Goal: Task Accomplishment & Management: Manage account settings

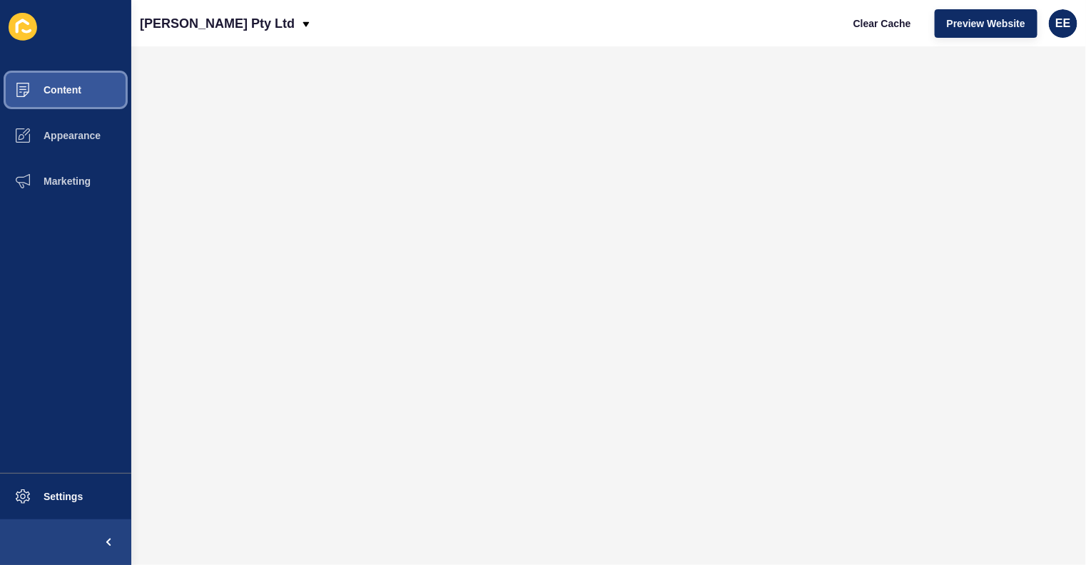
click at [86, 82] on button "Content" at bounding box center [65, 90] width 131 height 46
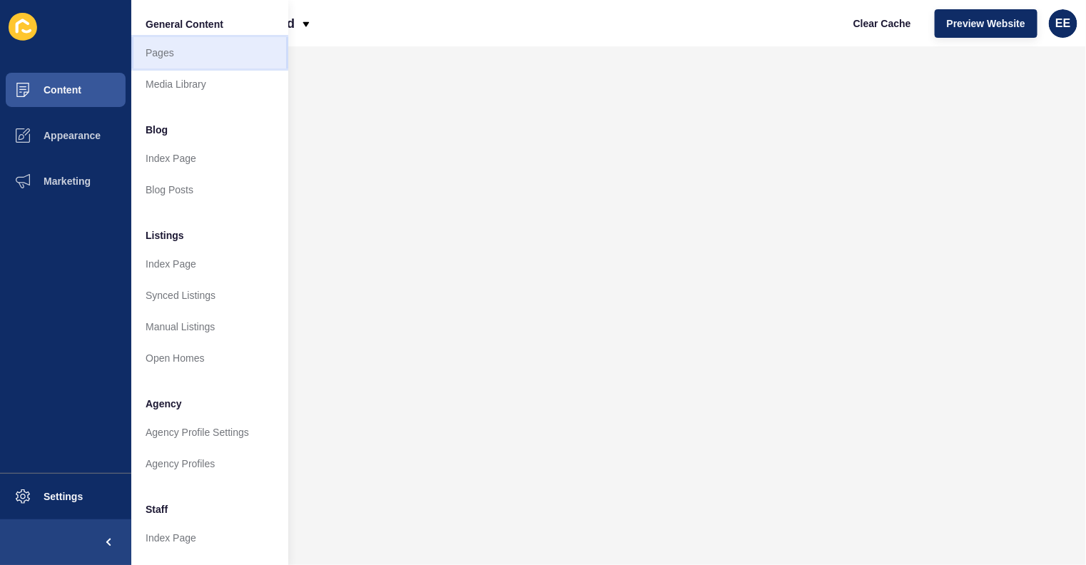
click at [168, 53] on link "Pages" at bounding box center [209, 52] width 157 height 31
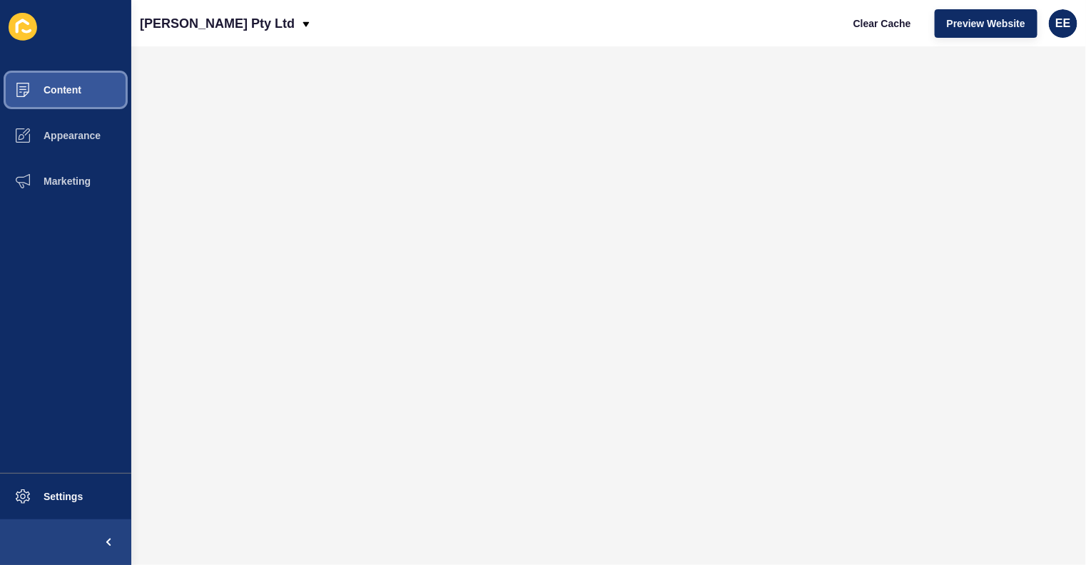
click at [82, 100] on button "Content" at bounding box center [65, 90] width 131 height 46
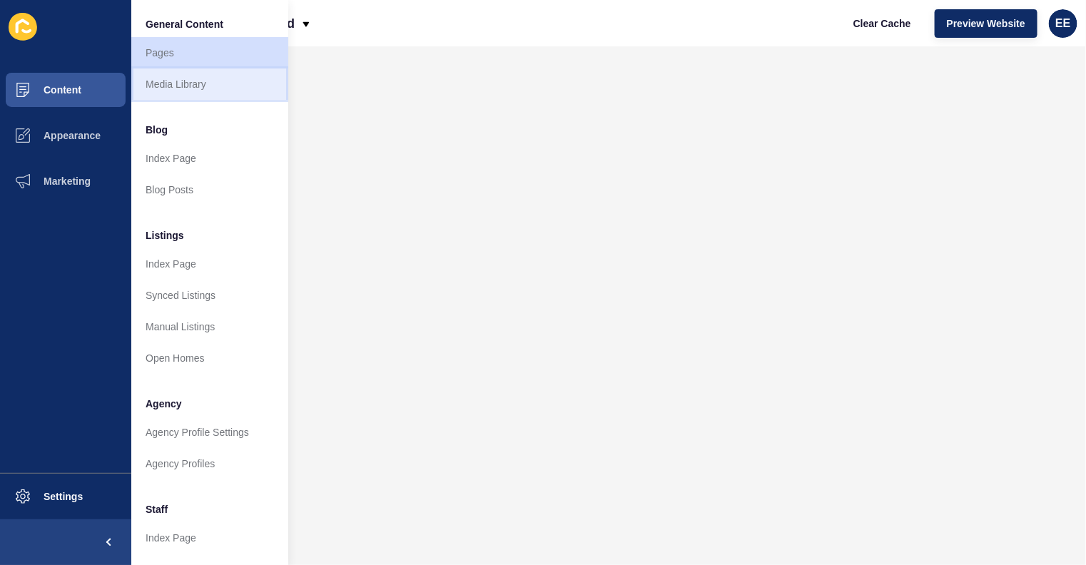
click at [205, 93] on link "Media Library" at bounding box center [209, 83] width 157 height 31
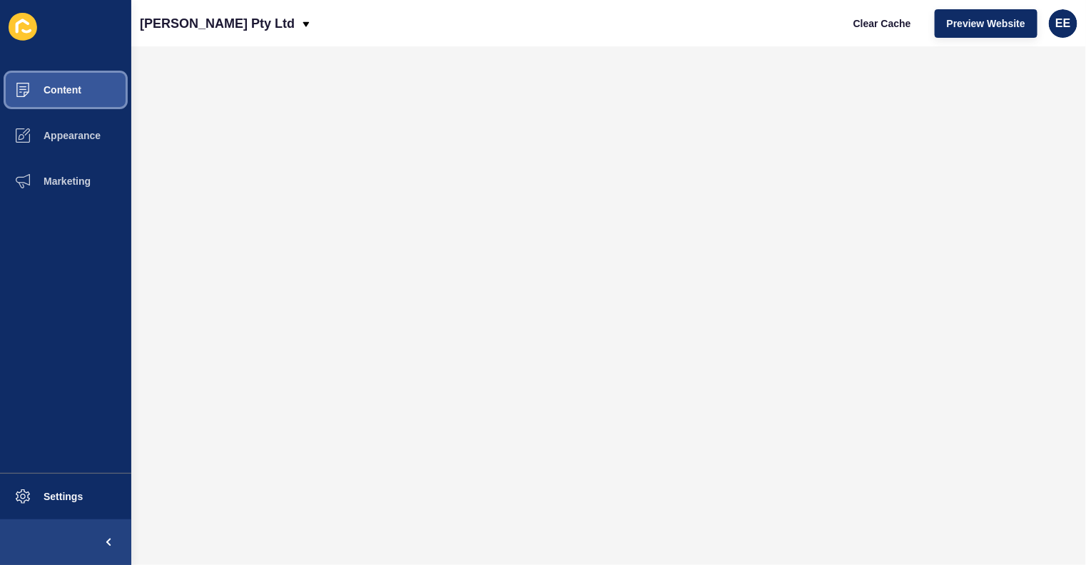
click at [59, 82] on button "Content" at bounding box center [65, 90] width 131 height 46
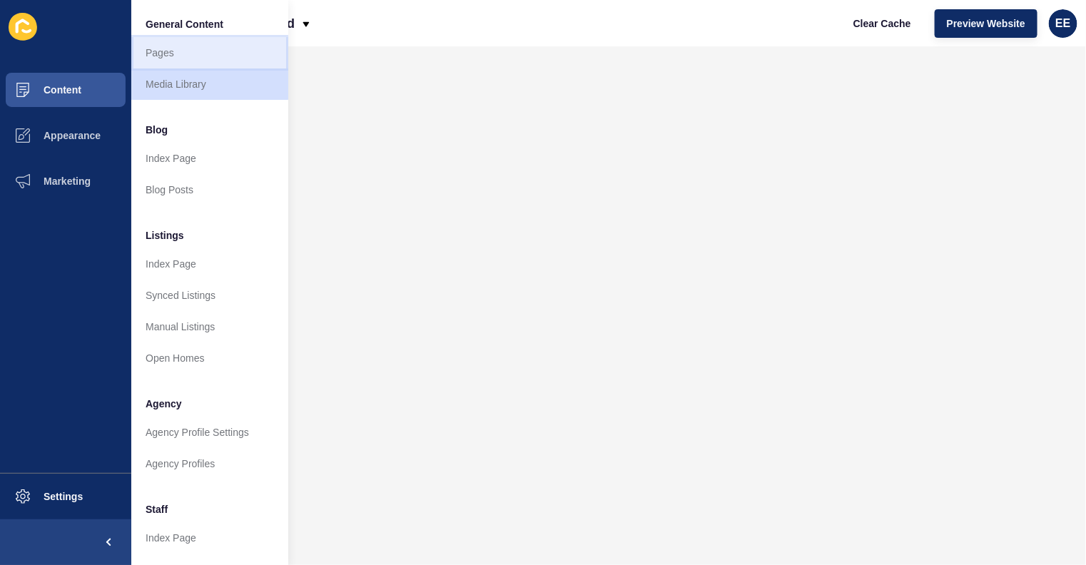
click at [161, 60] on link "Pages" at bounding box center [209, 52] width 157 height 31
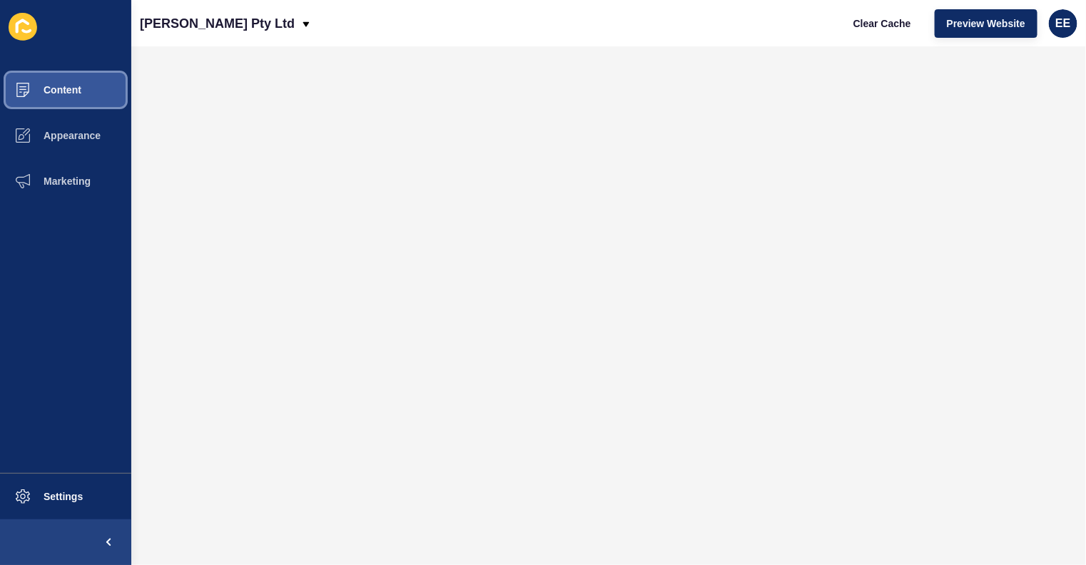
click at [59, 88] on span "Content" at bounding box center [39, 89] width 83 height 11
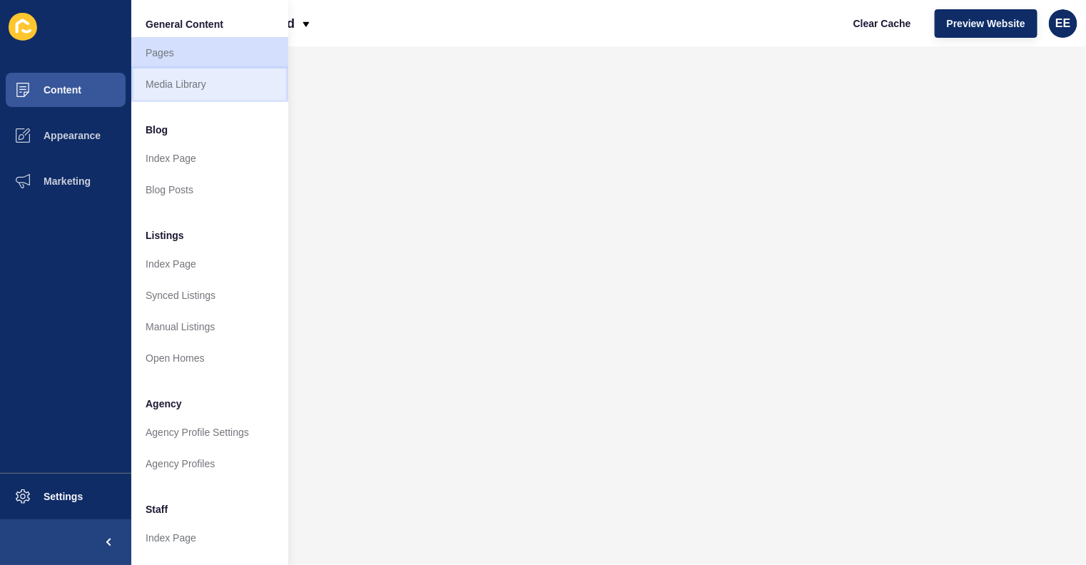
click at [196, 80] on link "Media Library" at bounding box center [209, 83] width 157 height 31
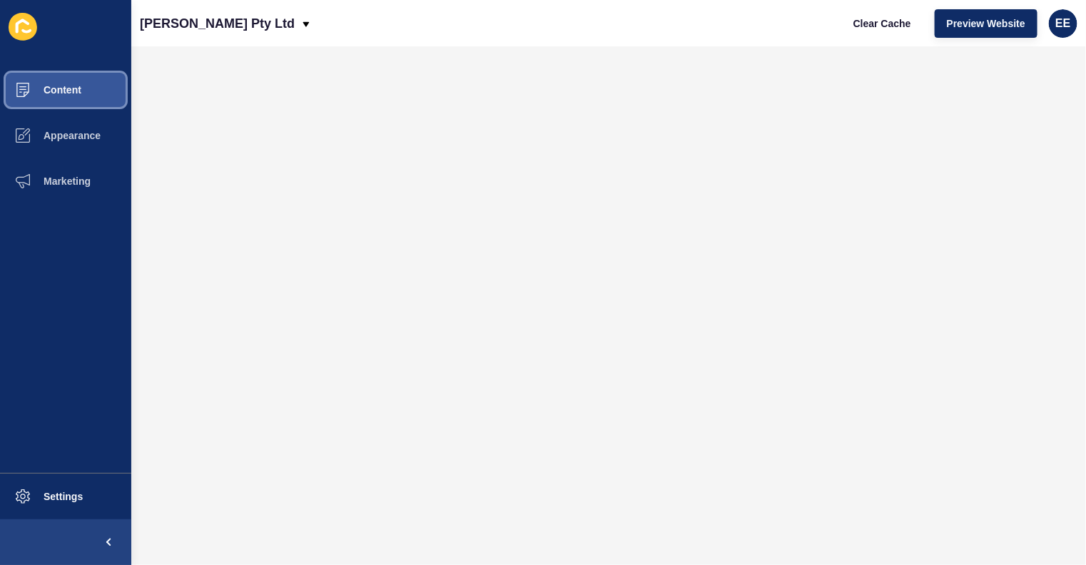
click at [43, 94] on span "Content" at bounding box center [39, 89] width 83 height 11
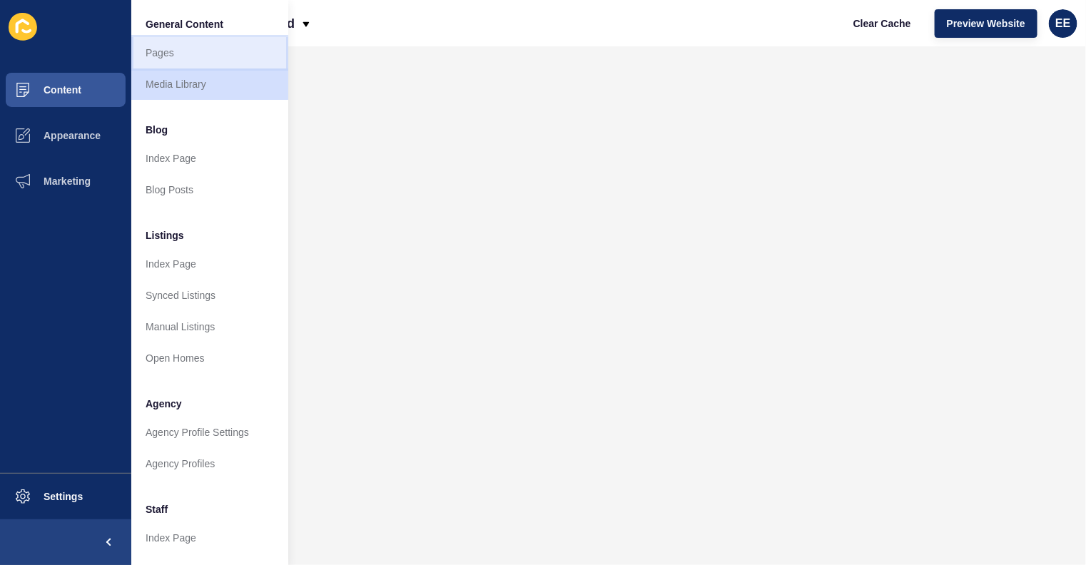
click at [168, 48] on link "Pages" at bounding box center [209, 52] width 157 height 31
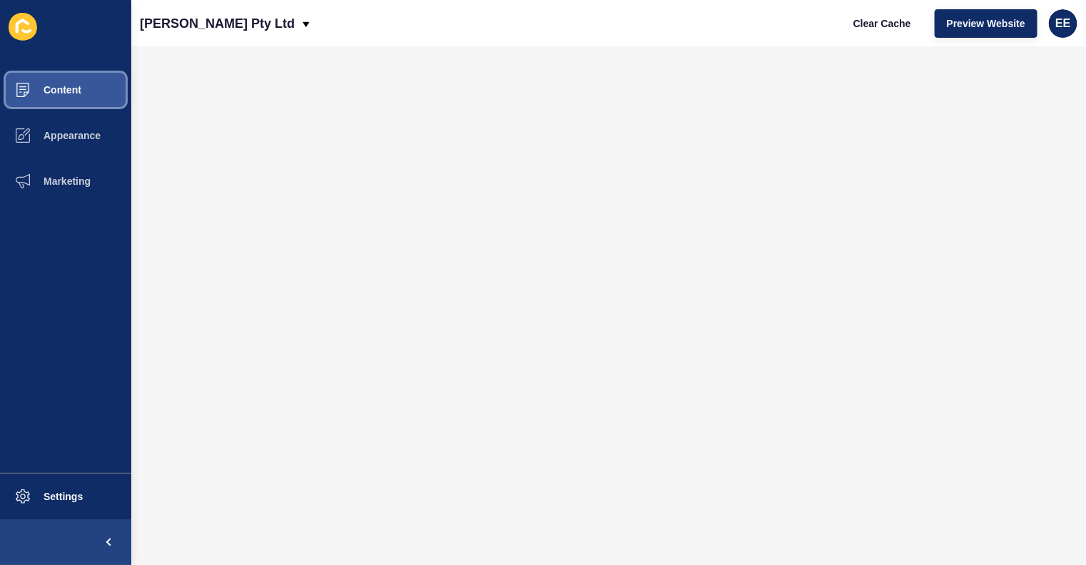
click at [29, 87] on span "Content" at bounding box center [39, 89] width 83 height 11
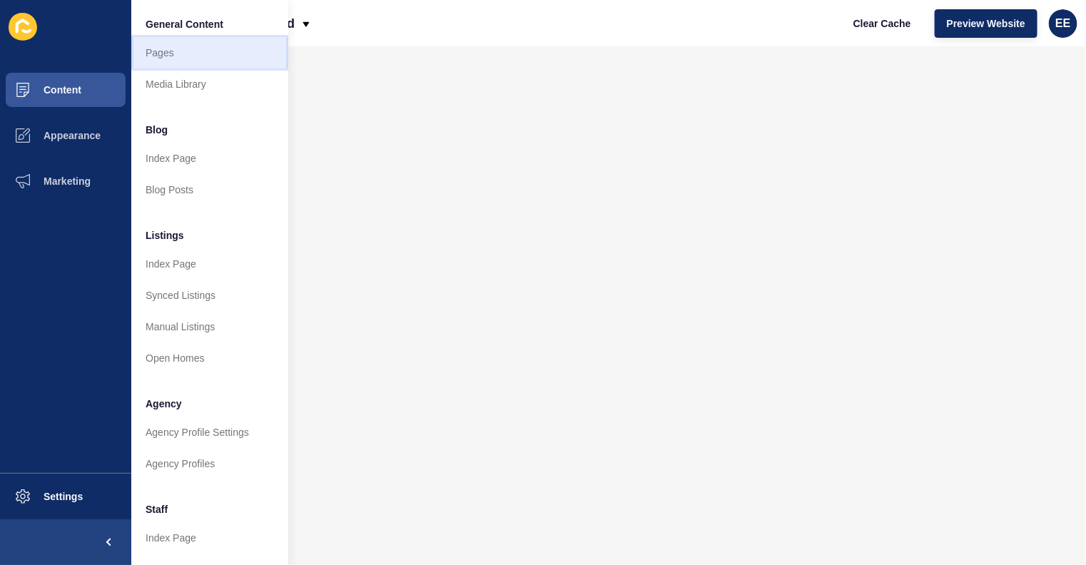
click at [152, 55] on link "Pages" at bounding box center [209, 52] width 157 height 31
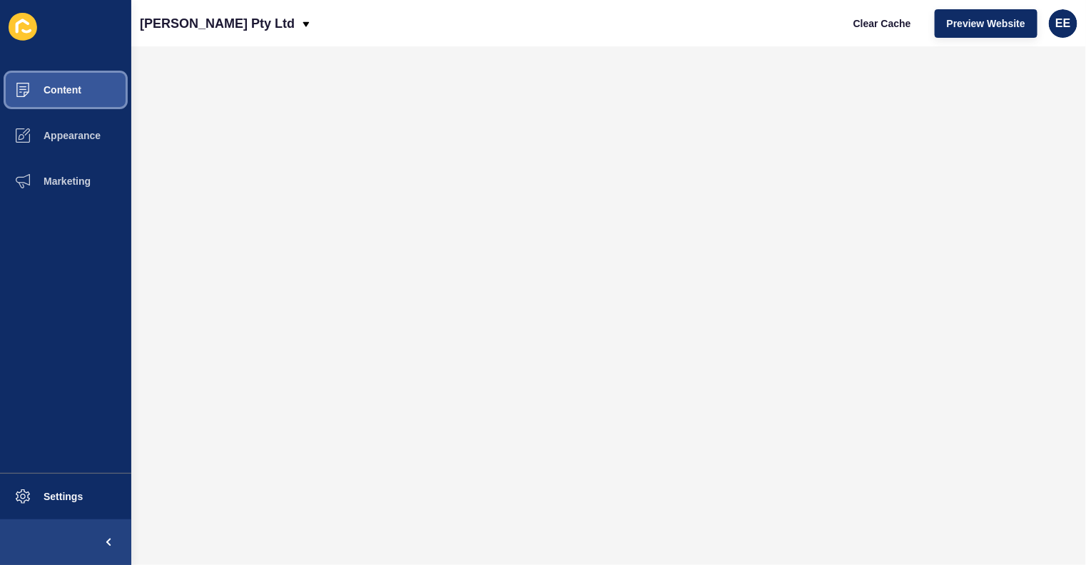
click at [54, 85] on span "Content" at bounding box center [39, 89] width 83 height 11
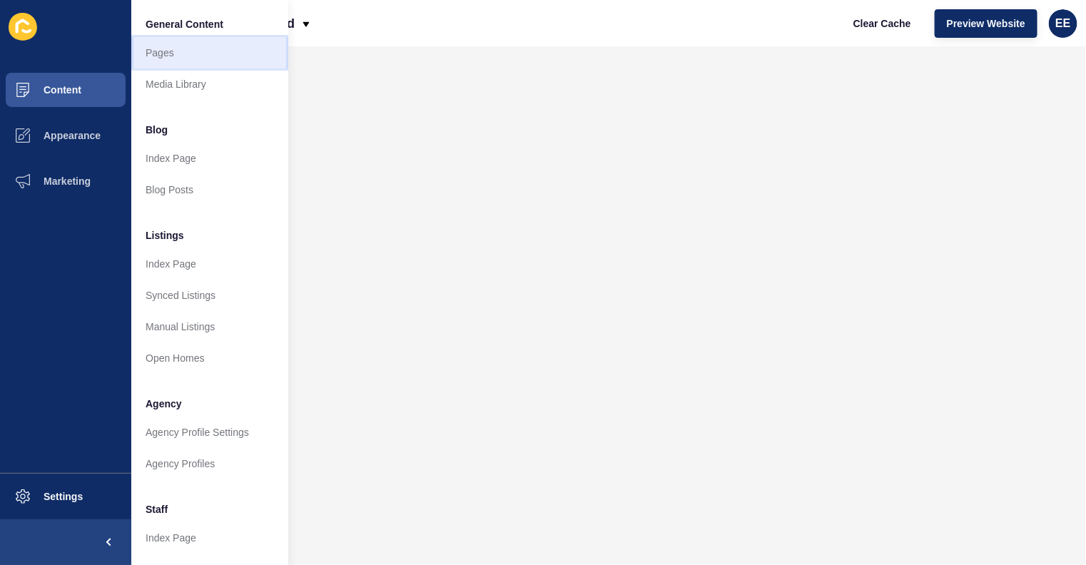
click at [154, 56] on link "Pages" at bounding box center [209, 52] width 157 height 31
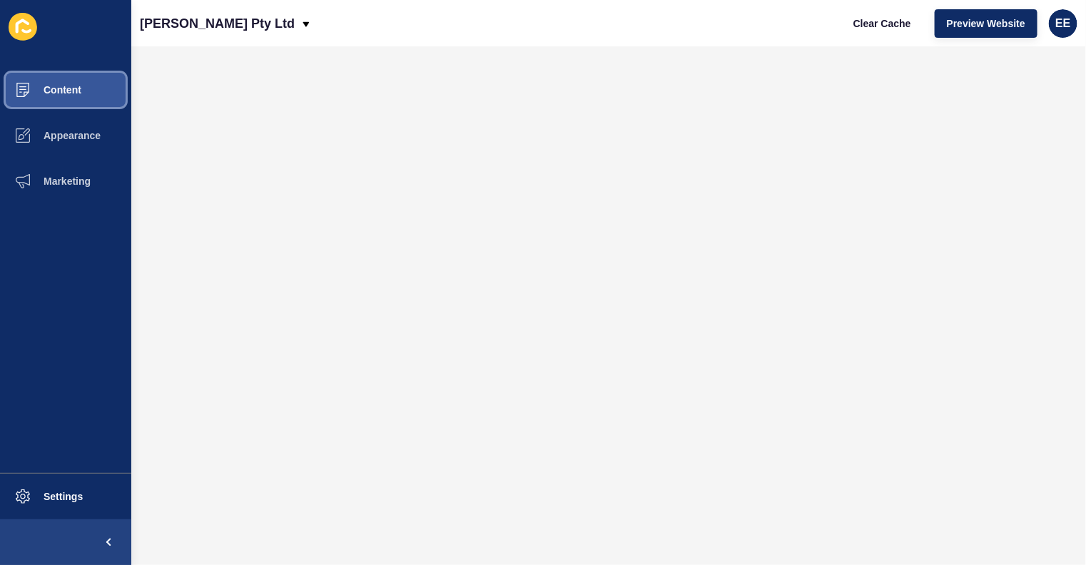
click at [83, 83] on button "Content" at bounding box center [65, 90] width 131 height 46
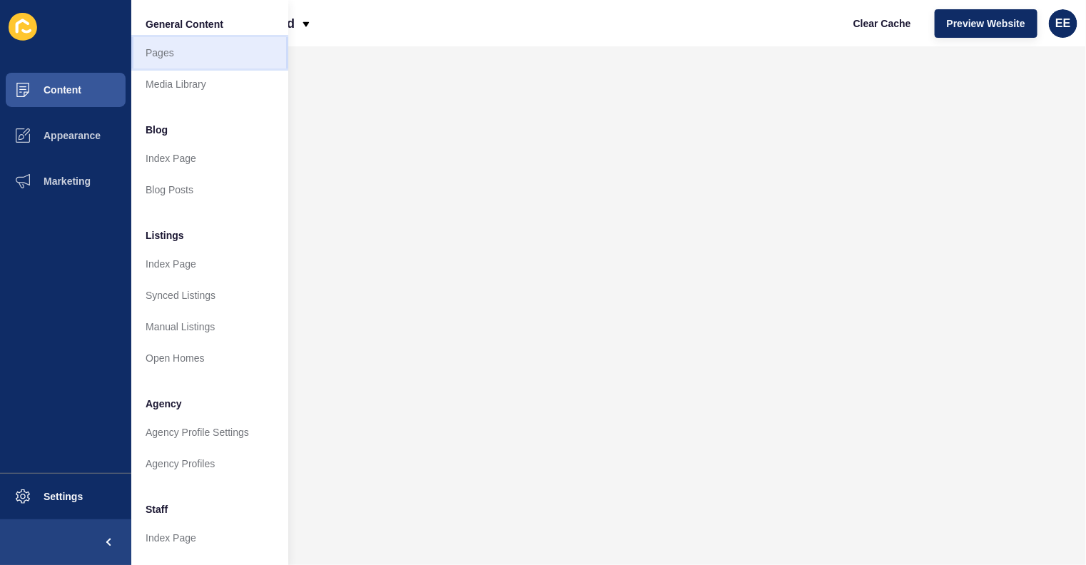
click at [146, 64] on link "Pages" at bounding box center [209, 52] width 157 height 31
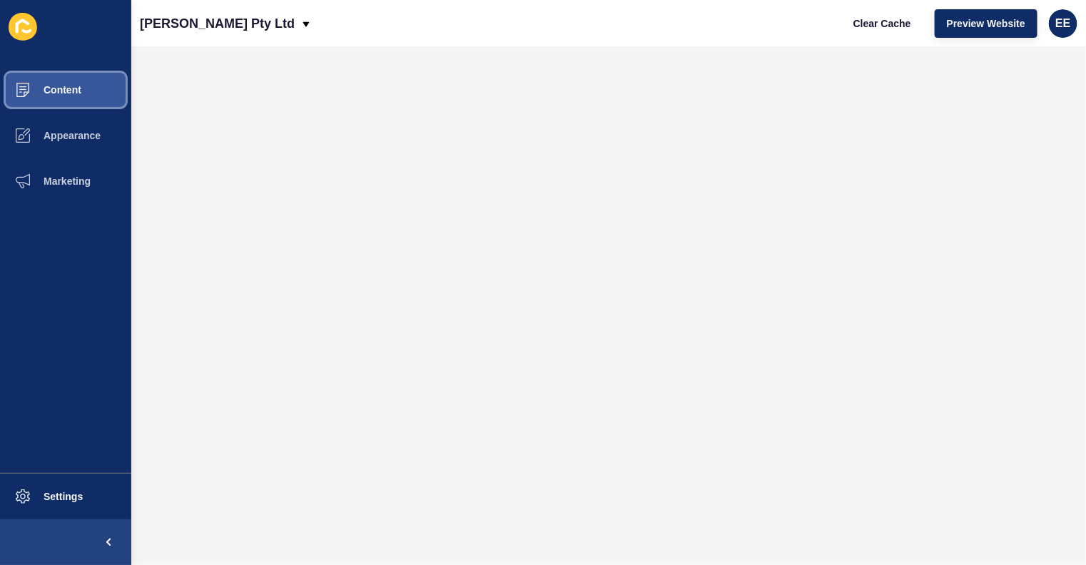
click at [77, 92] on span "Content" at bounding box center [39, 89] width 83 height 11
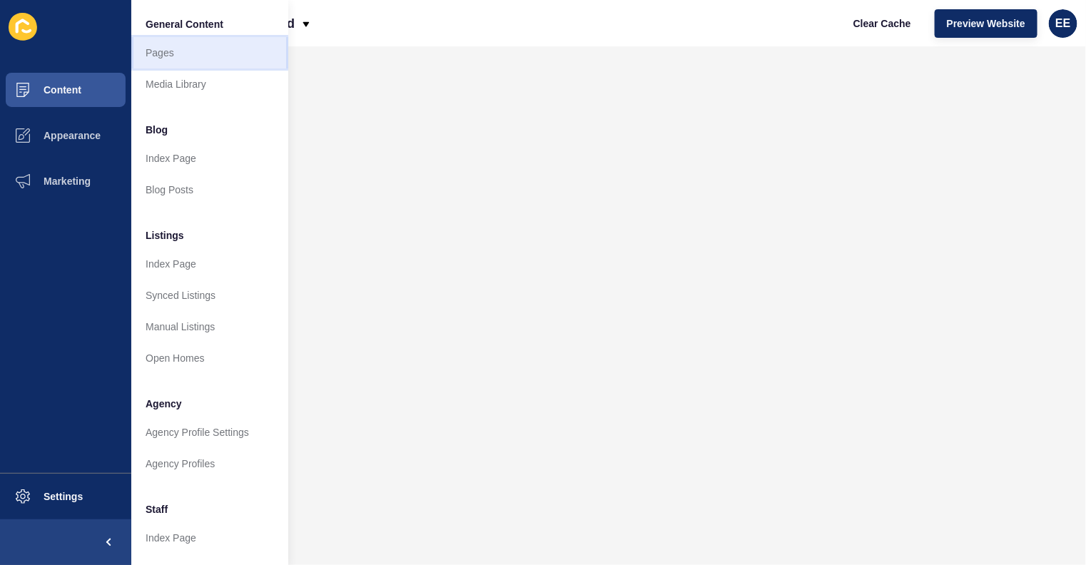
click at [190, 53] on link "Pages" at bounding box center [209, 52] width 157 height 31
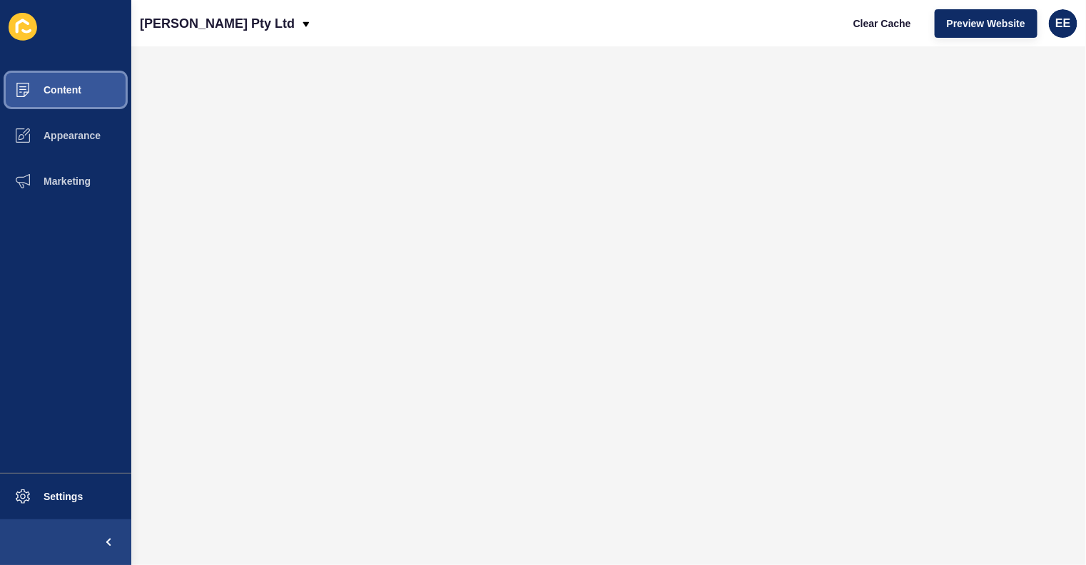
click at [36, 80] on span at bounding box center [23, 90] width 46 height 46
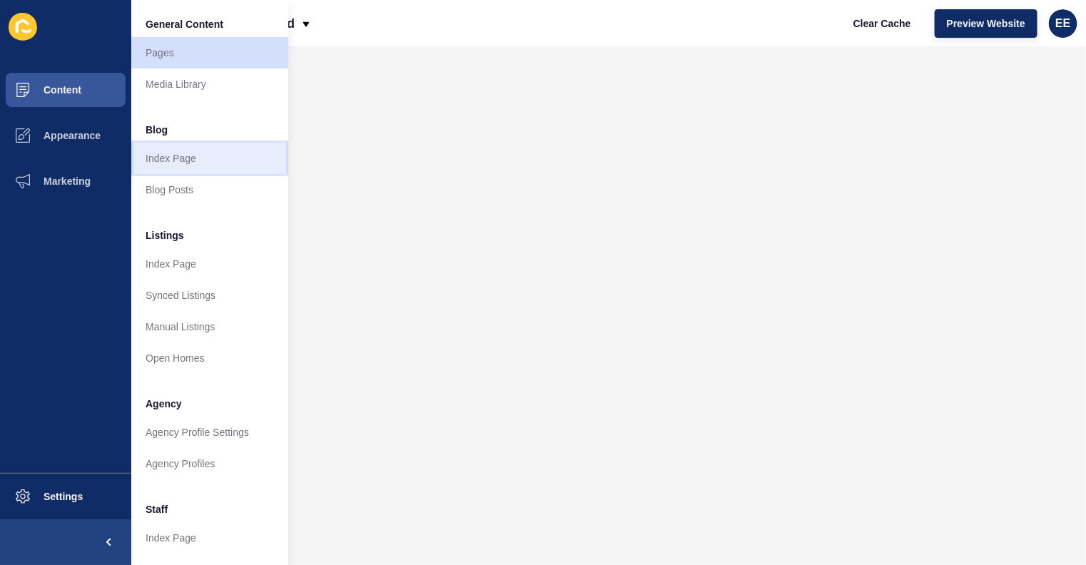
click at [182, 158] on link "Index Page" at bounding box center [209, 158] width 157 height 31
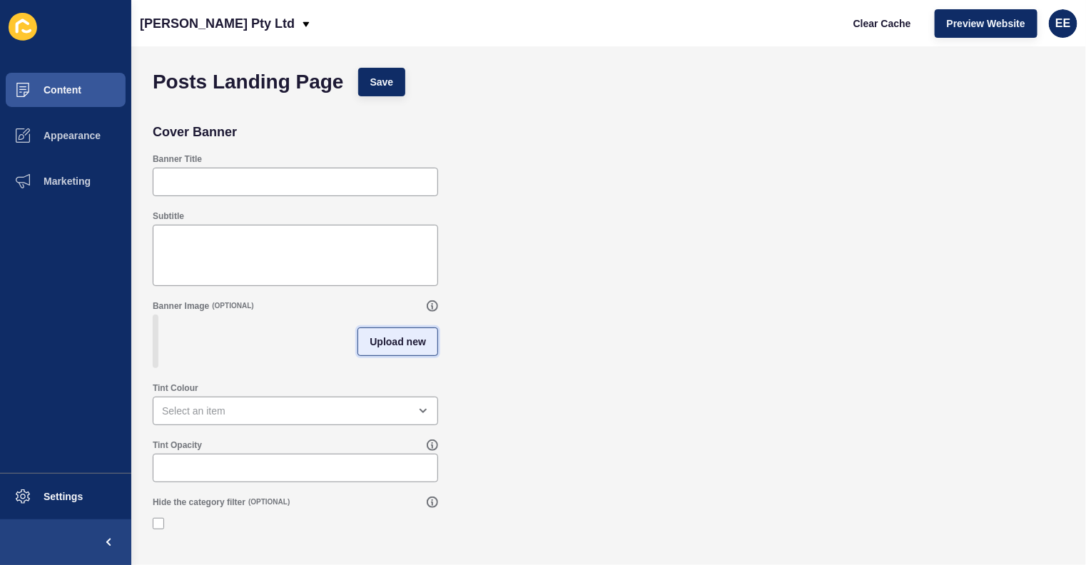
click at [394, 345] on span "Upload new" at bounding box center [398, 342] width 56 height 14
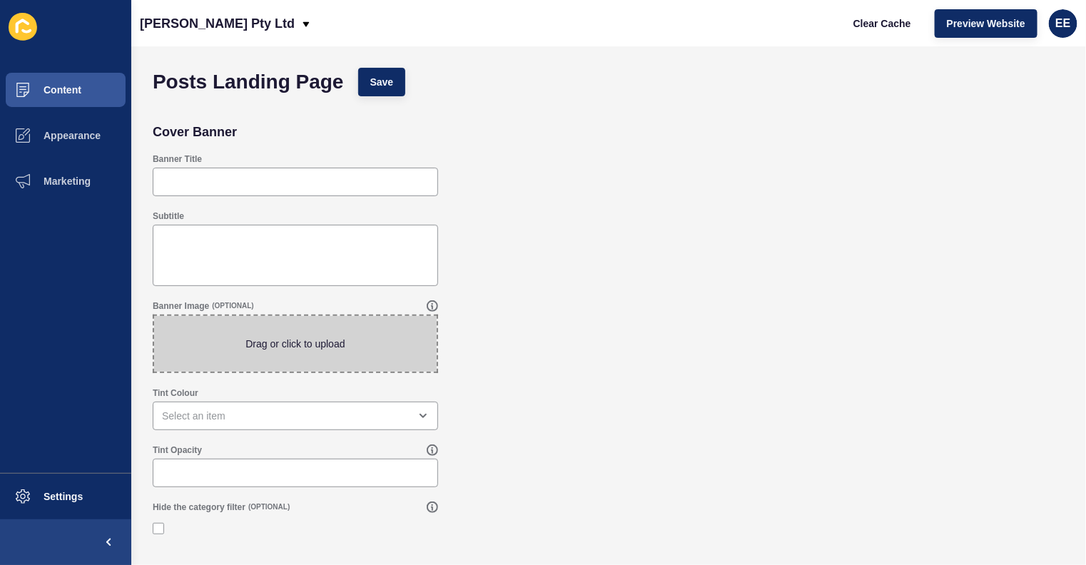
click at [328, 329] on span at bounding box center [295, 344] width 283 height 56
click at [154, 316] on input "Drag or click to upload" at bounding box center [154, 316] width 0 height 0
type input "C:\fakepath\chalmercover.jpg"
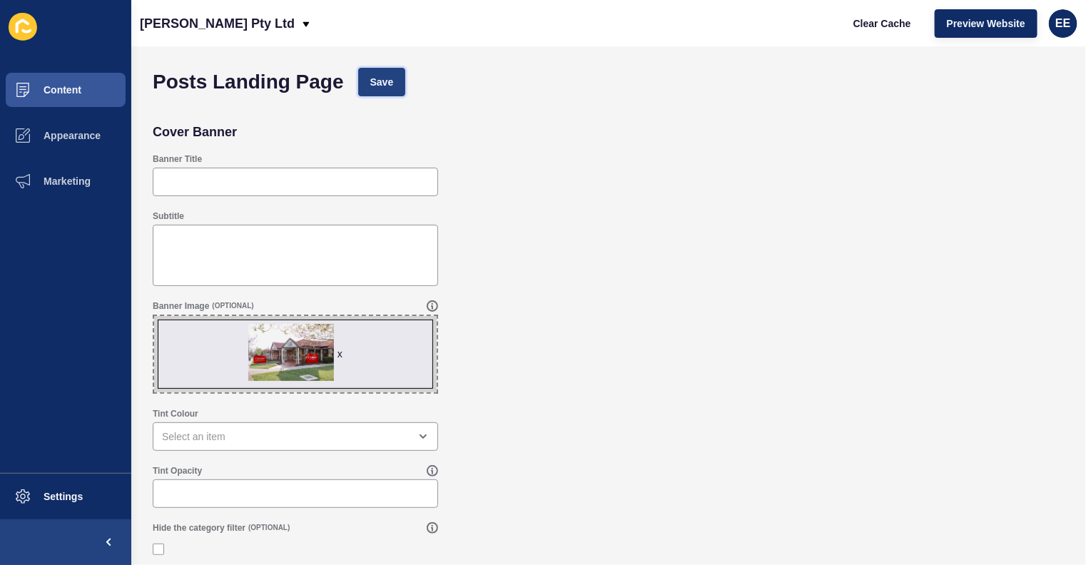
click at [389, 86] on span "Save" at bounding box center [382, 82] width 24 height 14
click at [92, 87] on button "Content" at bounding box center [65, 90] width 131 height 46
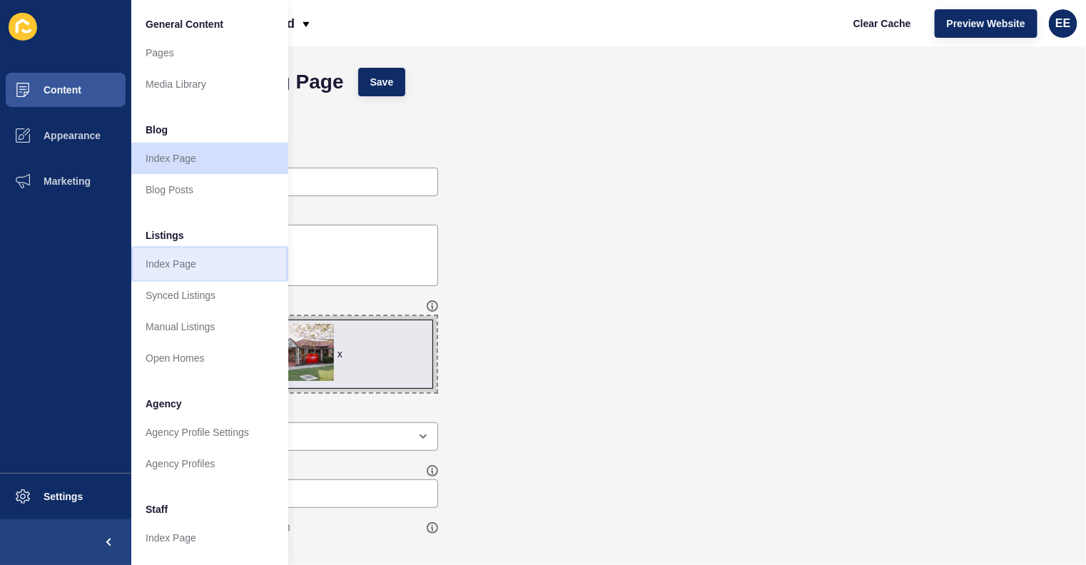
click at [157, 265] on link "Index Page" at bounding box center [209, 263] width 157 height 31
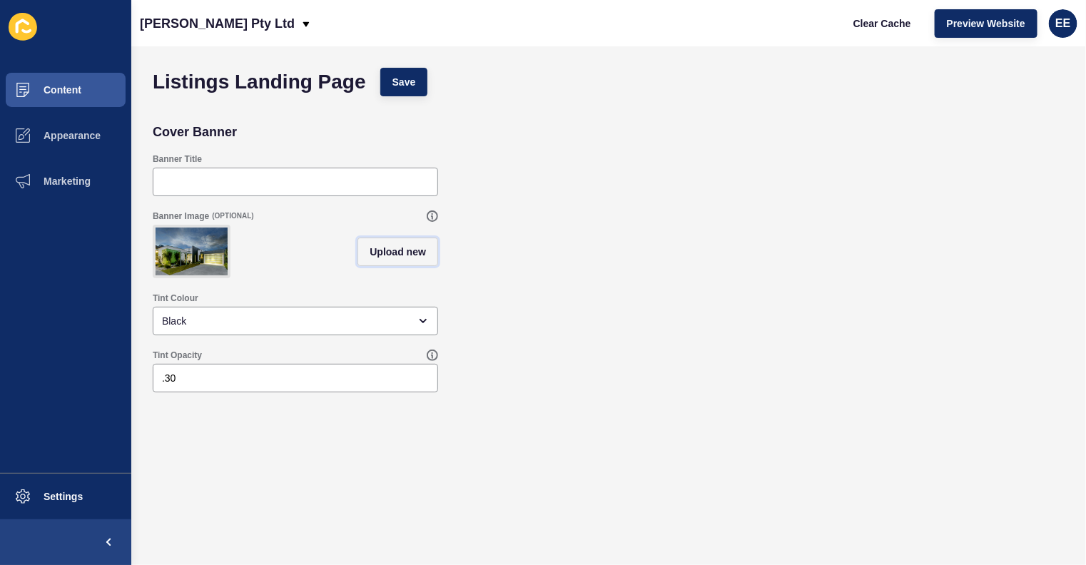
click at [398, 259] on span "Upload new" at bounding box center [398, 252] width 56 height 14
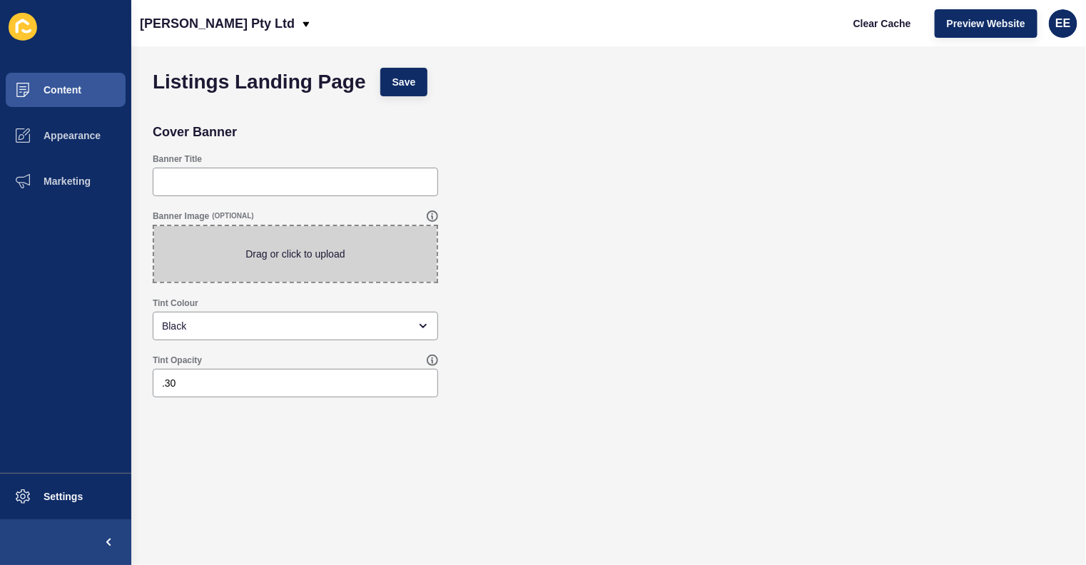
click at [249, 255] on span at bounding box center [295, 254] width 283 height 56
click at [154, 226] on input "Drag or click to upload" at bounding box center [154, 226] width 0 height 0
type input "C:\fakepath\chalmercover.jpg"
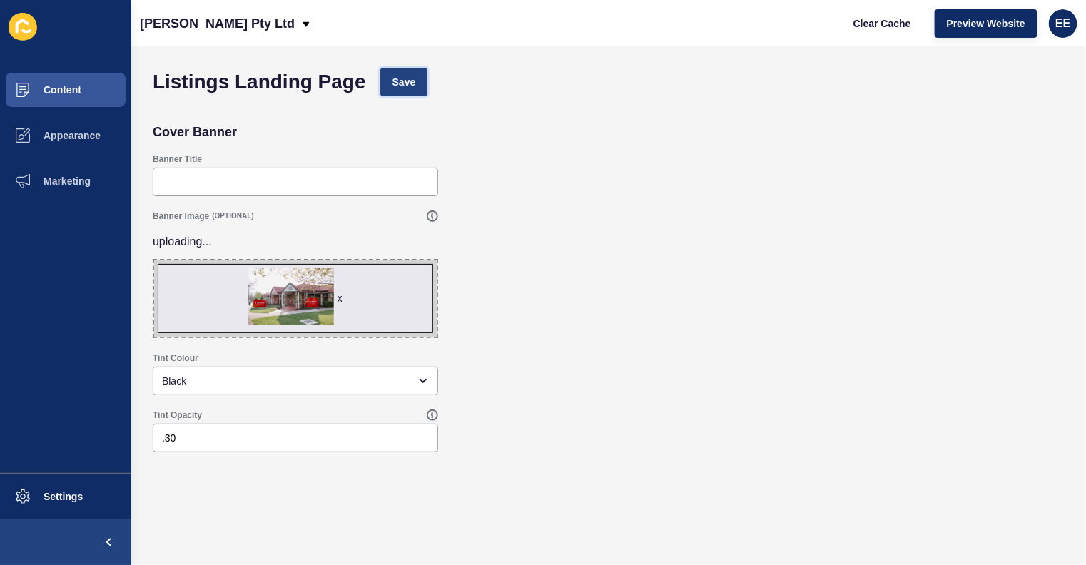
click at [420, 83] on button "Save" at bounding box center [404, 82] width 48 height 29
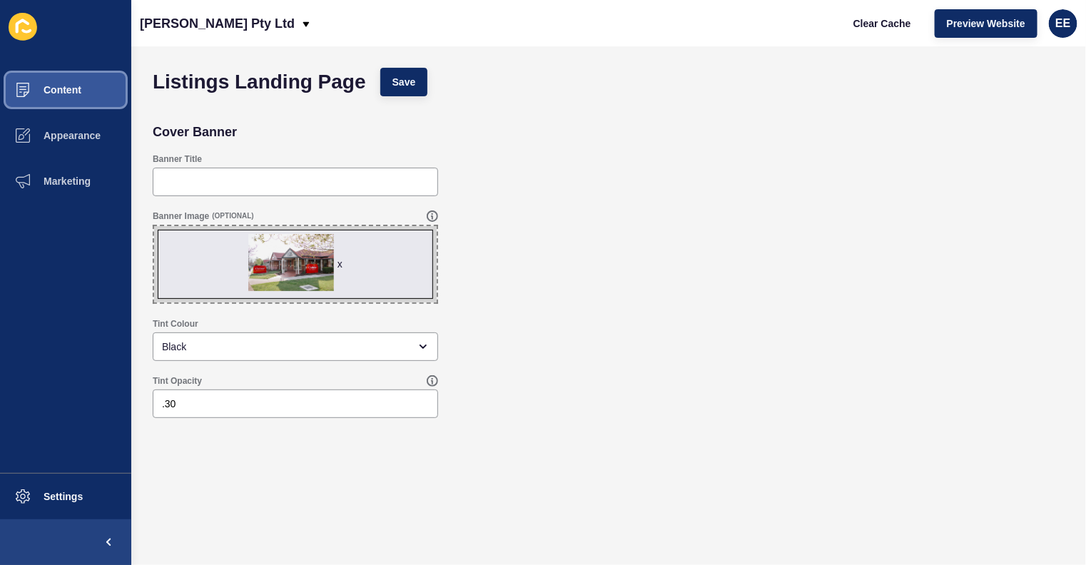
click at [79, 93] on span "Content" at bounding box center [39, 89] width 83 height 11
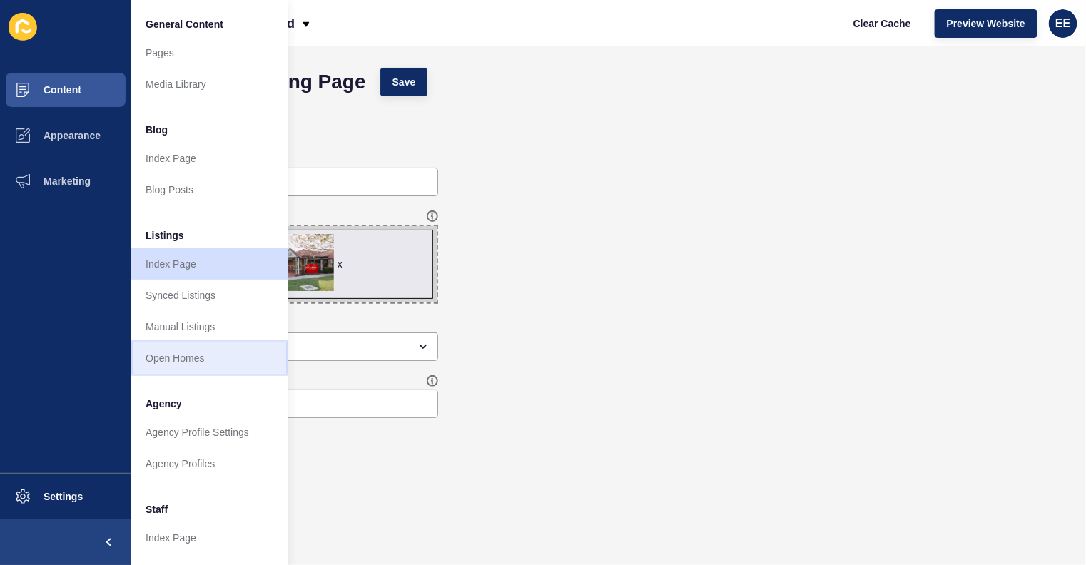
click at [192, 357] on link "Open Homes" at bounding box center [209, 357] width 157 height 31
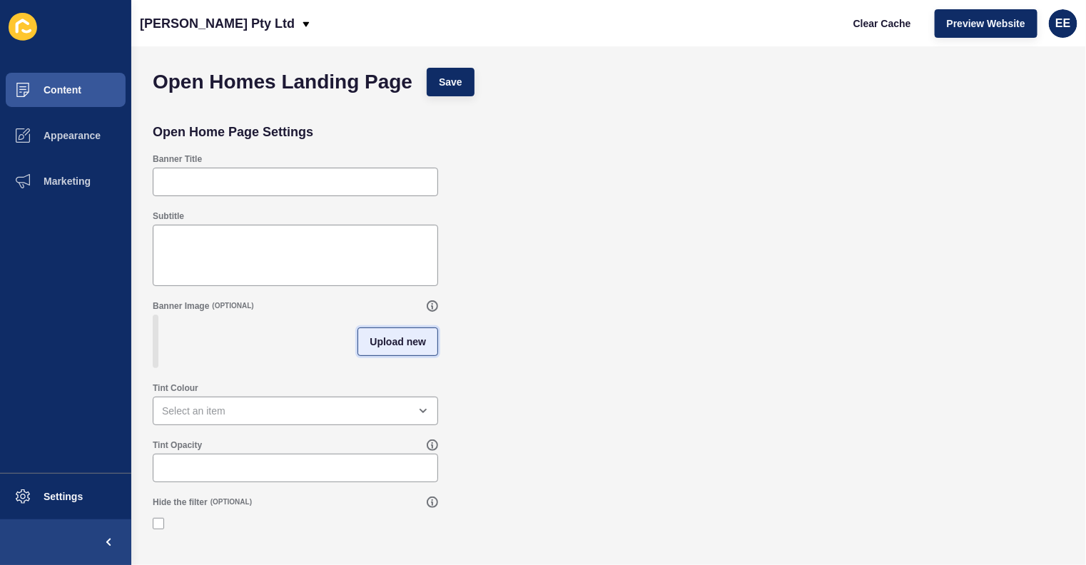
click at [393, 349] on span "Upload new" at bounding box center [398, 342] width 56 height 14
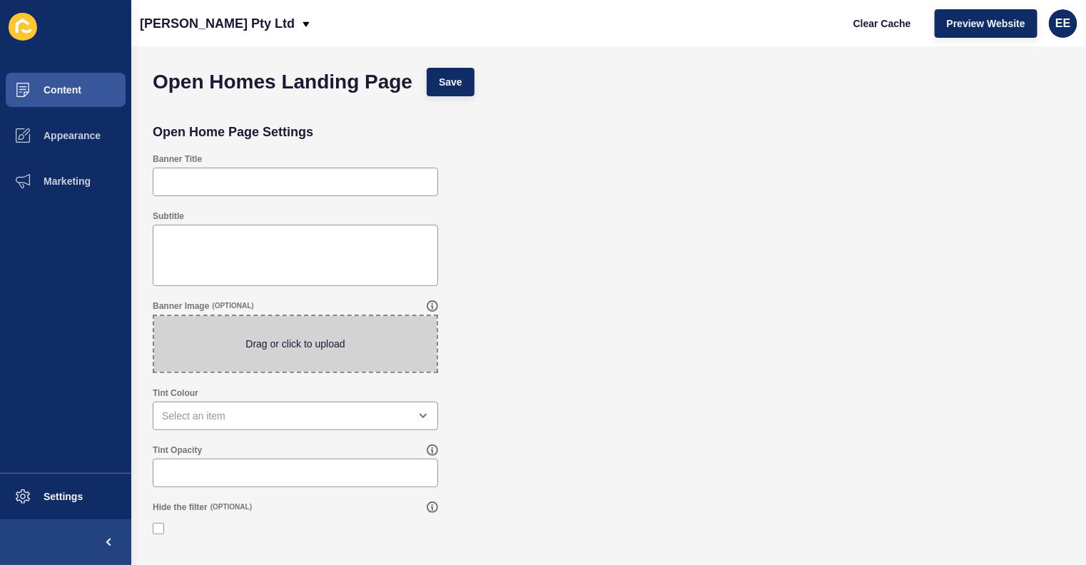
click at [350, 338] on span at bounding box center [295, 344] width 283 height 56
click at [154, 316] on input "Drag or click to upload" at bounding box center [154, 316] width 0 height 0
type input "C:\fakepath\chalmercover.jpg"
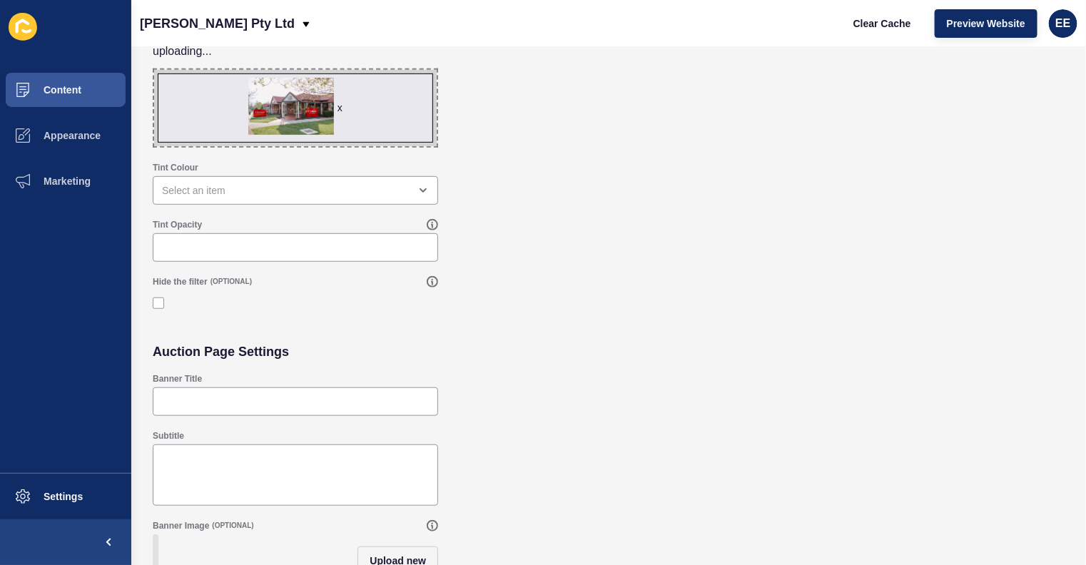
scroll to position [274, 0]
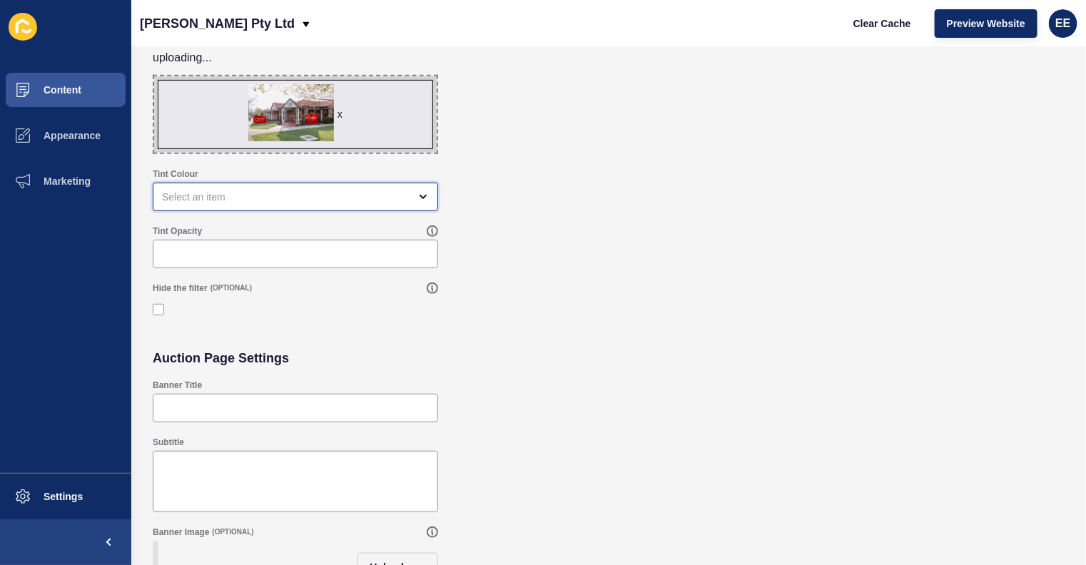
click at [327, 191] on div "open menu" at bounding box center [285, 197] width 247 height 14
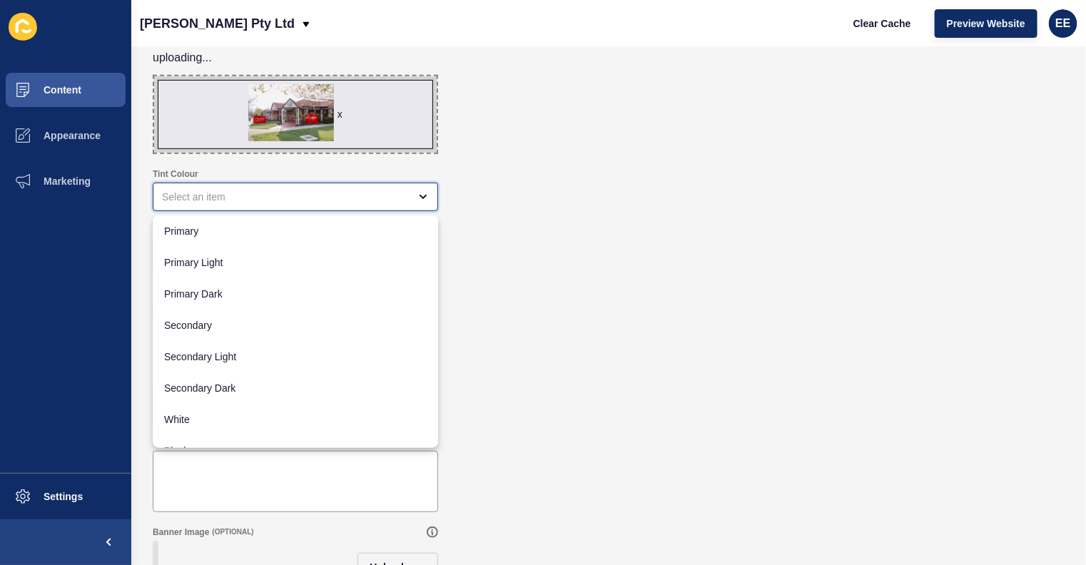
scroll to position [18, 0]
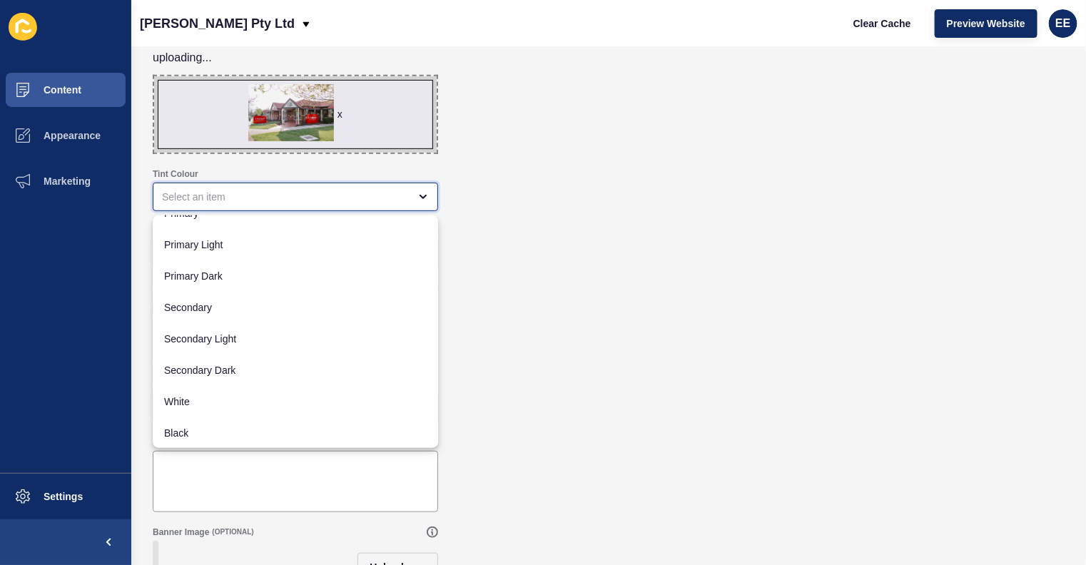
click at [240, 431] on span "Black" at bounding box center [295, 433] width 263 height 14
type input "Black"
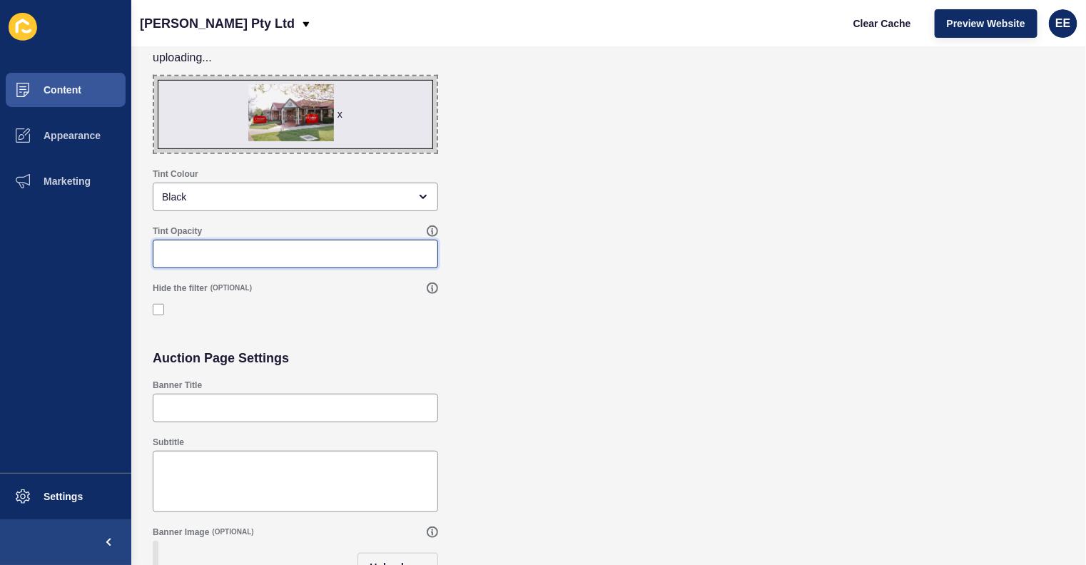
click at [281, 257] on input "Tint Opacity" at bounding box center [295, 254] width 267 height 14
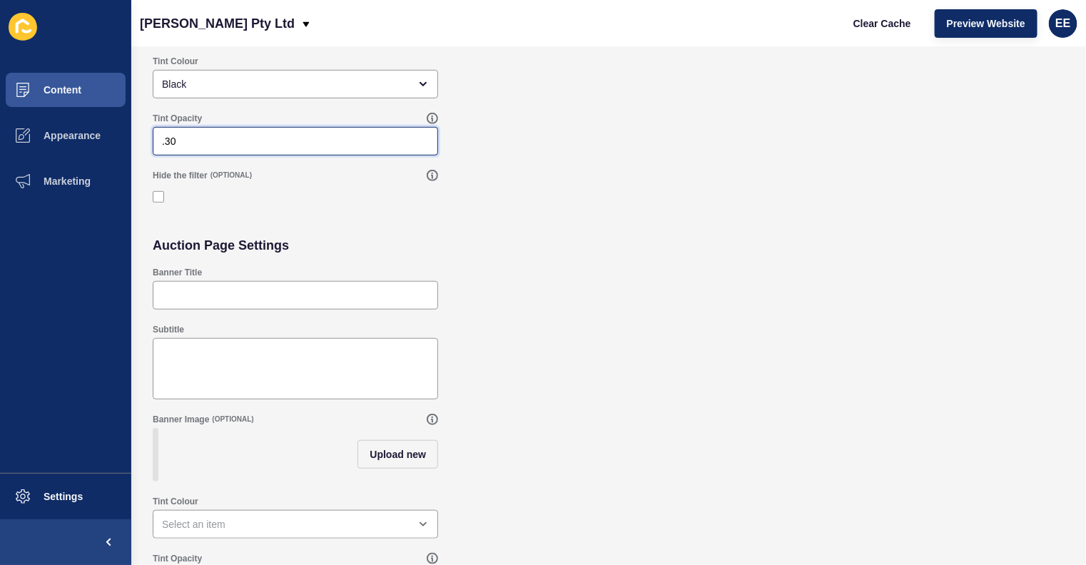
scroll to position [403, 0]
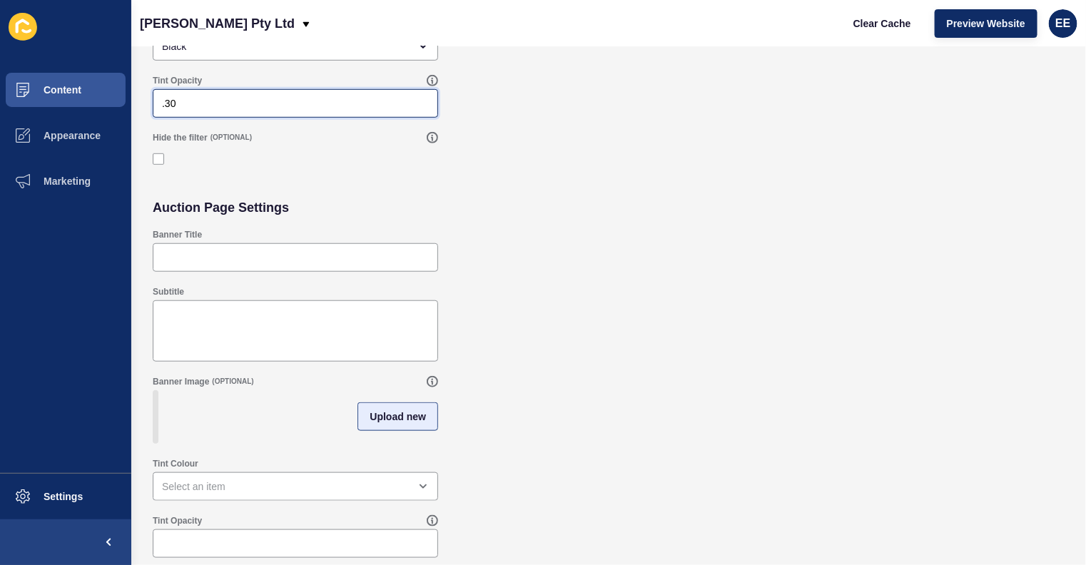
type input ".30"
click at [388, 410] on span "Upload new" at bounding box center [398, 417] width 56 height 14
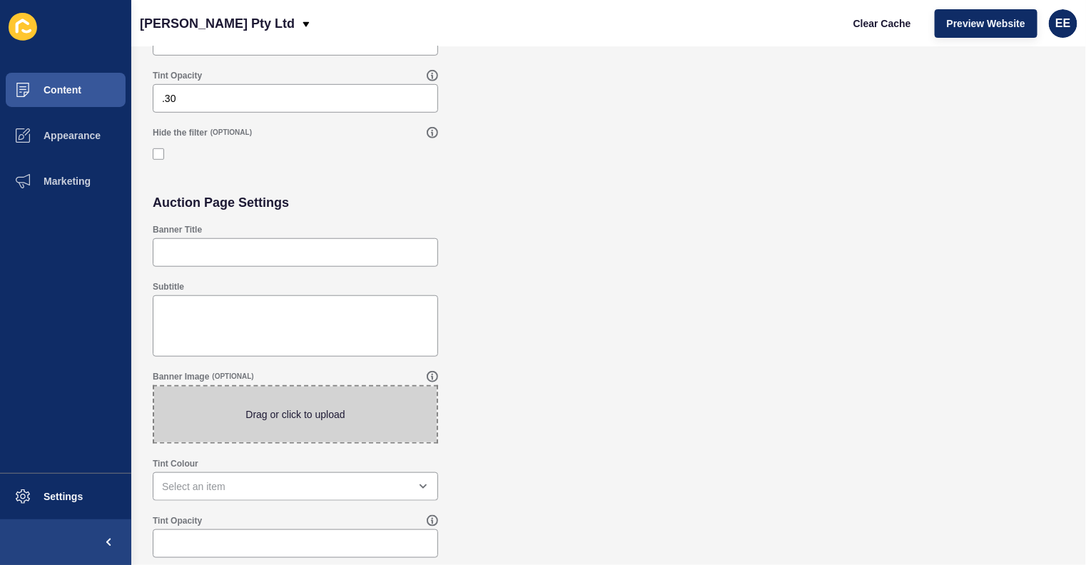
scroll to position [393, 0]
click at [322, 414] on span at bounding box center [295, 417] width 283 height 56
click at [154, 389] on input "Drag or click to upload" at bounding box center [154, 389] width 0 height 0
type input "C:\fakepath\chalmercover.jpg"
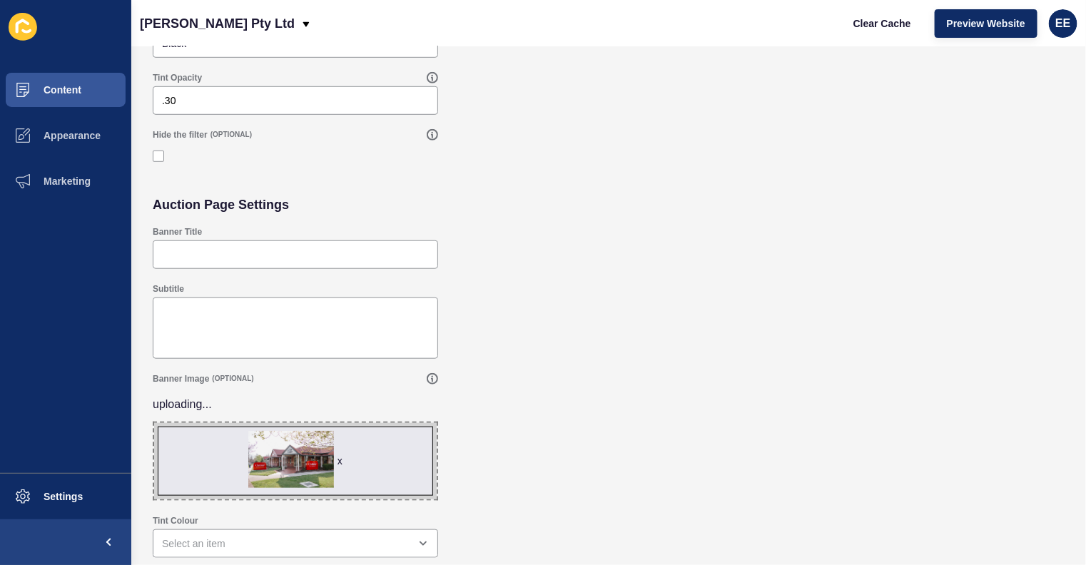
scroll to position [448, 0]
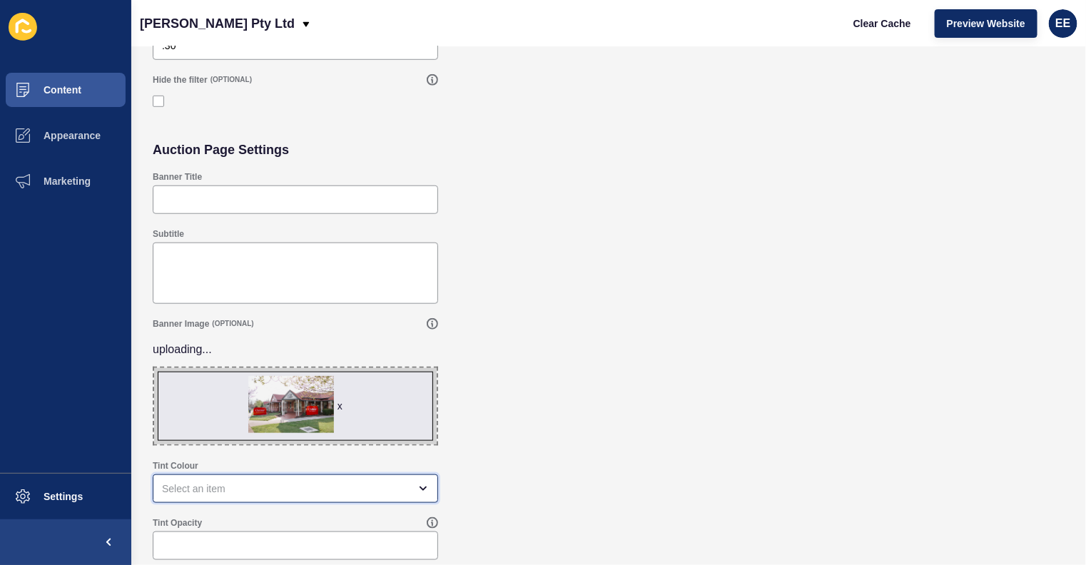
click at [322, 487] on div "open menu" at bounding box center [285, 489] width 247 height 14
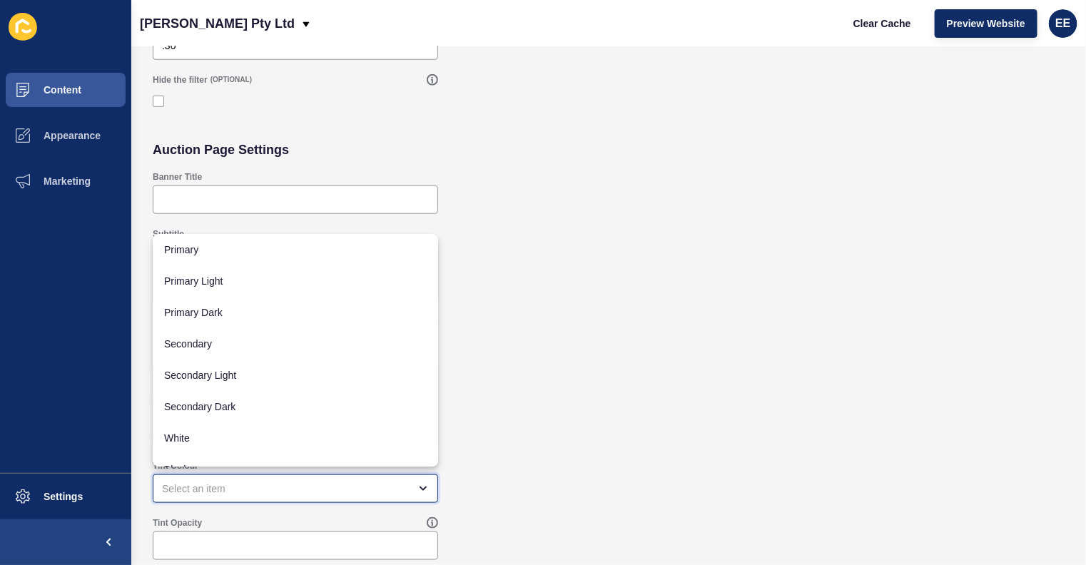
scroll to position [18, 0]
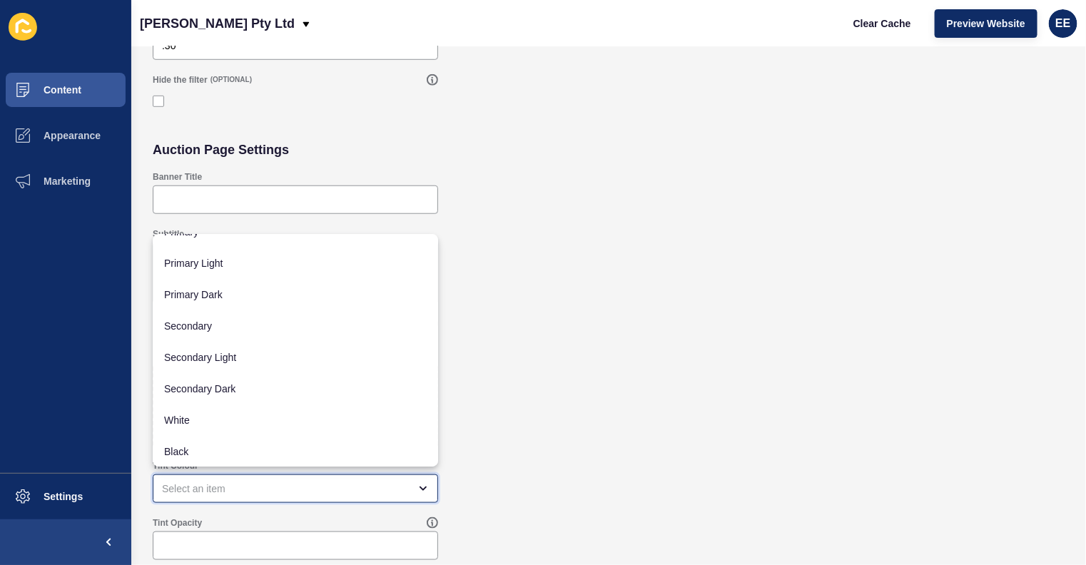
click at [286, 453] on span "Black" at bounding box center [295, 451] width 263 height 14
type input "Black"
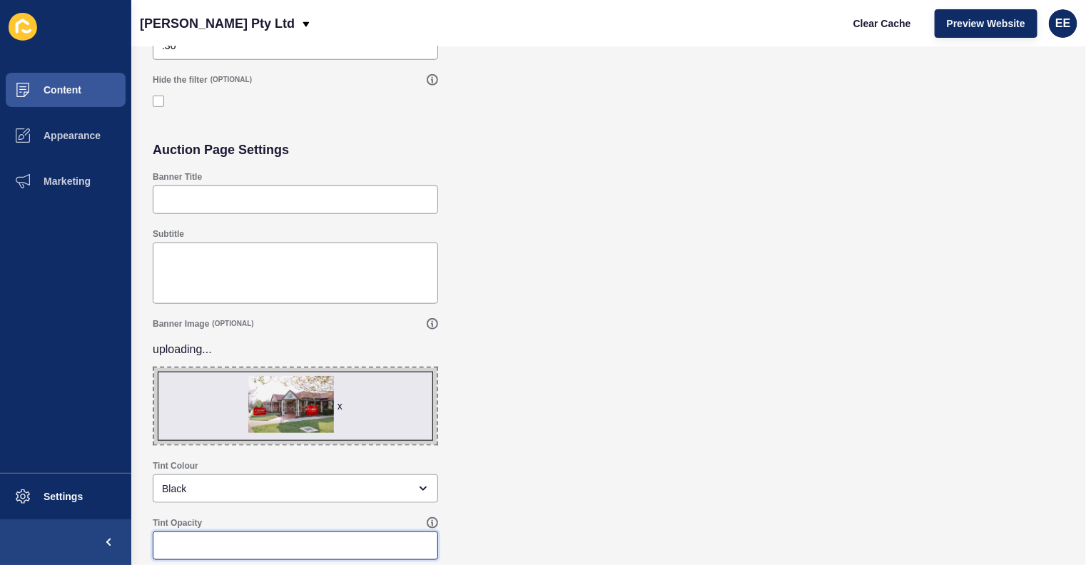
click at [326, 539] on input "Tint Opacity" at bounding box center [295, 546] width 267 height 14
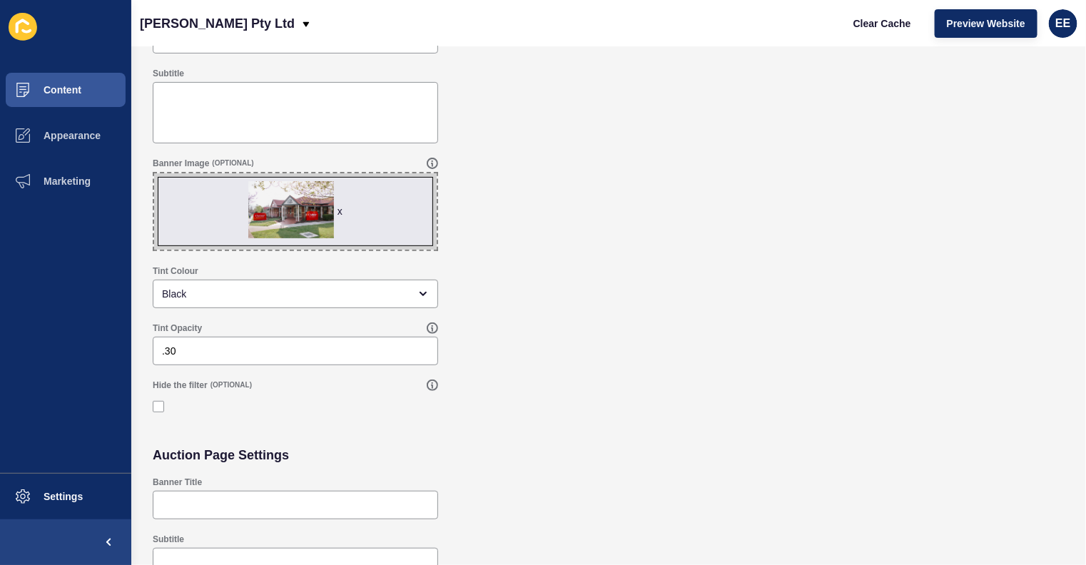
scroll to position [0, 0]
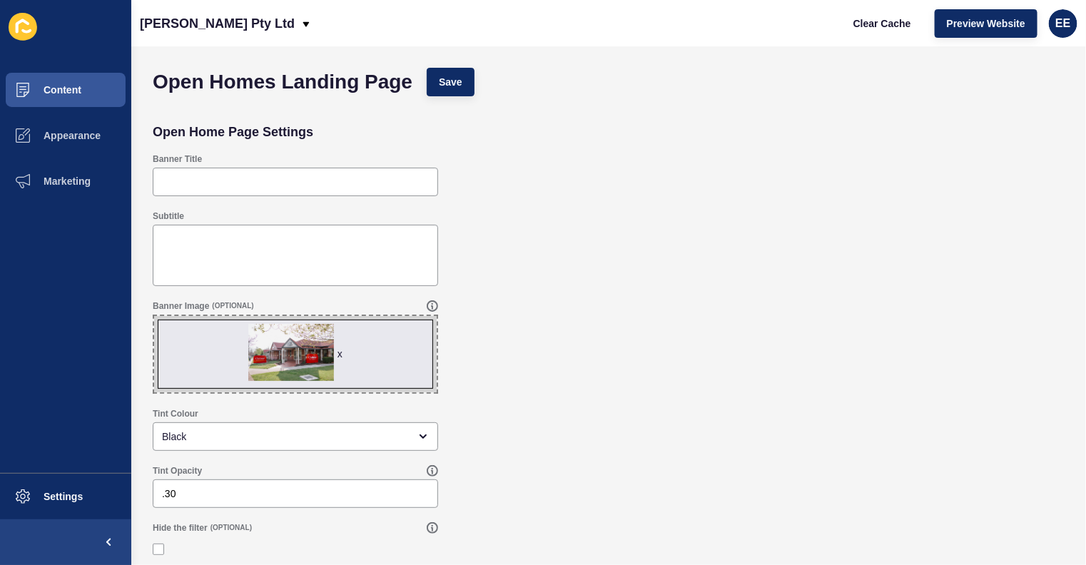
type input ".30"
click at [460, 80] on span "Save" at bounding box center [451, 82] width 24 height 14
click at [452, 82] on span "Save" at bounding box center [451, 82] width 24 height 14
click at [454, 78] on span "Save" at bounding box center [451, 82] width 24 height 14
click at [63, 86] on span "Content" at bounding box center [39, 89] width 83 height 11
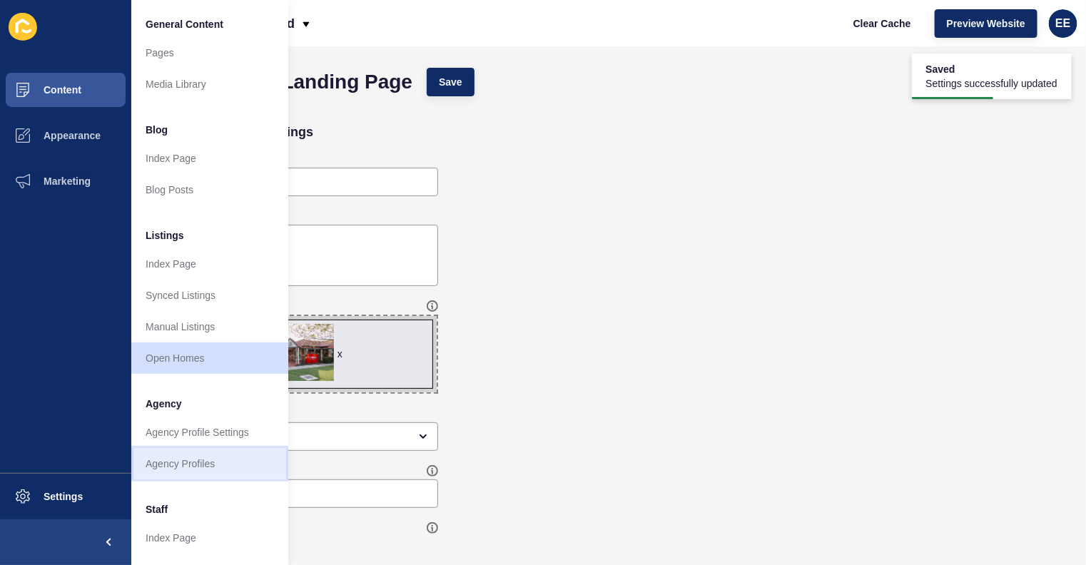
click at [194, 462] on link "Agency Profiles" at bounding box center [209, 463] width 157 height 31
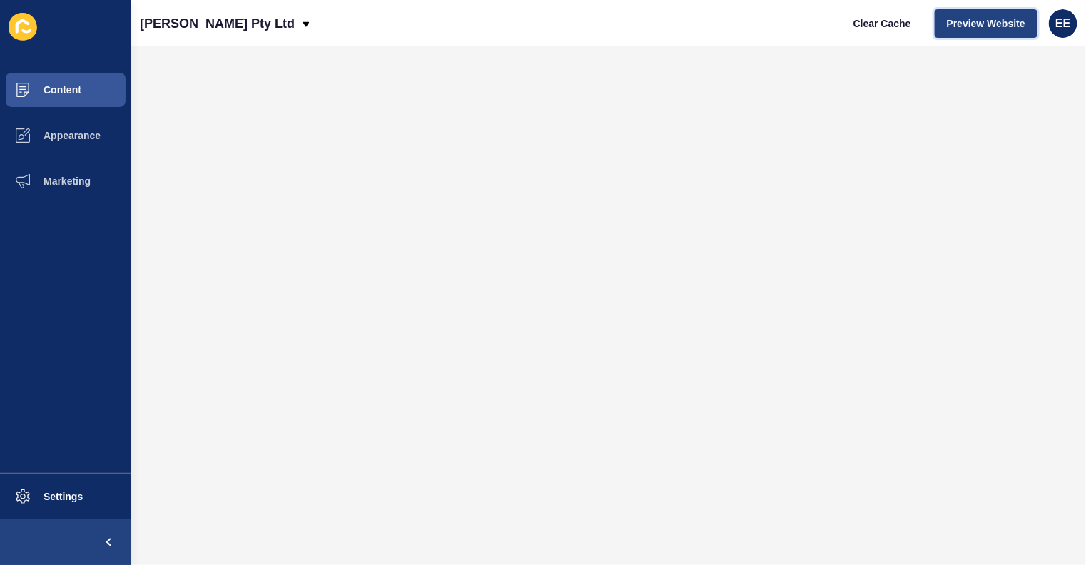
click at [980, 23] on span "Preview Website" at bounding box center [986, 23] width 78 height 14
click at [61, 73] on button "Content" at bounding box center [65, 90] width 131 height 46
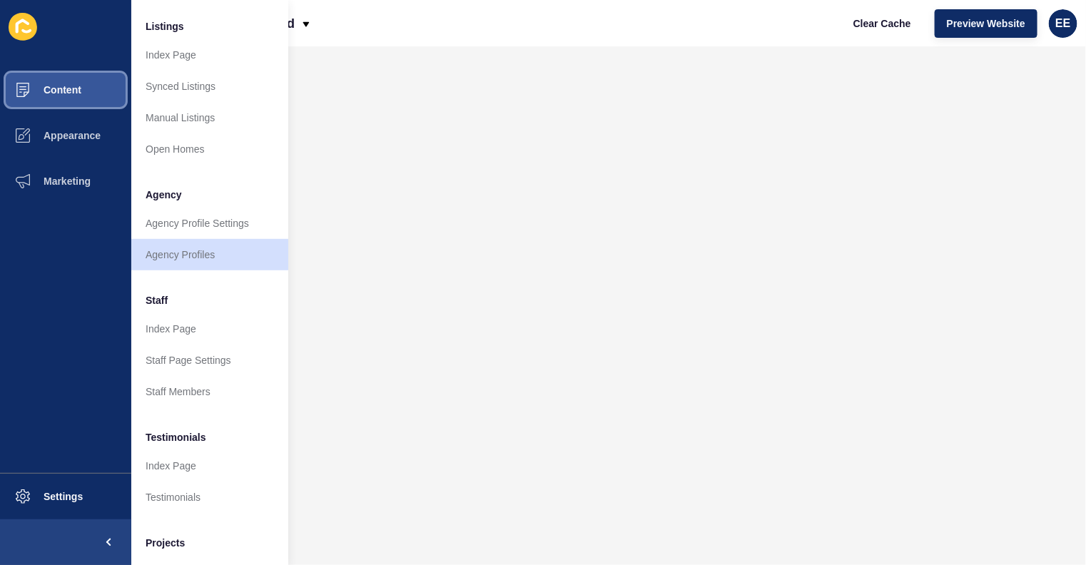
scroll to position [285, 0]
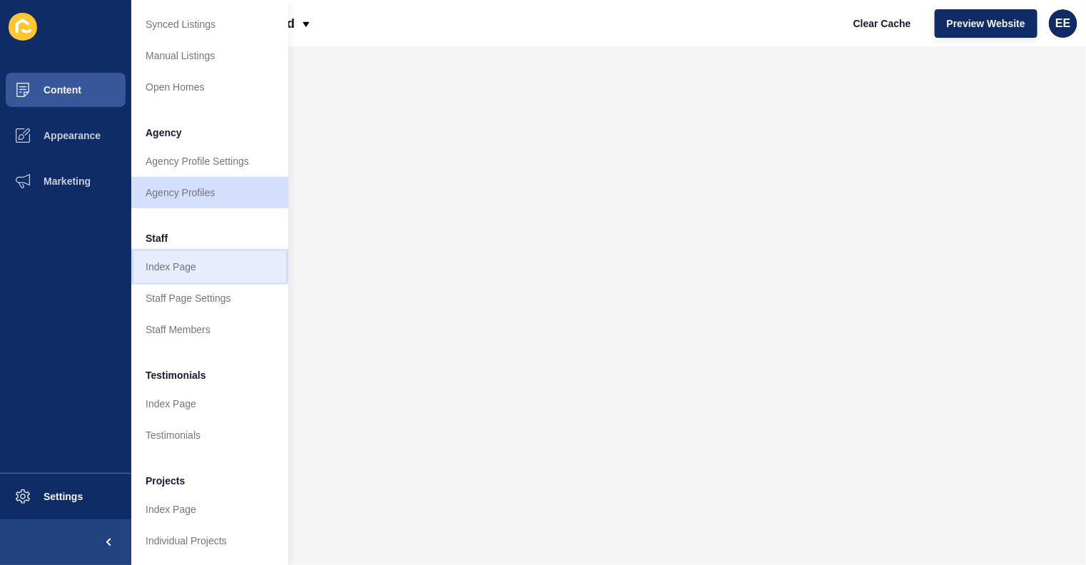
click at [193, 253] on link "Index Page" at bounding box center [209, 266] width 157 height 31
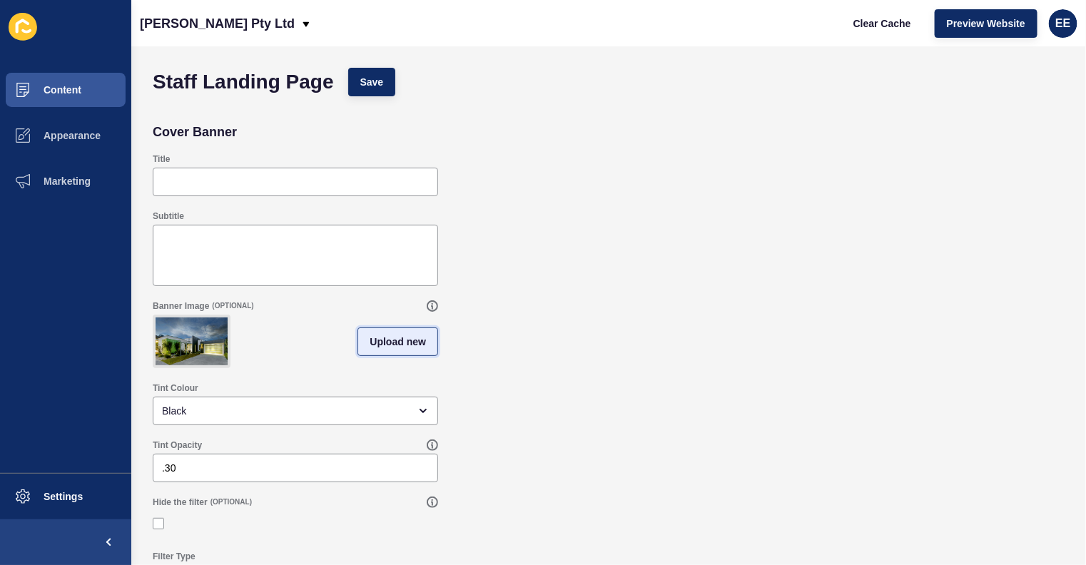
click at [403, 347] on span "Upload new" at bounding box center [398, 342] width 56 height 14
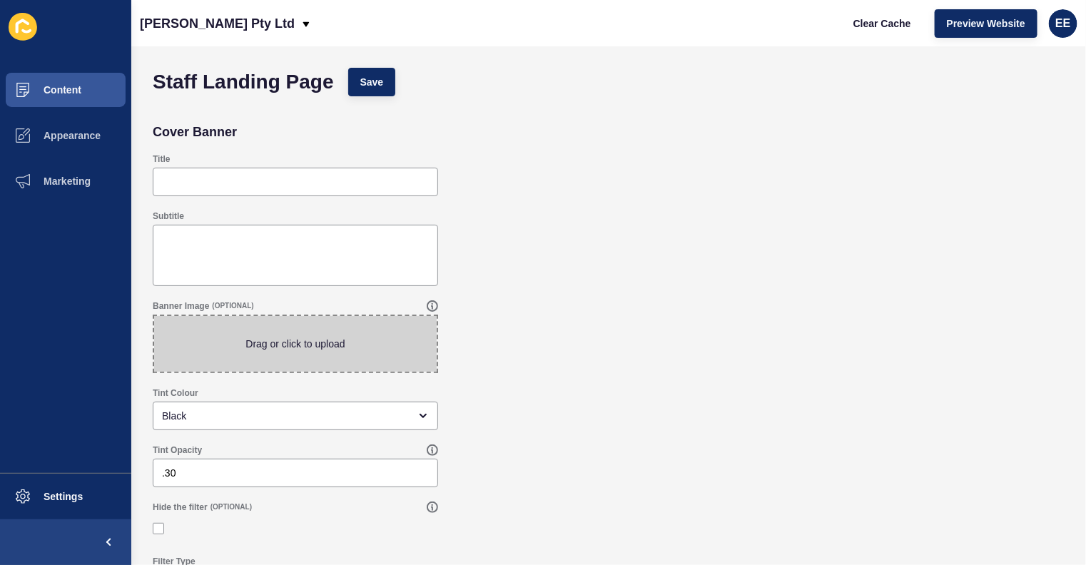
click at [340, 360] on span at bounding box center [295, 344] width 283 height 56
click at [154, 316] on input "Drag or click to upload" at bounding box center [154, 316] width 0 height 0
type input "C:\fakepath\chalmercover.jpg"
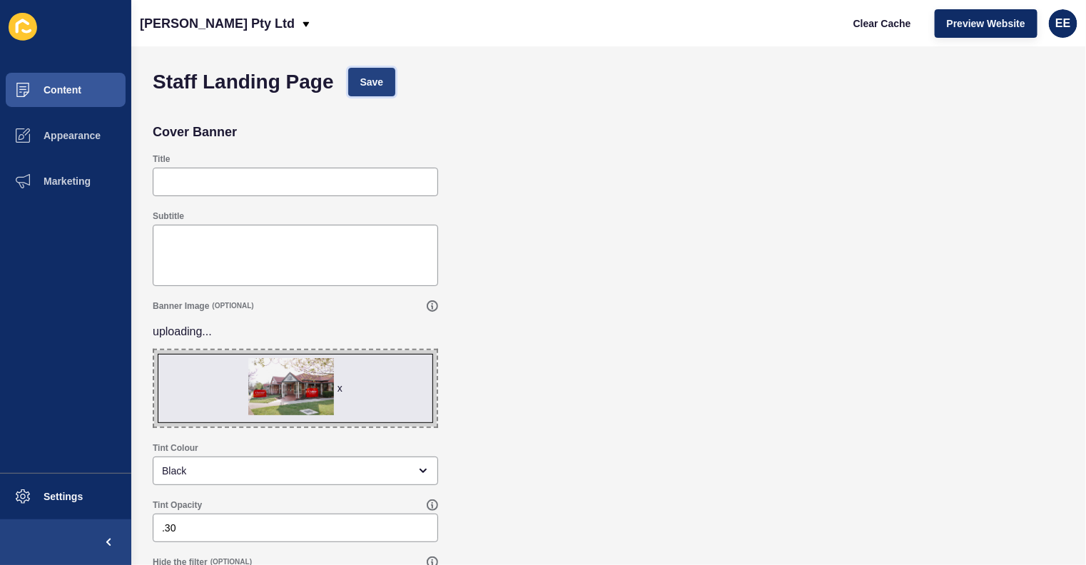
click at [365, 79] on span "Save" at bounding box center [372, 82] width 24 height 14
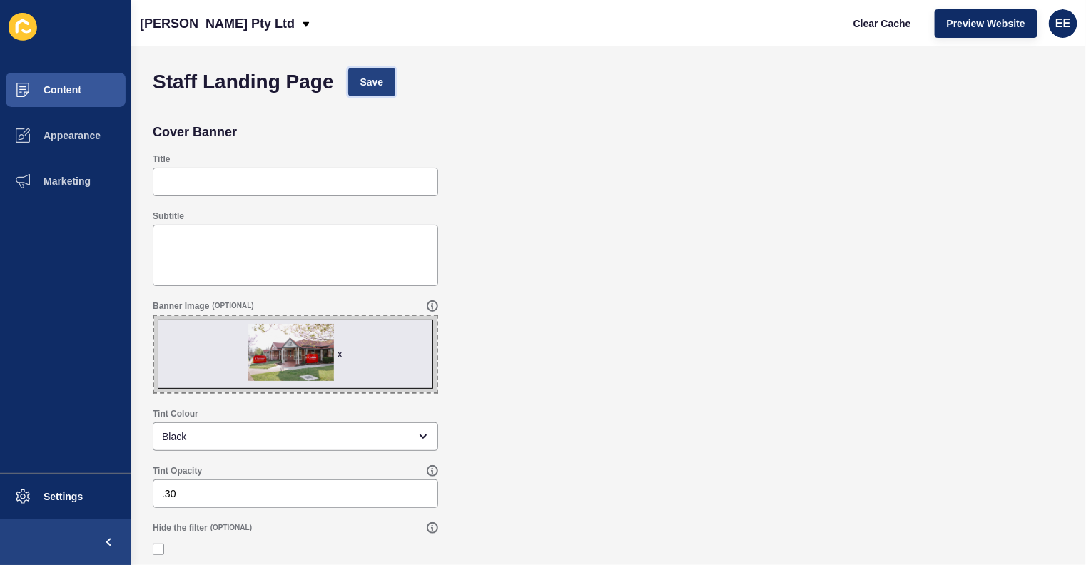
click at [356, 88] on button "Save" at bounding box center [372, 82] width 48 height 29
click at [81, 91] on span "Content" at bounding box center [39, 89] width 83 height 11
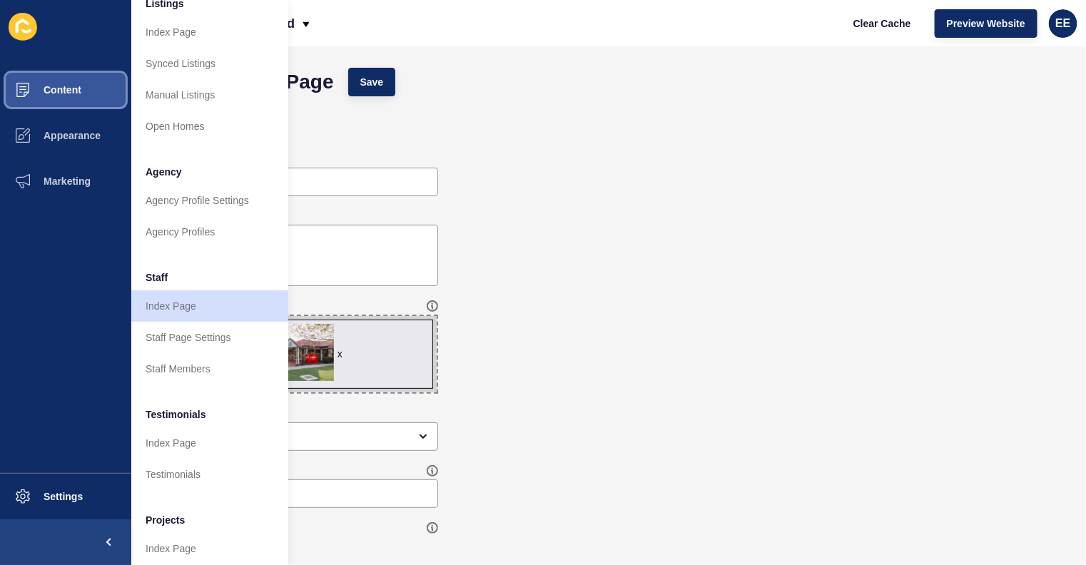
scroll to position [285, 0]
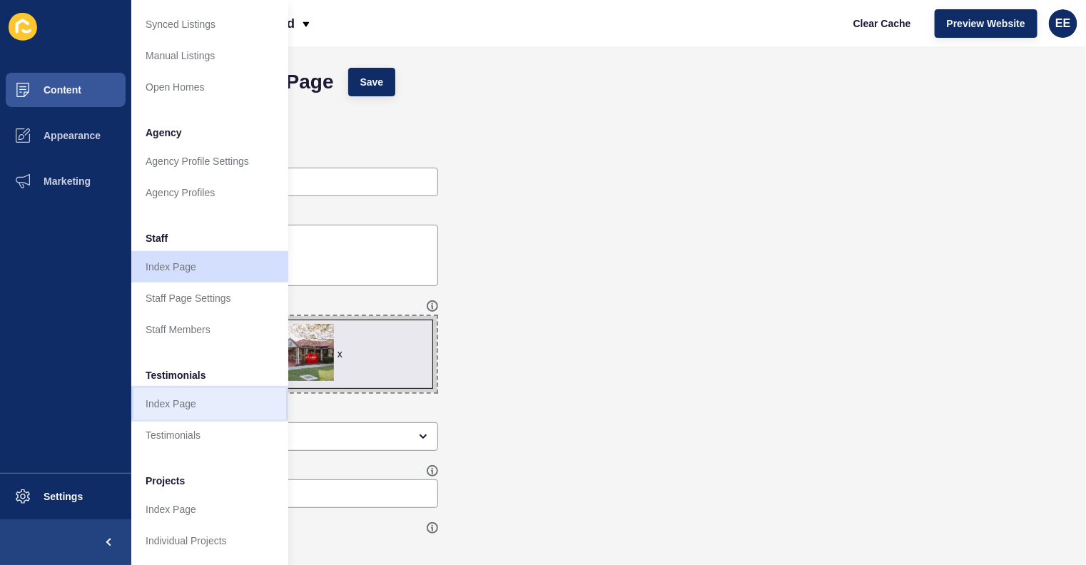
click at [190, 392] on link "Index Page" at bounding box center [209, 403] width 157 height 31
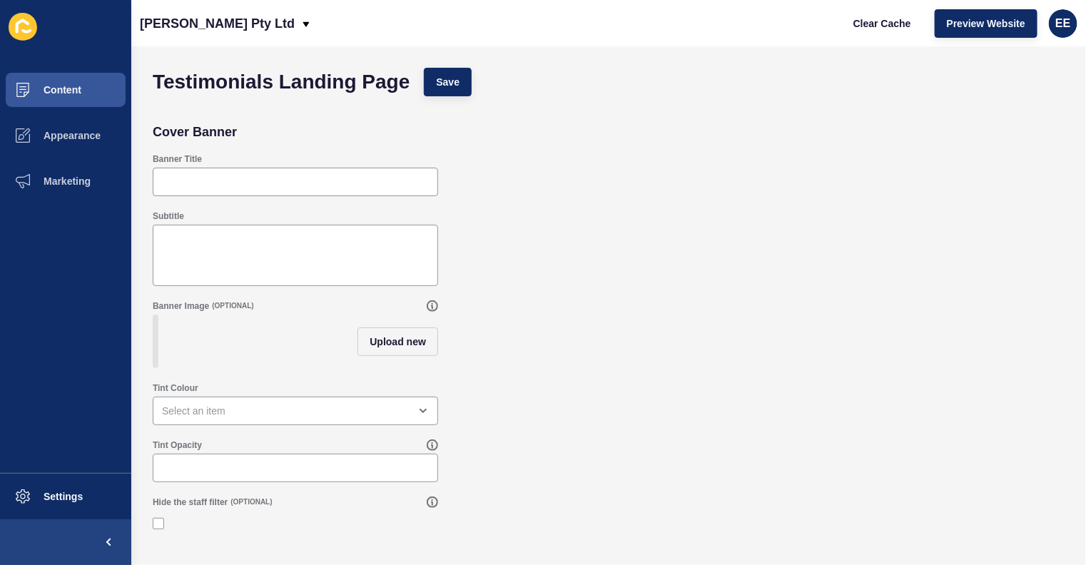
click at [353, 351] on div "Upload new" at bounding box center [295, 342] width 285 height 54
click at [389, 363] on div "Upload new" at bounding box center [397, 342] width 81 height 54
click at [392, 342] on span "Upload new" at bounding box center [398, 342] width 56 height 14
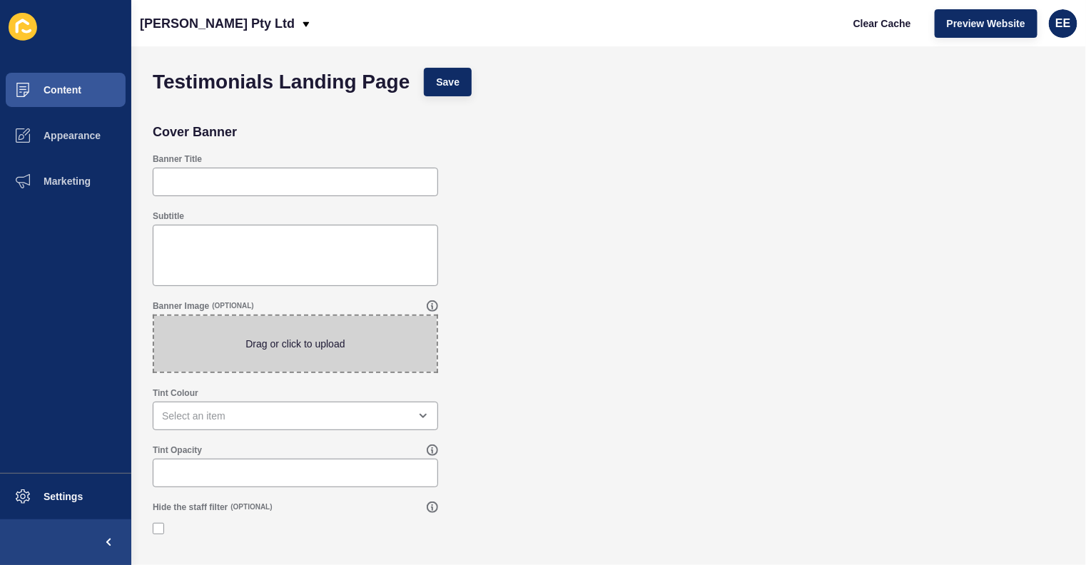
click at [349, 342] on span at bounding box center [295, 344] width 283 height 56
click at [154, 316] on input "Drag or click to upload" at bounding box center [154, 316] width 0 height 0
type input "C:\fakepath\chalmercover.jpg"
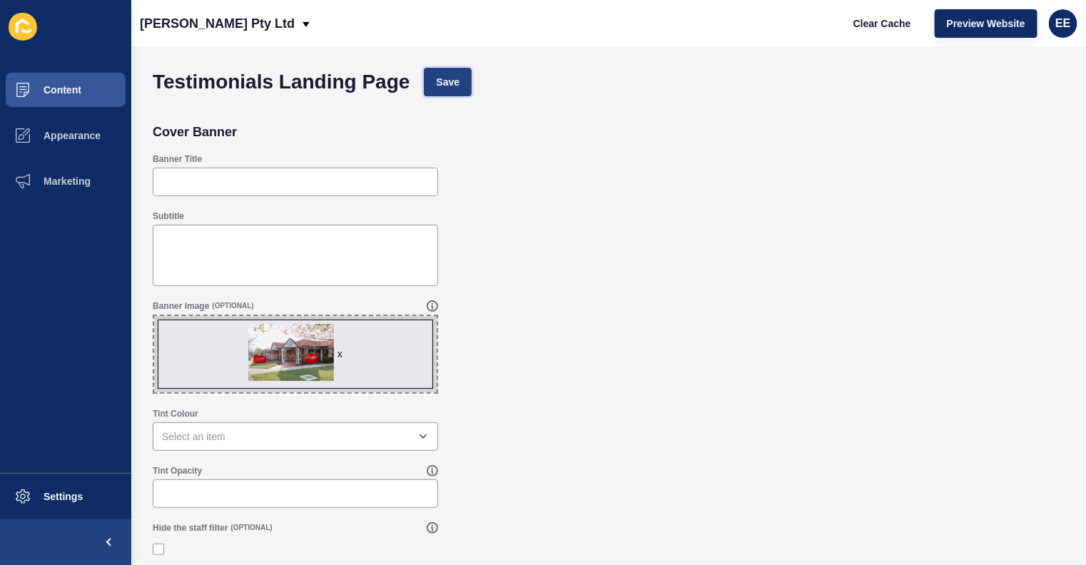
click at [446, 76] on span "Save" at bounding box center [448, 82] width 24 height 14
click at [457, 76] on span "Save" at bounding box center [448, 82] width 24 height 14
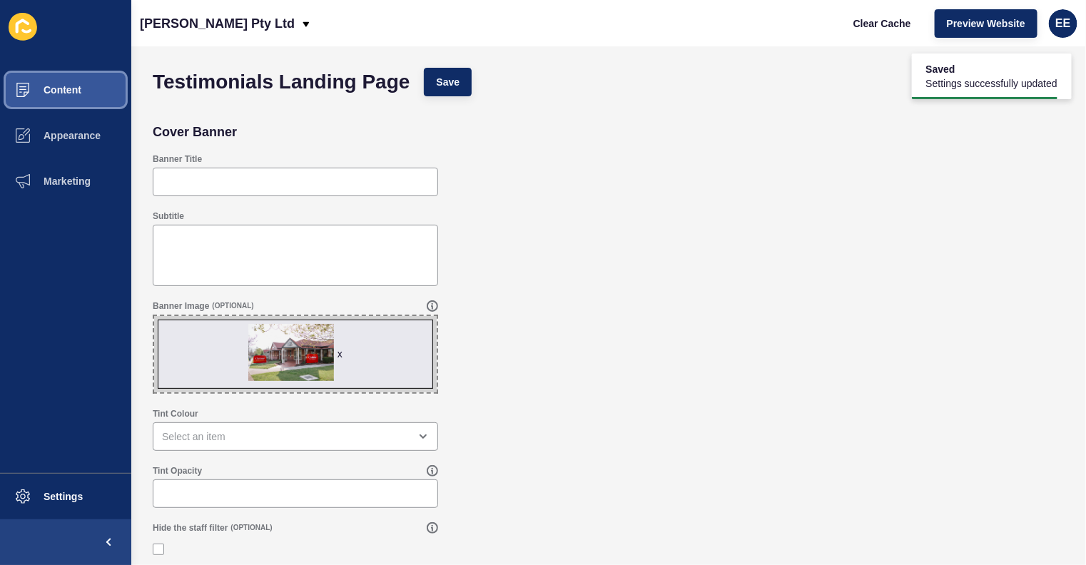
click at [75, 98] on button "Content" at bounding box center [65, 90] width 131 height 46
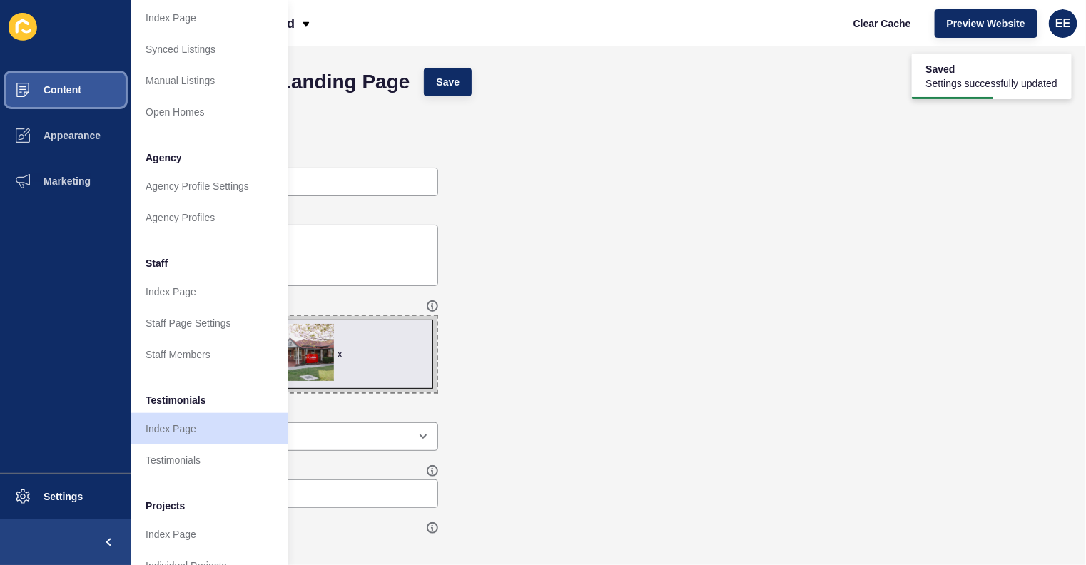
scroll to position [285, 0]
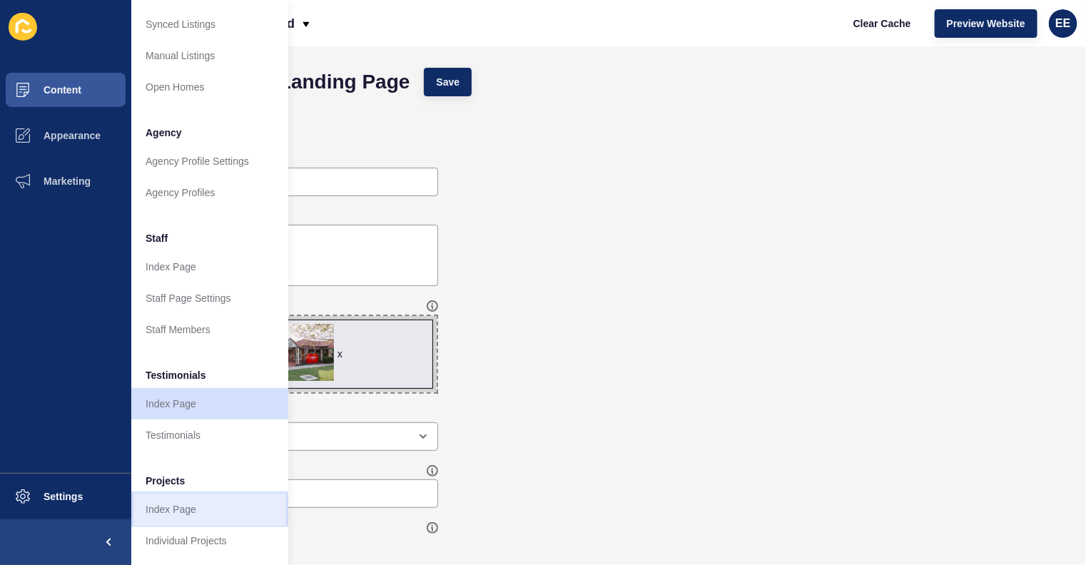
click at [173, 494] on link "Index Page" at bounding box center [209, 509] width 157 height 31
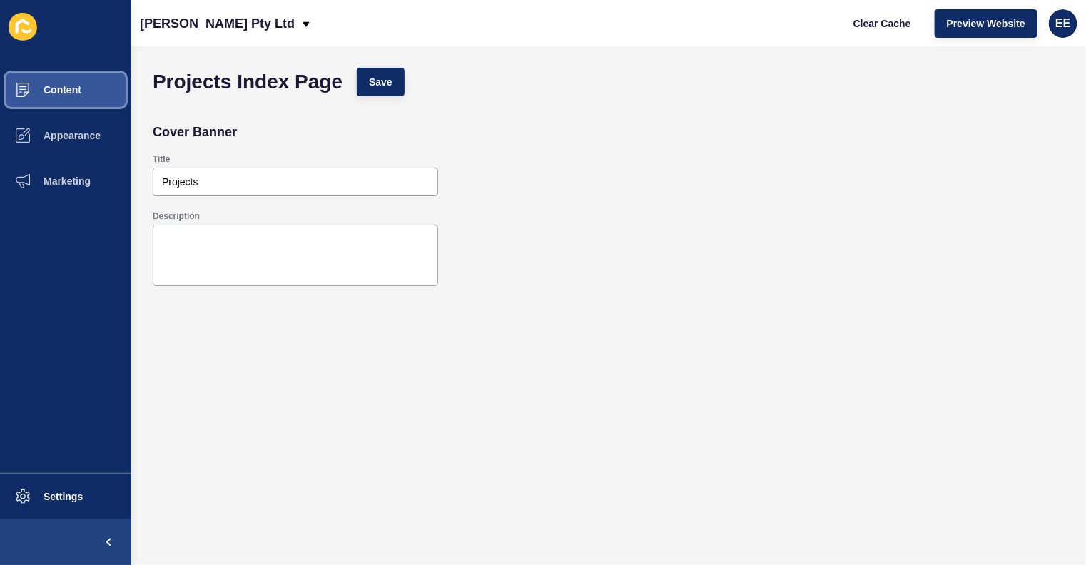
click at [62, 84] on span "Content" at bounding box center [39, 89] width 83 height 11
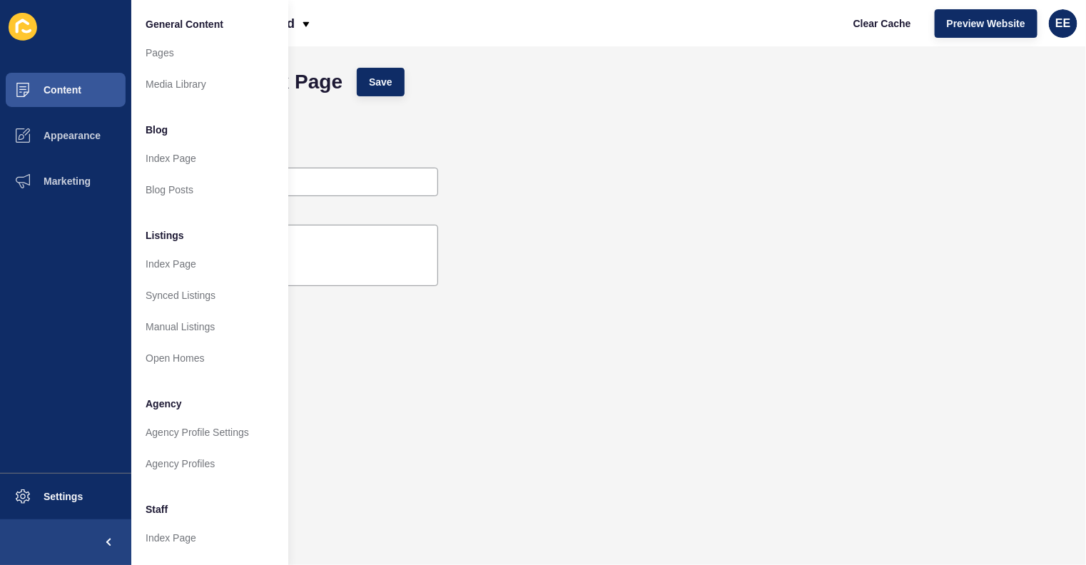
click at [786, 161] on div "Title Projects" at bounding box center [609, 174] width 926 height 57
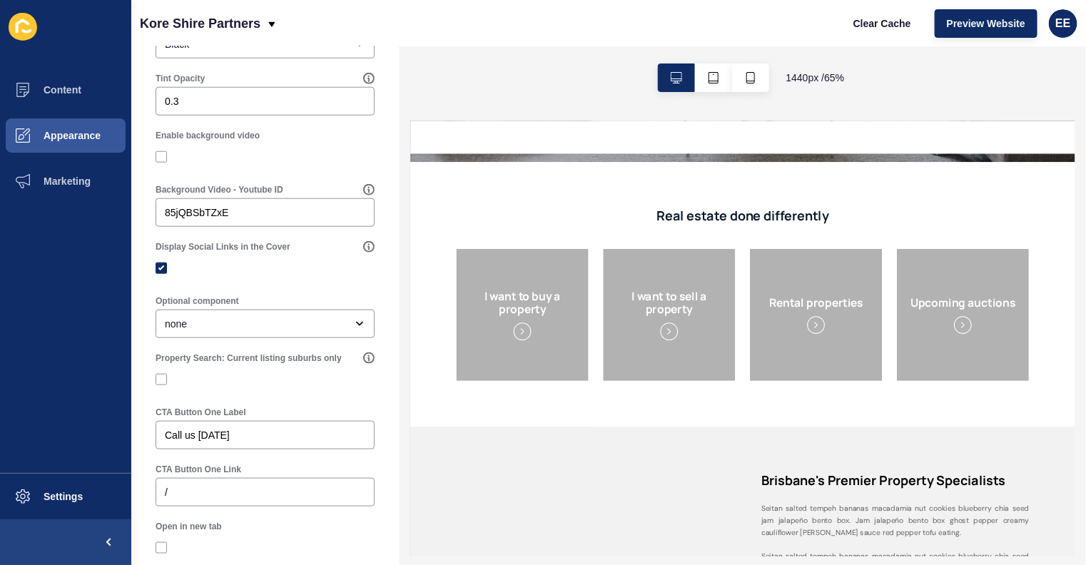
scroll to position [521, 0]
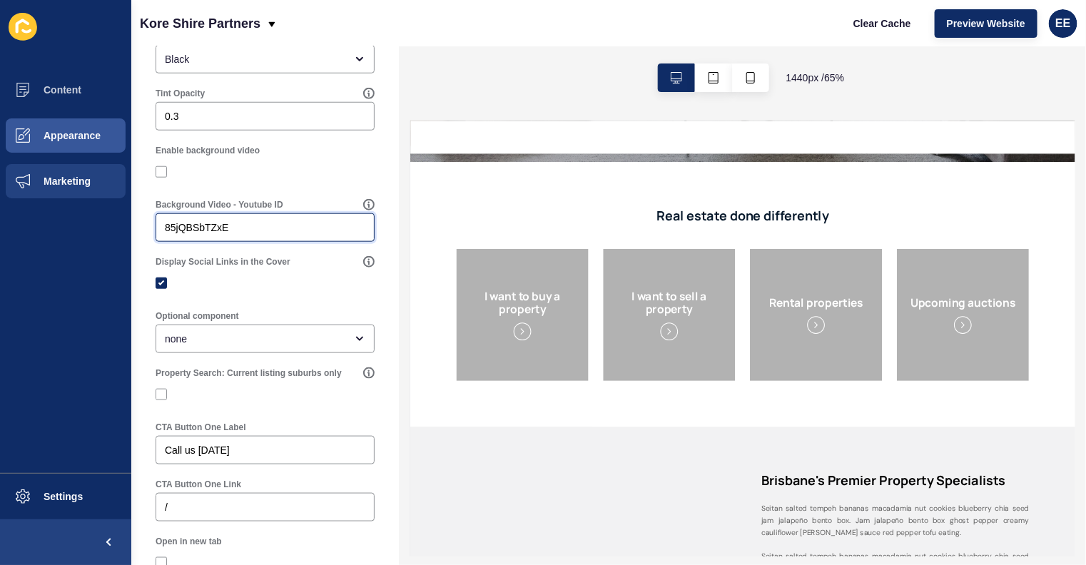
drag, startPoint x: 265, startPoint y: 223, endPoint x: 0, endPoint y: 198, distance: 265.9
click at [0, 198] on div "Content Appearance Marketing Settings Kore Shire Partners Clear Cache Preview W…" at bounding box center [543, 282] width 1086 height 565
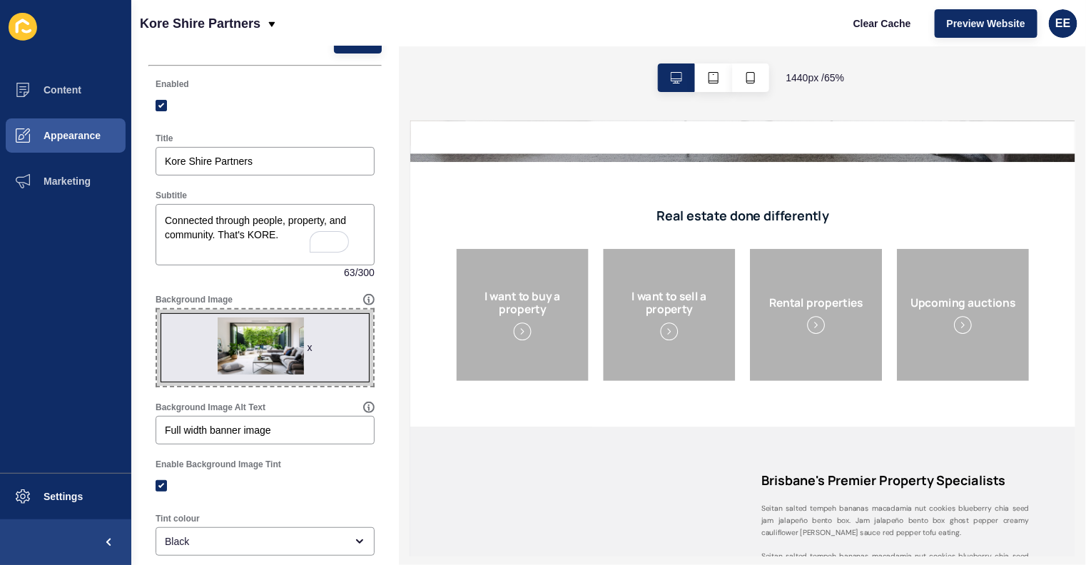
scroll to position [0, 0]
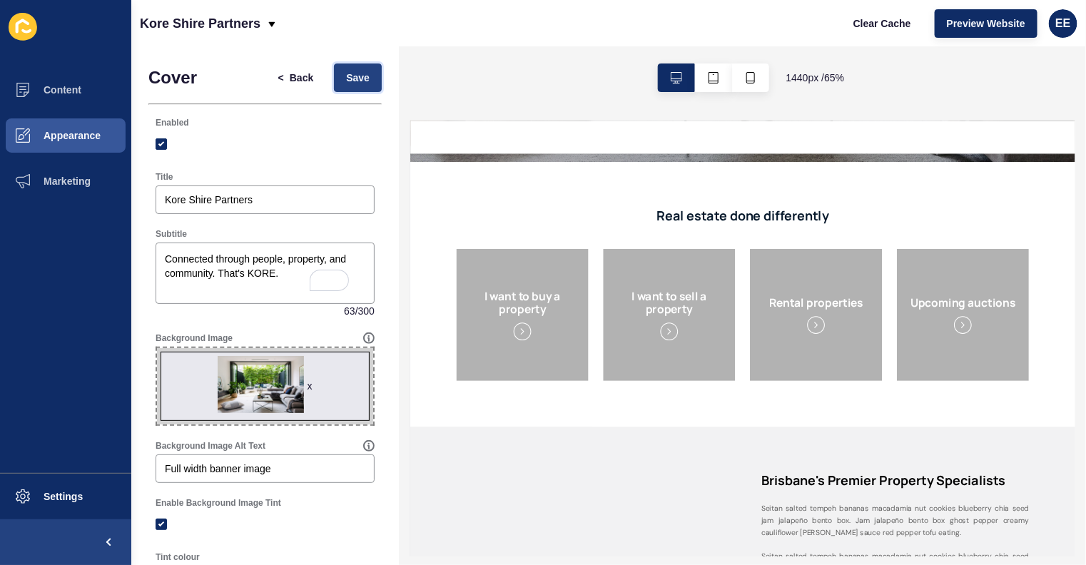
click at [346, 76] on span "Save" at bounding box center [358, 78] width 24 height 14
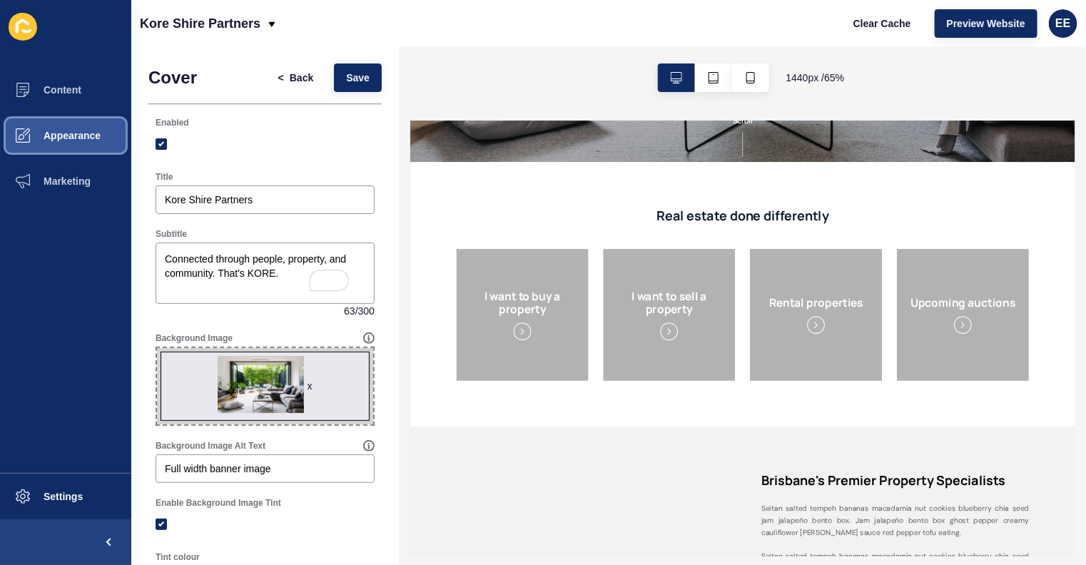
click at [78, 116] on button "Appearance" at bounding box center [65, 136] width 131 height 46
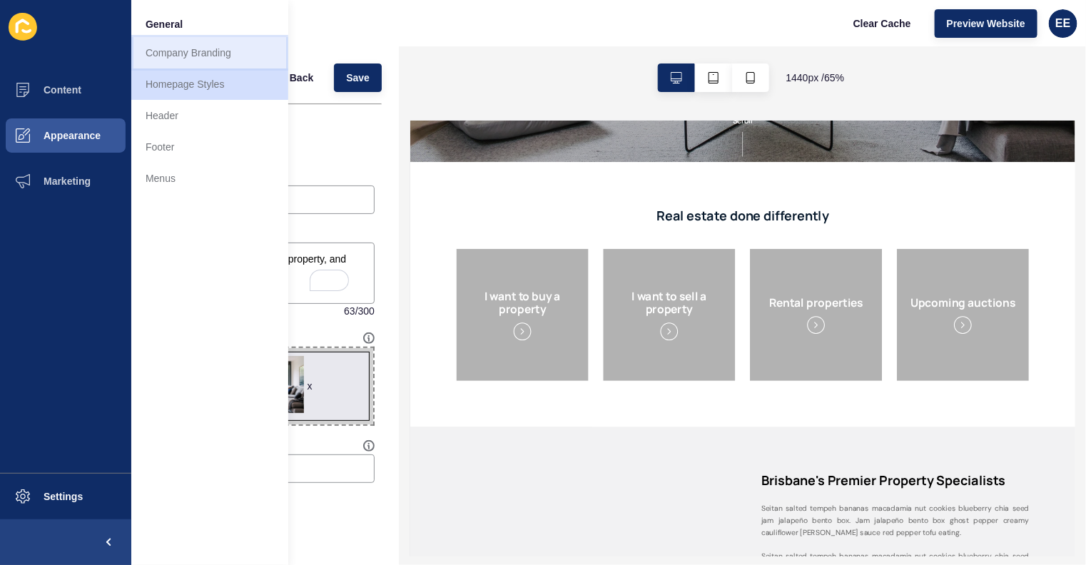
click at [240, 48] on link "Company Branding" at bounding box center [209, 52] width 157 height 31
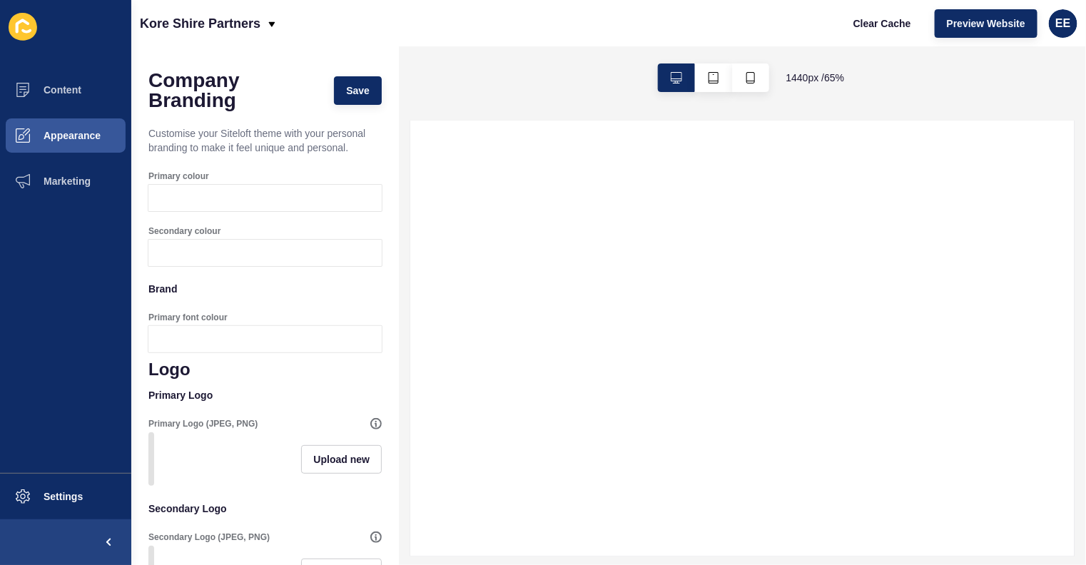
click at [232, 211] on div at bounding box center [278, 198] width 207 height 26
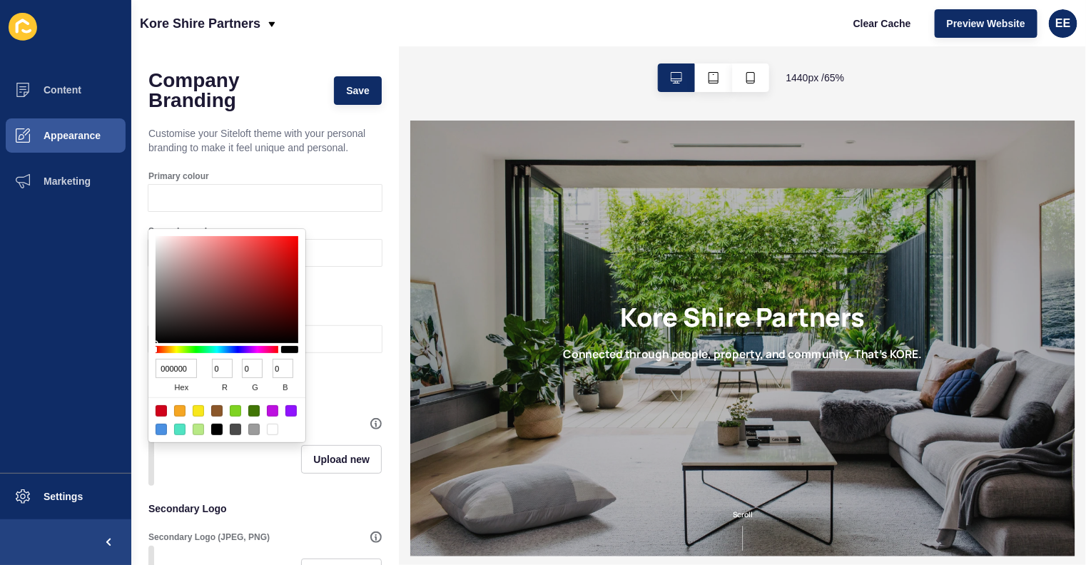
click at [182, 375] on input "000000" at bounding box center [176, 368] width 41 height 19
type input "00000000000"
click at [338, 237] on div "Secondary colour" at bounding box center [264, 245] width 233 height 55
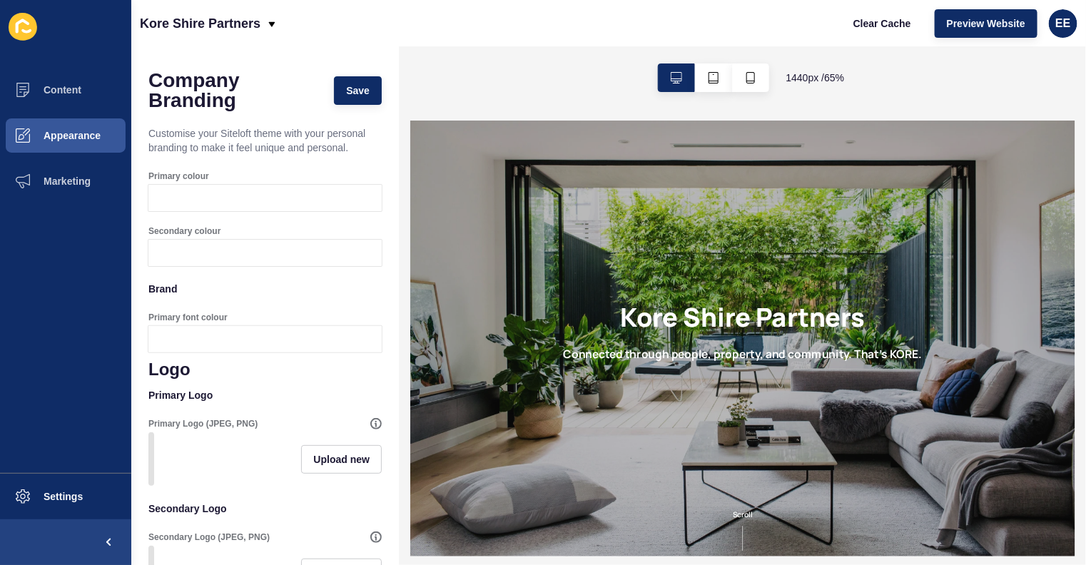
click at [208, 299] on p "Brand" at bounding box center [264, 288] width 233 height 31
click at [221, 208] on div at bounding box center [278, 198] width 207 height 26
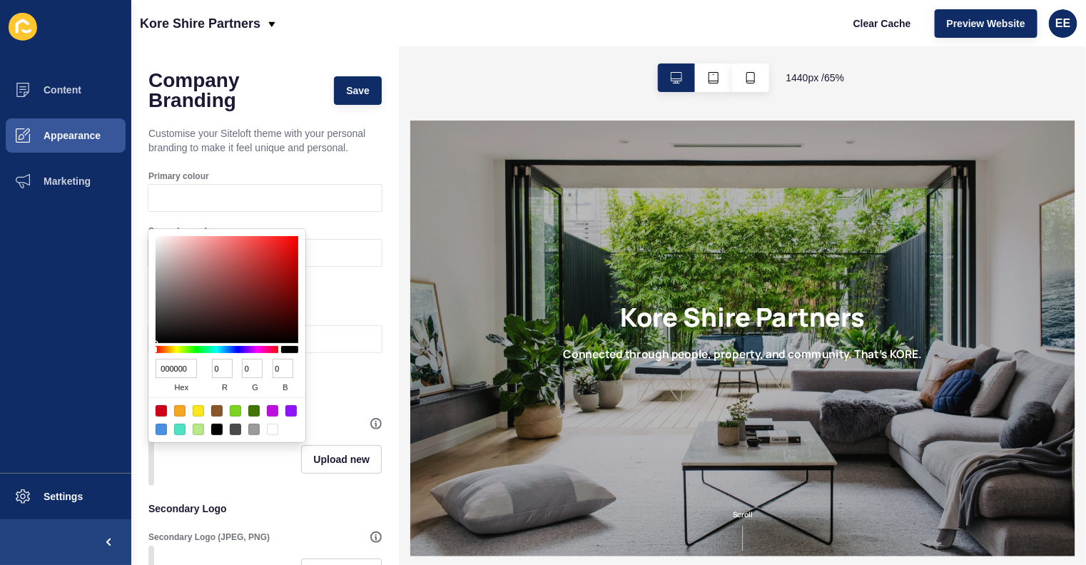
click at [175, 372] on input "000000" at bounding box center [176, 368] width 41 height 19
drag, startPoint x: 196, startPoint y: 366, endPoint x: 38, endPoint y: 332, distance: 161.9
click at [38, 332] on body "Content Appearance Marketing Settings Kore Shire Partners Clear Cache Preview W…" at bounding box center [543, 282] width 1086 height 565
type input "0"
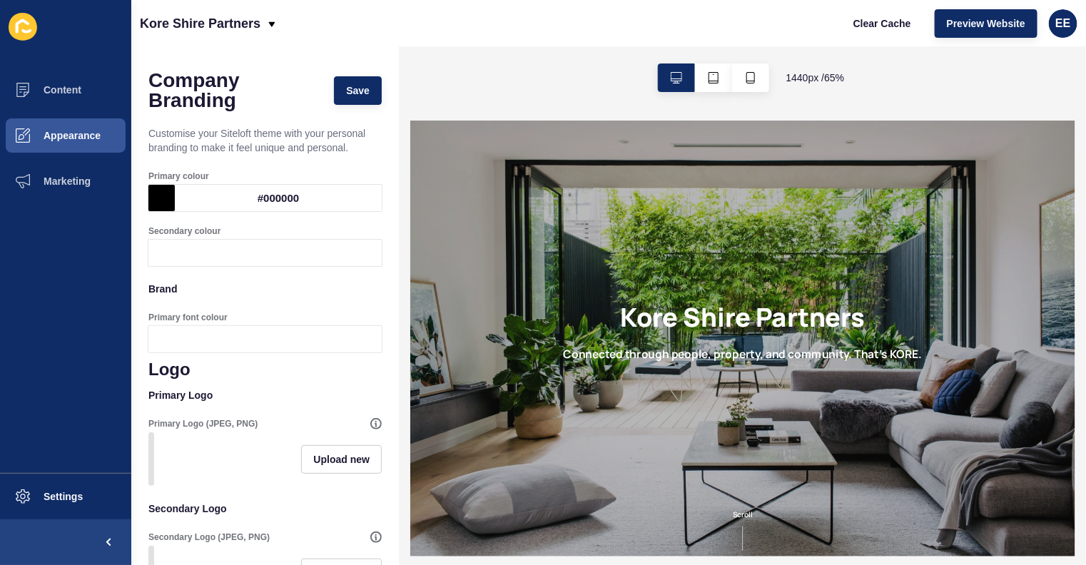
click at [355, 305] on p "Brand" at bounding box center [264, 288] width 233 height 31
click at [313, 467] on span "Upload new" at bounding box center [341, 459] width 56 height 14
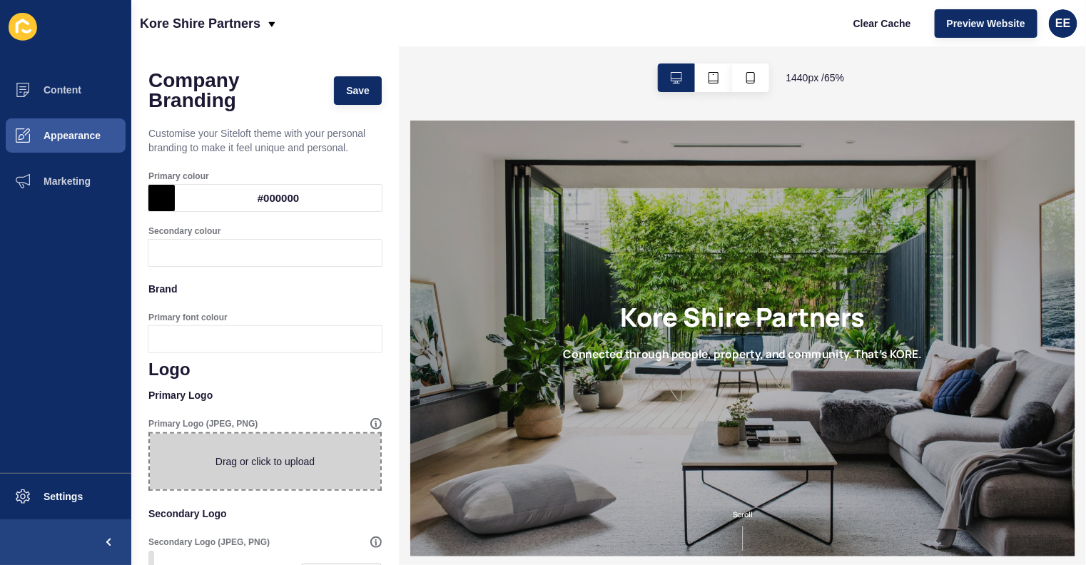
click at [250, 462] on span at bounding box center [265, 462] width 230 height 56
click at [150, 434] on input "Drag or click to upload" at bounding box center [150, 434] width 0 height 0
type input "C:\fakepath\Kore_Logo_white (3).png"
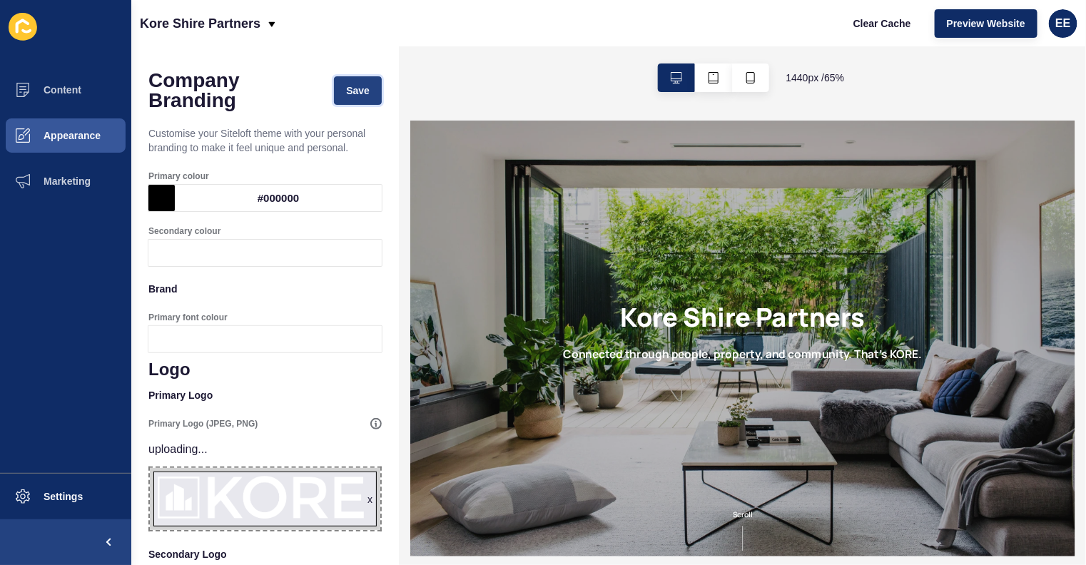
click at [346, 94] on span "Save" at bounding box center [358, 90] width 24 height 14
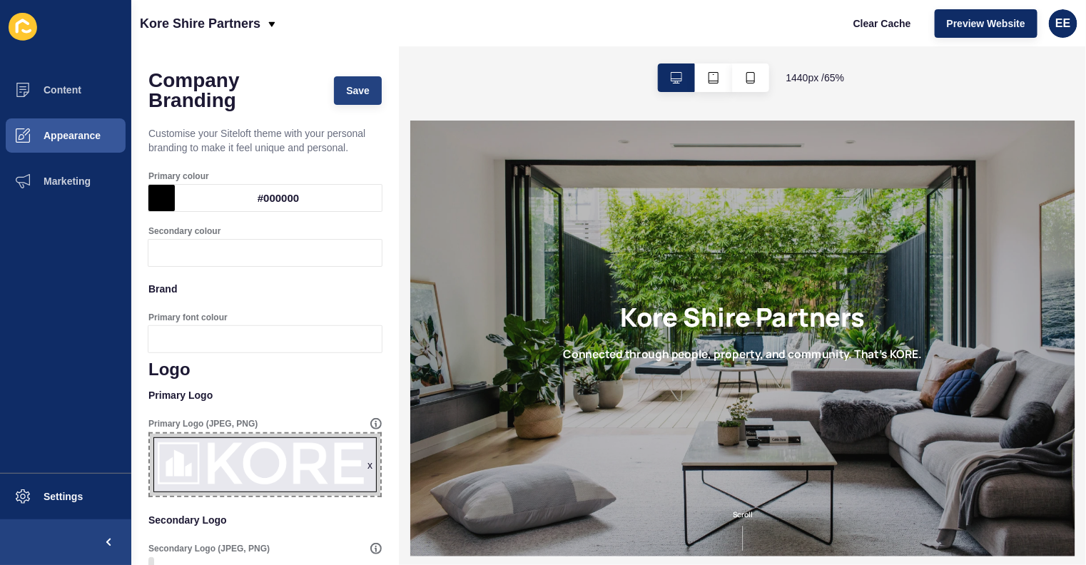
scroll to position [0, 0]
click at [346, 94] on span "Save" at bounding box center [358, 90] width 24 height 14
click at [36, 497] on span "Settings" at bounding box center [40, 496] width 85 height 11
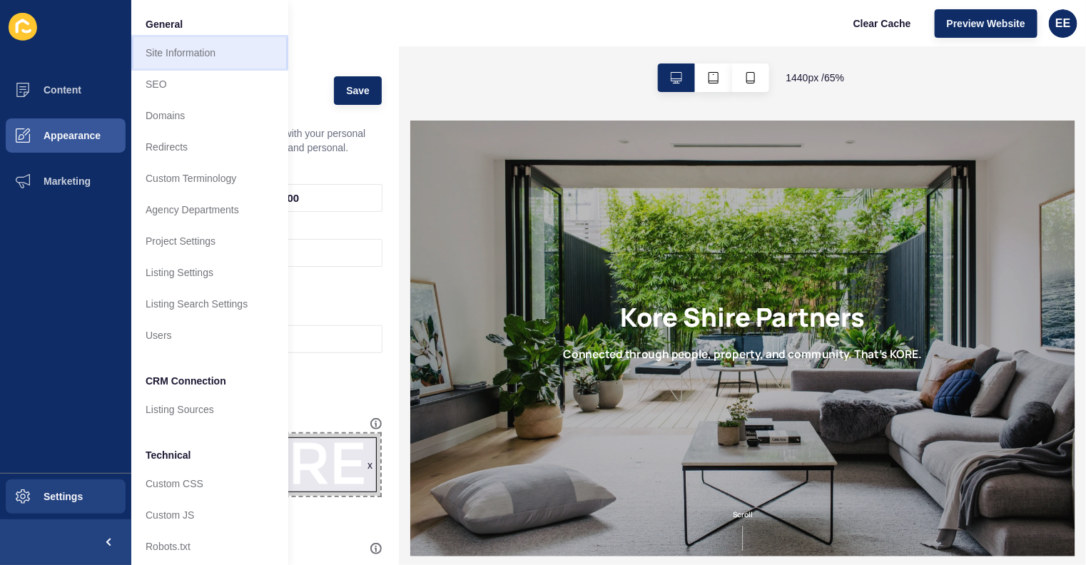
click at [173, 48] on link "Site Information" at bounding box center [209, 52] width 157 height 31
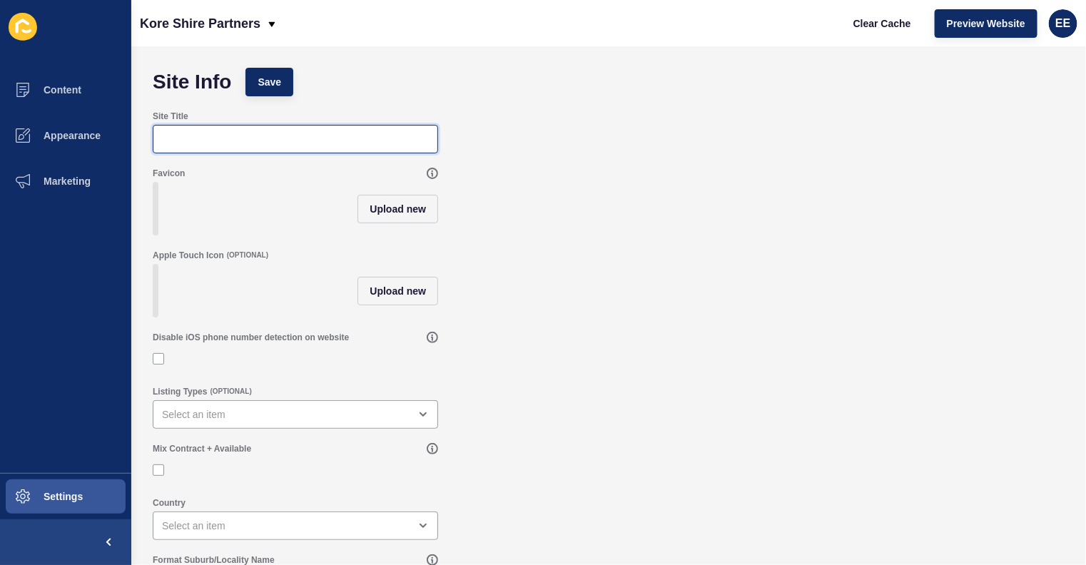
click at [236, 140] on input "Site Title" at bounding box center [295, 139] width 267 height 14
drag, startPoint x: 160, startPoint y: 116, endPoint x: 143, endPoint y: 116, distance: 17.1
click at [143, 116] on div "Site Info Save Site Title Kore Favicon Upload new Apple Touch Icon (OPTIONAL) U…" at bounding box center [608, 305] width 955 height 519
click at [149, 116] on div "Site Title Kore" at bounding box center [609, 131] width 926 height 57
drag, startPoint x: 143, startPoint y: 116, endPoint x: 157, endPoint y: 120, distance: 14.7
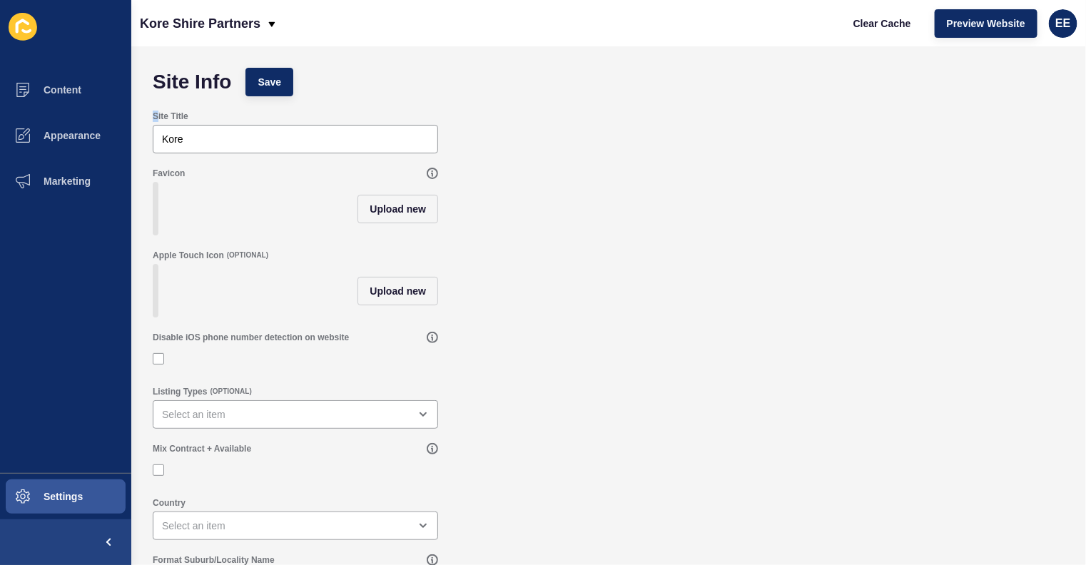
click at [157, 120] on div "Site Info Save Site Title Kore Favicon Upload new Apple Touch Icon (OPTIONAL) U…" at bounding box center [608, 305] width 955 height 519
copy label "S"
click at [209, 146] on div "Kore" at bounding box center [295, 139] width 285 height 29
paste input "S"
type input "Kore Shire Partners"
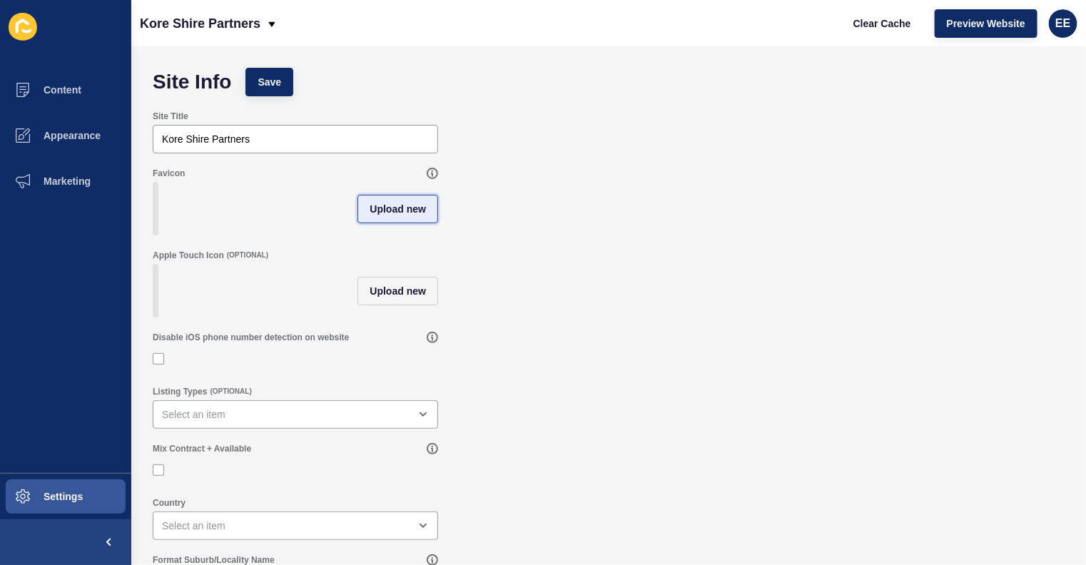
click at [395, 208] on span "Upload new" at bounding box center [398, 209] width 56 height 14
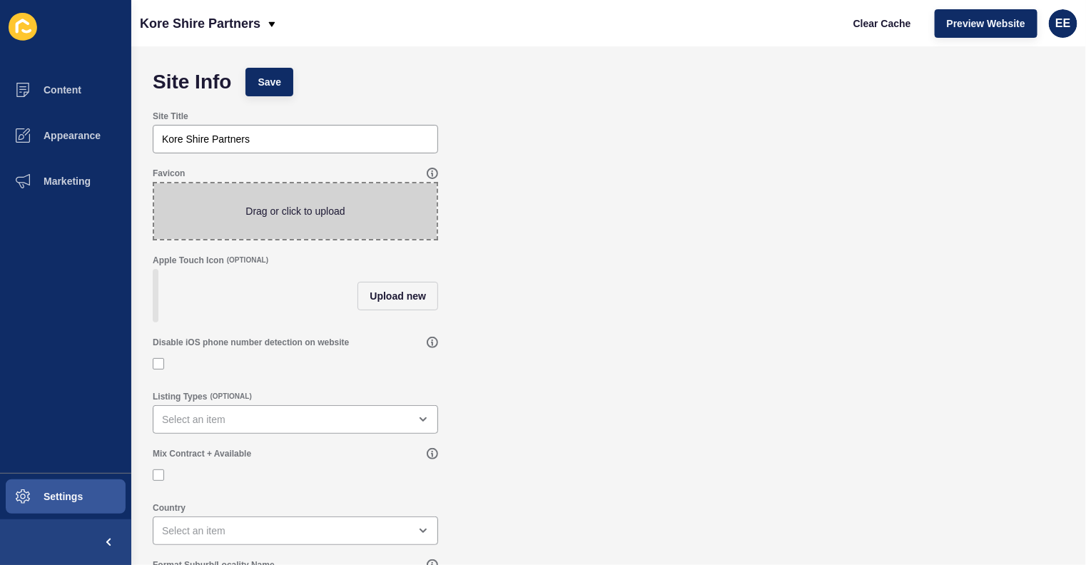
click at [342, 217] on span at bounding box center [295, 211] width 283 height 56
click at [154, 183] on input "Drag or click to upload" at bounding box center [154, 183] width 0 height 0
type input "C:\fakepath\Kore_logo-crop.jpg"
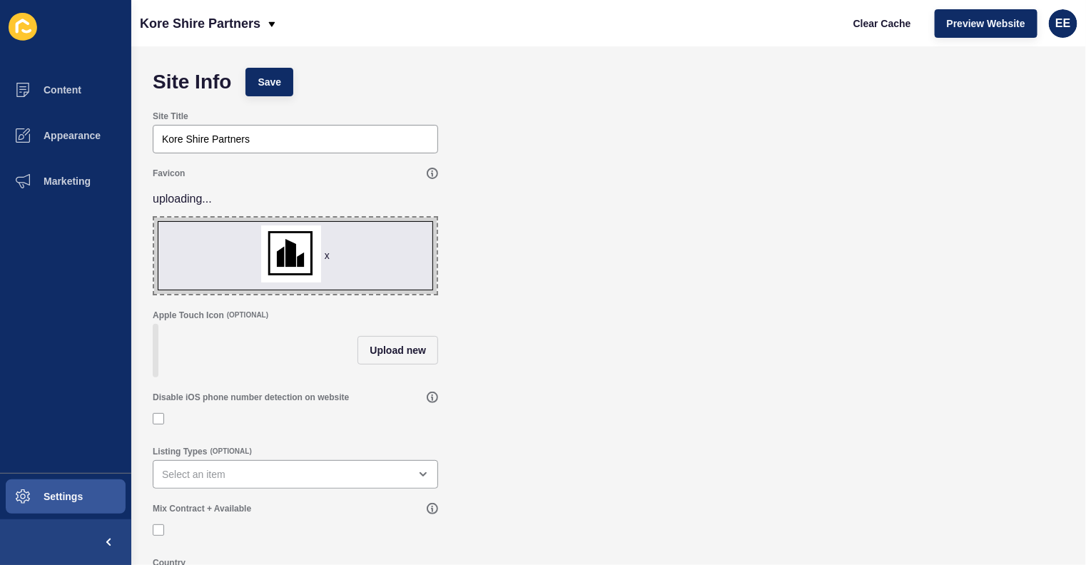
scroll to position [112, 0]
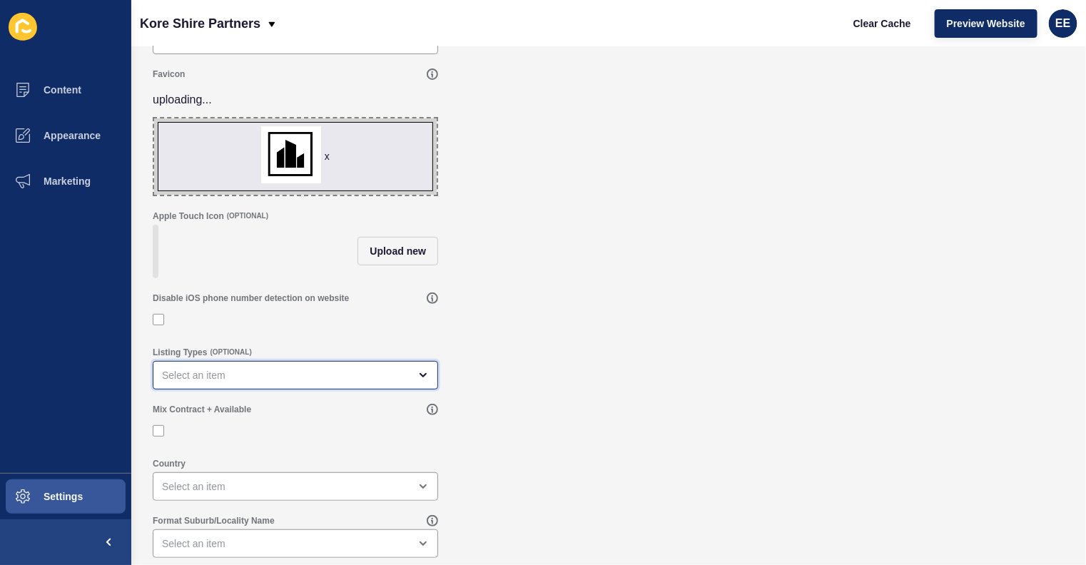
click at [392, 368] on div "open menu" at bounding box center [285, 375] width 247 height 14
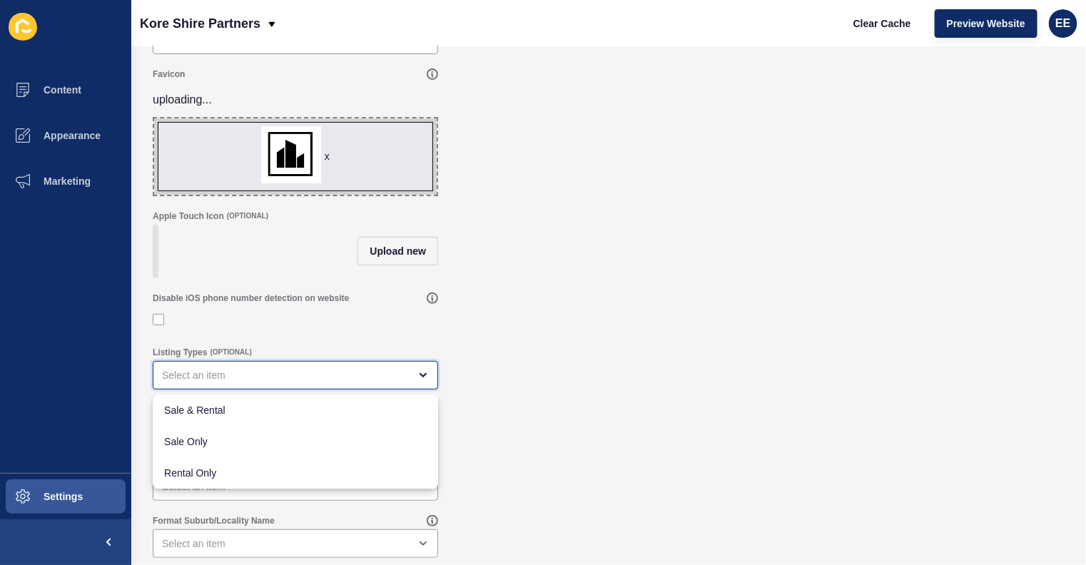
click at [271, 413] on span "Sale & Rental" at bounding box center [295, 410] width 263 height 14
type input "Sale & Rental"
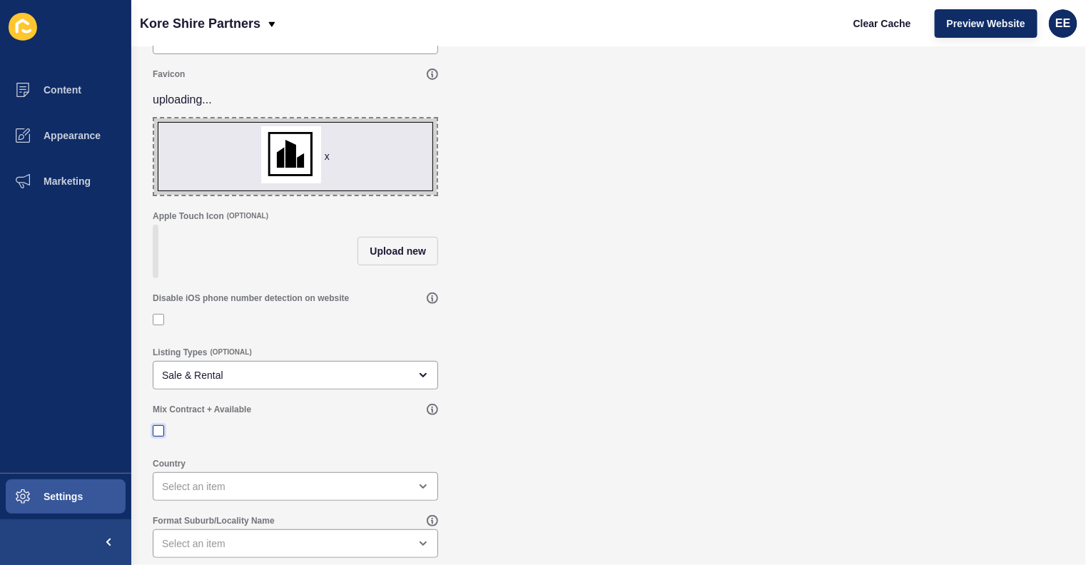
click at [161, 434] on label at bounding box center [158, 430] width 11 height 11
click at [161, 525] on input "Mix Contract + Available" at bounding box center [160, 529] width 9 height 9
click at [158, 430] on label at bounding box center [158, 430] width 11 height 11
click at [158, 525] on input "Mix Contract + Available" at bounding box center [160, 529] width 9 height 9
click at [137, 437] on div "Site Info Save Site Title Kore Shire Partners Favicon uploading... x Drag or cl…" at bounding box center [608, 305] width 955 height 519
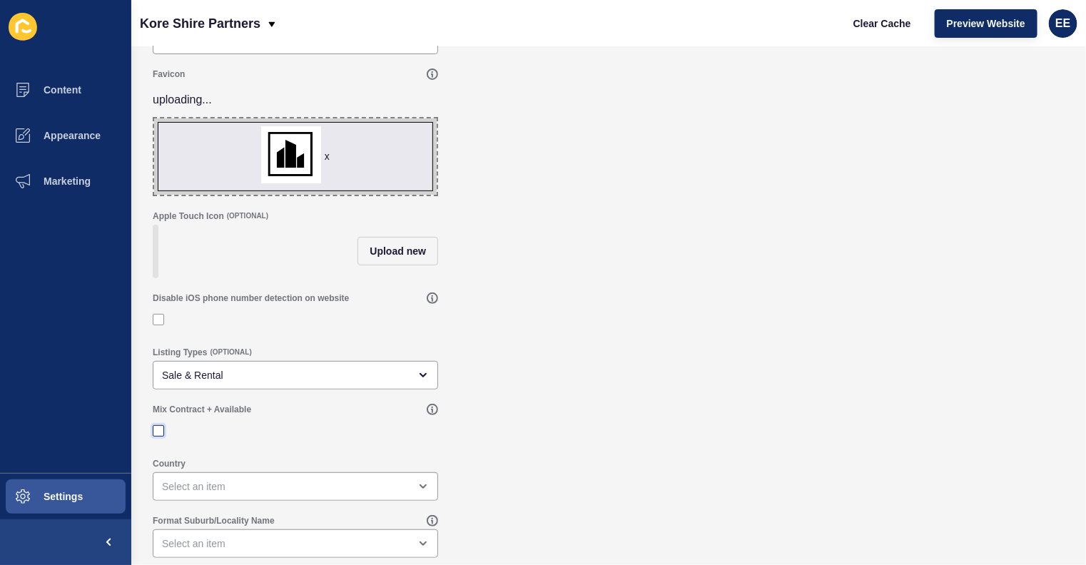
click at [158, 430] on label at bounding box center [158, 430] width 11 height 11
click at [158, 525] on input "Mix Contract + Available" at bounding box center [160, 529] width 9 height 9
checkbox input "true"
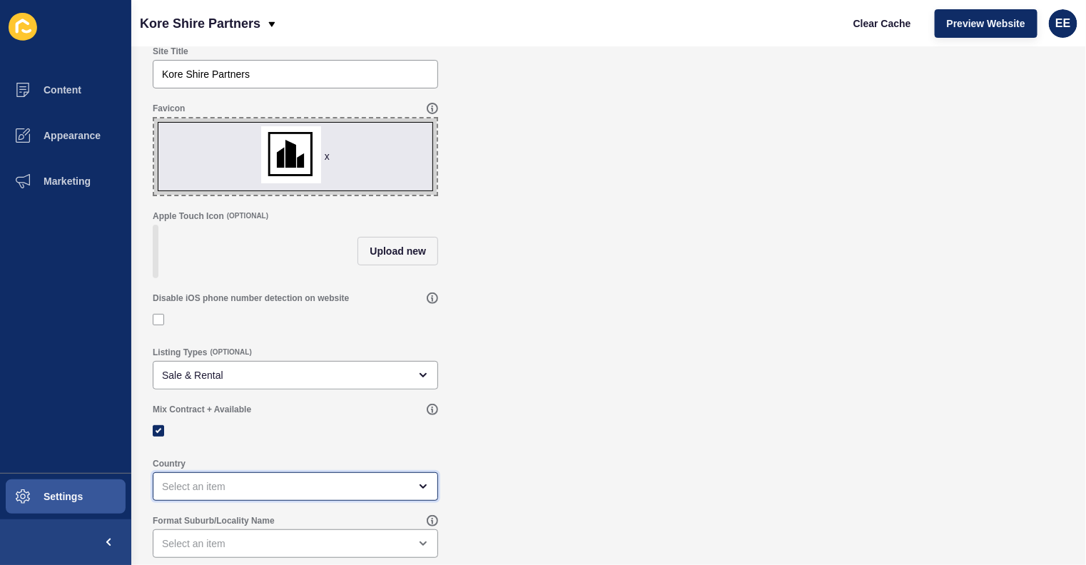
click at [342, 489] on div "open menu" at bounding box center [285, 486] width 247 height 14
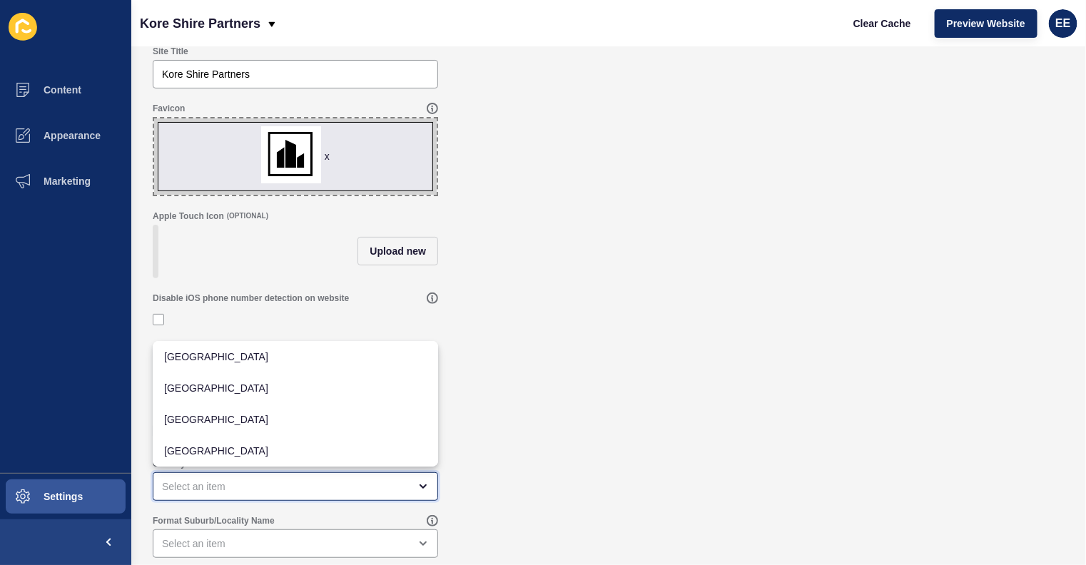
click at [253, 355] on span "Australia" at bounding box center [295, 357] width 263 height 14
type input "Australia"
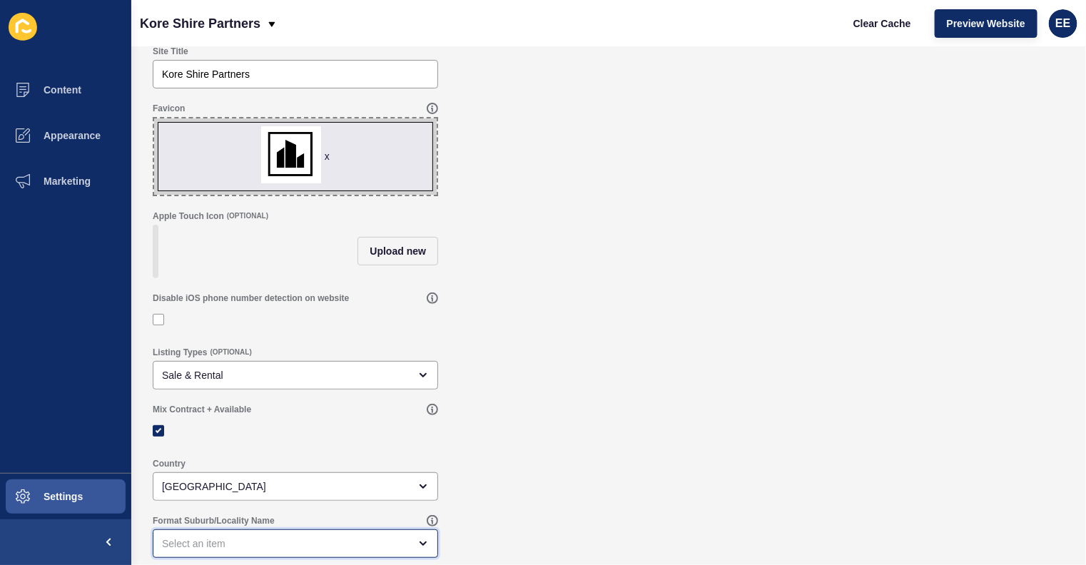
click at [329, 548] on div "open menu" at bounding box center [285, 544] width 247 height 14
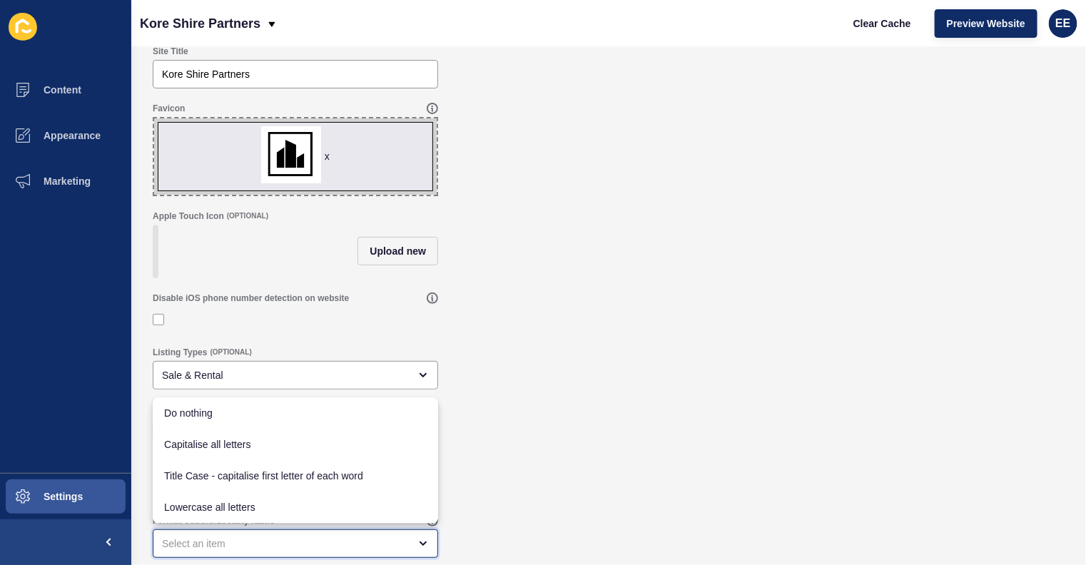
click at [244, 439] on span "Capitalise all letters" at bounding box center [295, 445] width 263 height 14
type input "Capitalise all letters"
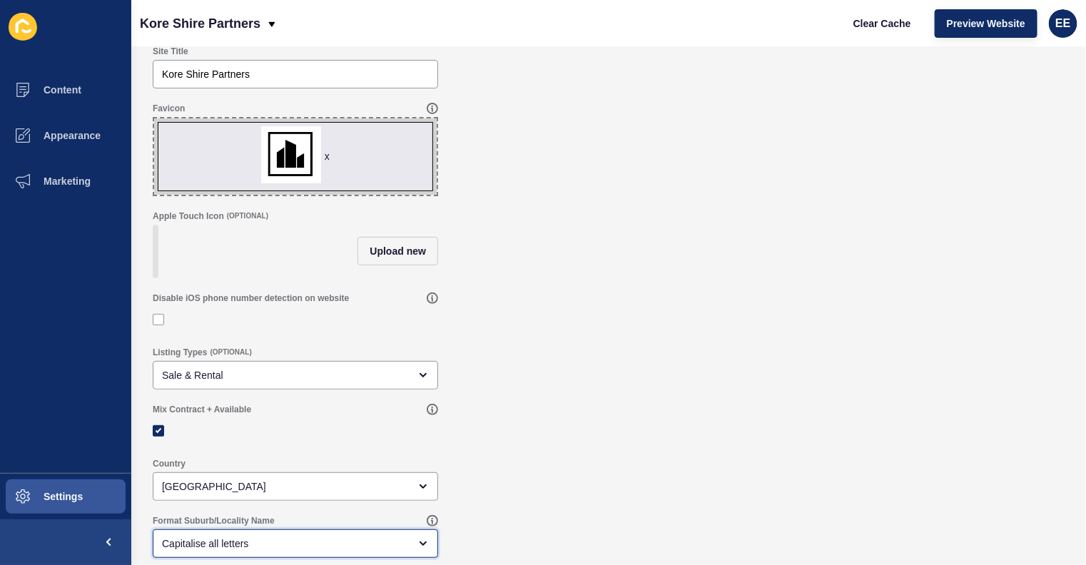
scroll to position [0, 0]
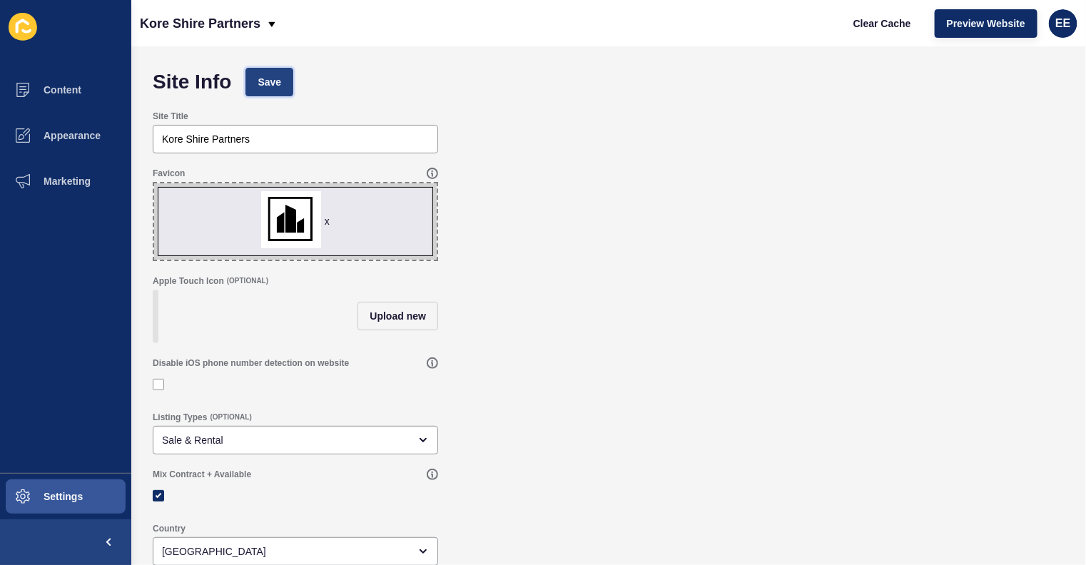
click at [280, 81] on span "Save" at bounding box center [270, 82] width 24 height 14
click at [283, 88] on button "Save" at bounding box center [269, 82] width 48 height 29
click at [271, 83] on span "Save" at bounding box center [270, 82] width 24 height 14
click at [31, 104] on span at bounding box center [23, 90] width 46 height 46
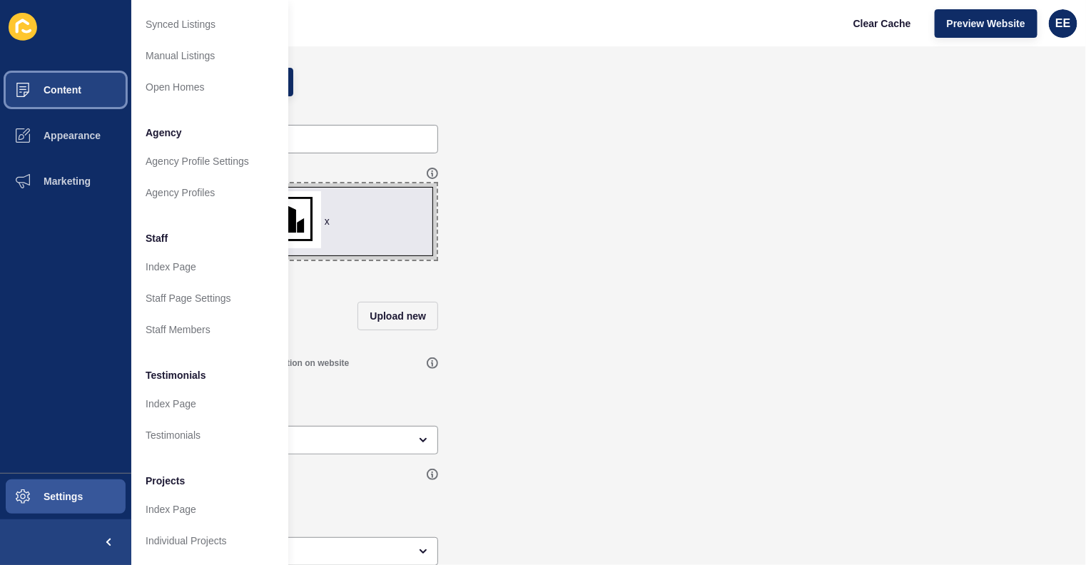
scroll to position [284, 0]
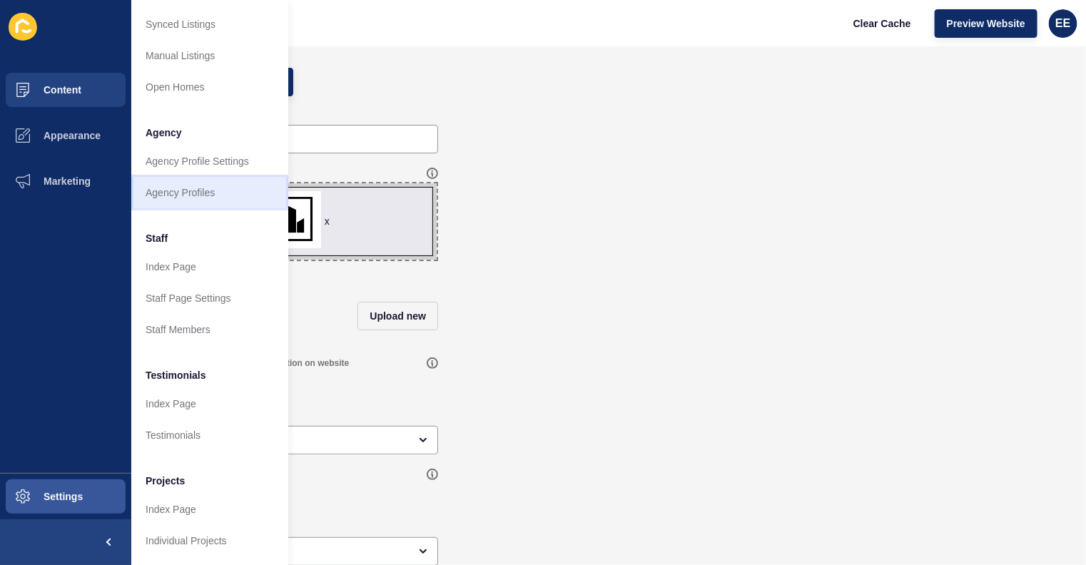
click at [206, 178] on link "Agency Profiles" at bounding box center [209, 192] width 157 height 31
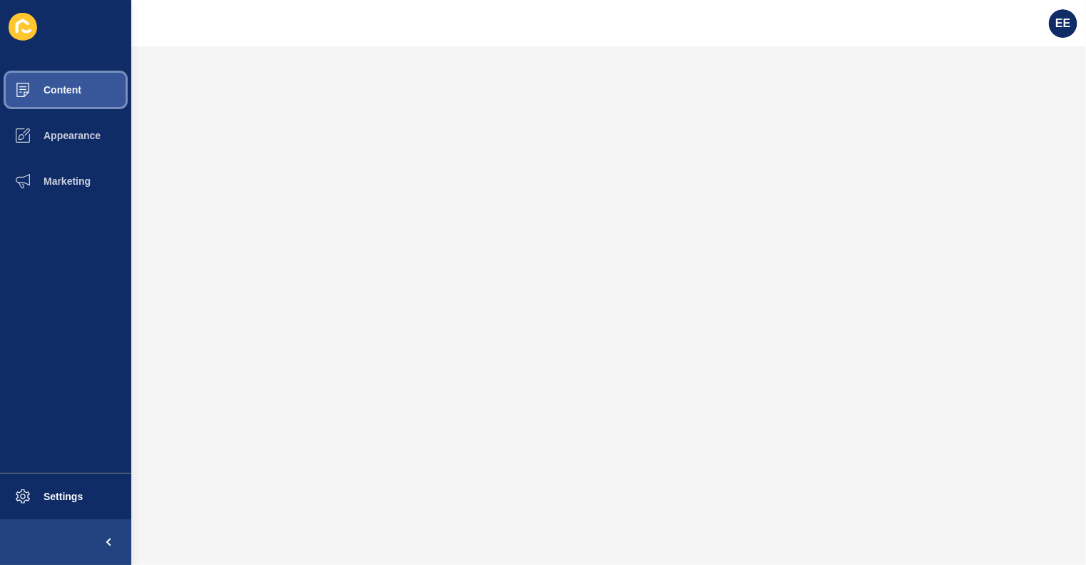
click at [64, 106] on button "Content" at bounding box center [65, 90] width 131 height 46
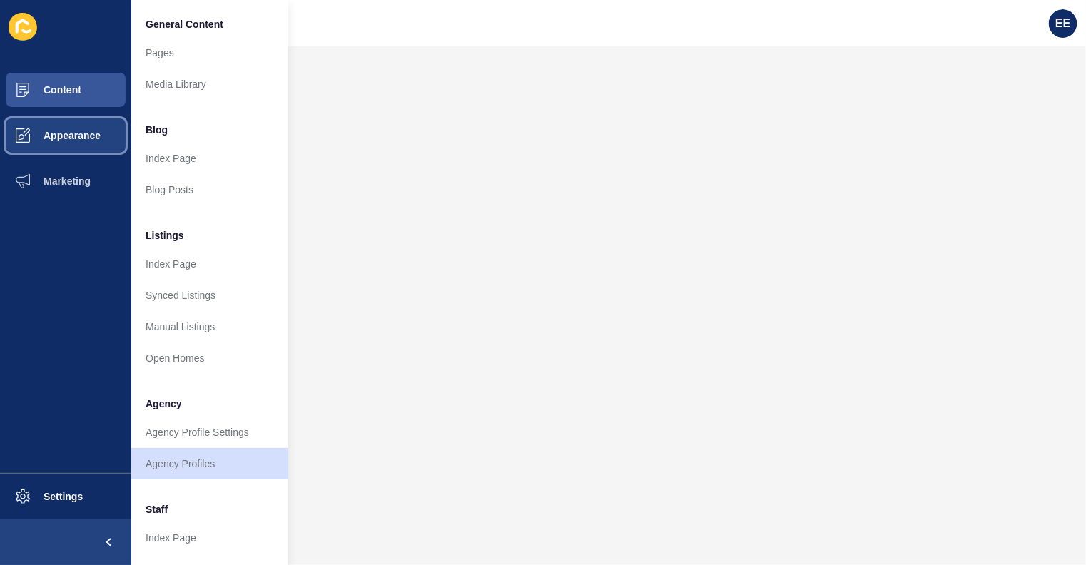
click at [64, 133] on span "Appearance" at bounding box center [49, 135] width 103 height 11
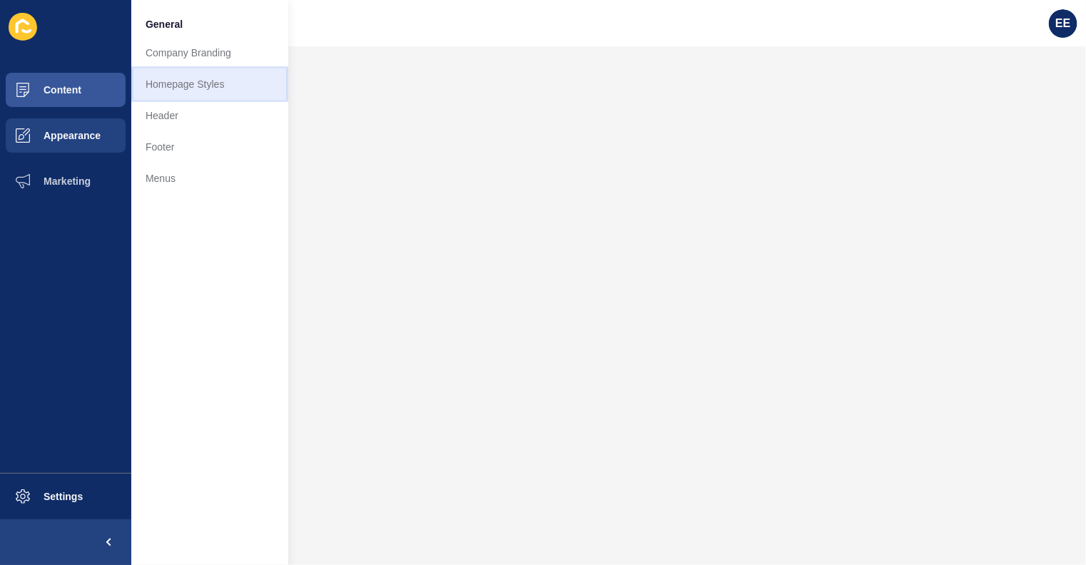
click at [171, 79] on link "Homepage Styles" at bounding box center [209, 83] width 157 height 31
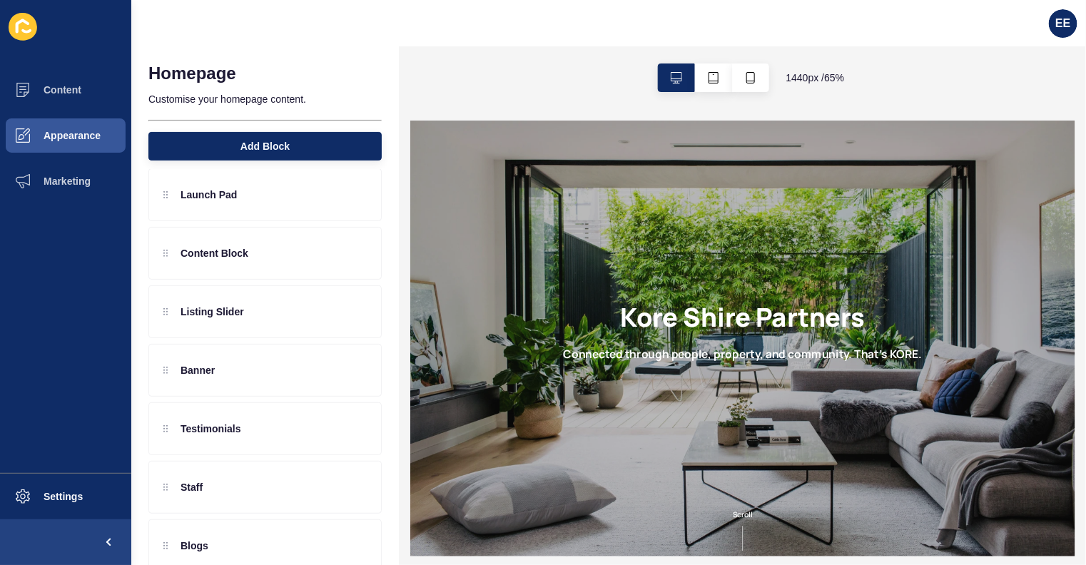
scroll to position [64, 0]
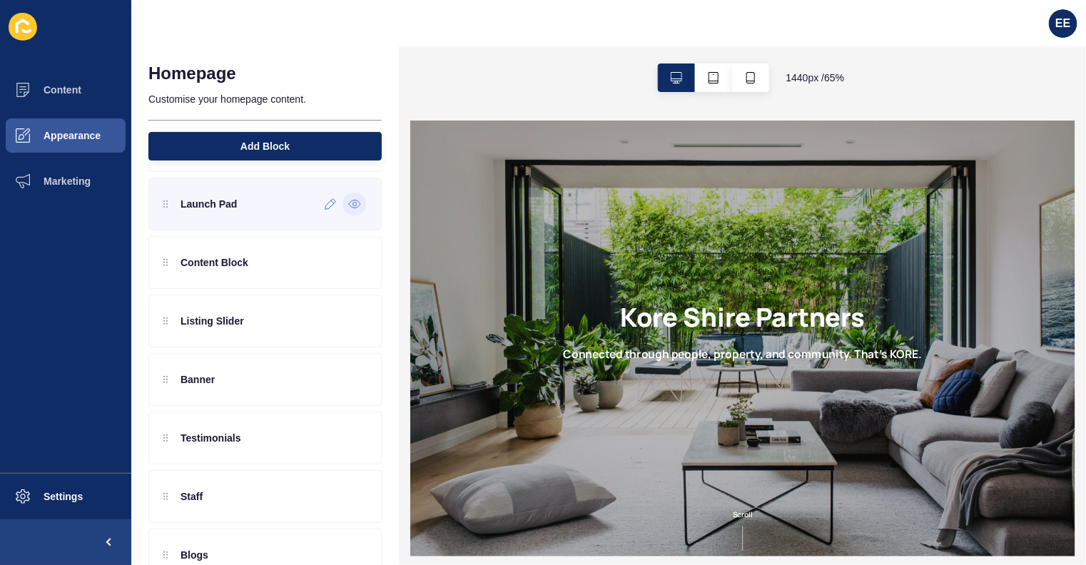
click at [348, 200] on icon at bounding box center [354, 203] width 13 height 11
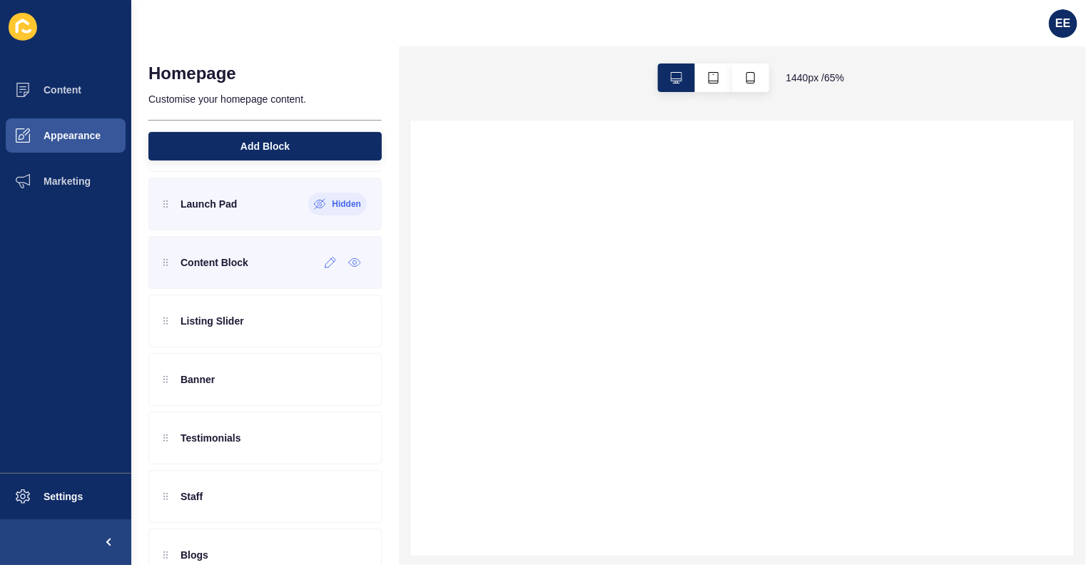
scroll to position [0, 0]
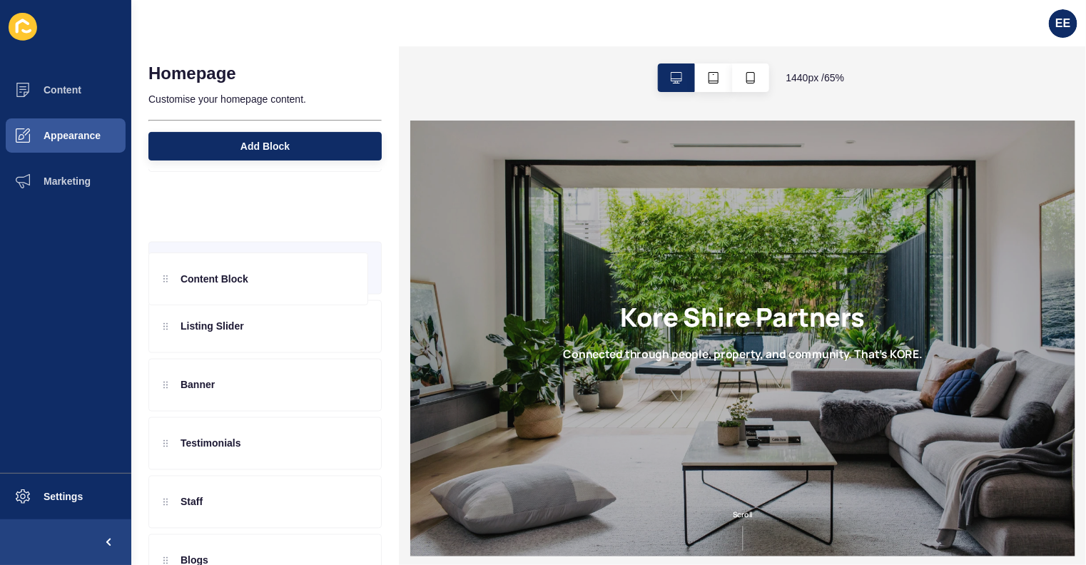
drag, startPoint x: 263, startPoint y: 259, endPoint x: 264, endPoint y: 202, distance: 57.1
click at [264, 202] on div "Launch Pad Hidden Content Block Listing Slider Banner Testimonials Staff Blogs …" at bounding box center [264, 438] width 233 height 521
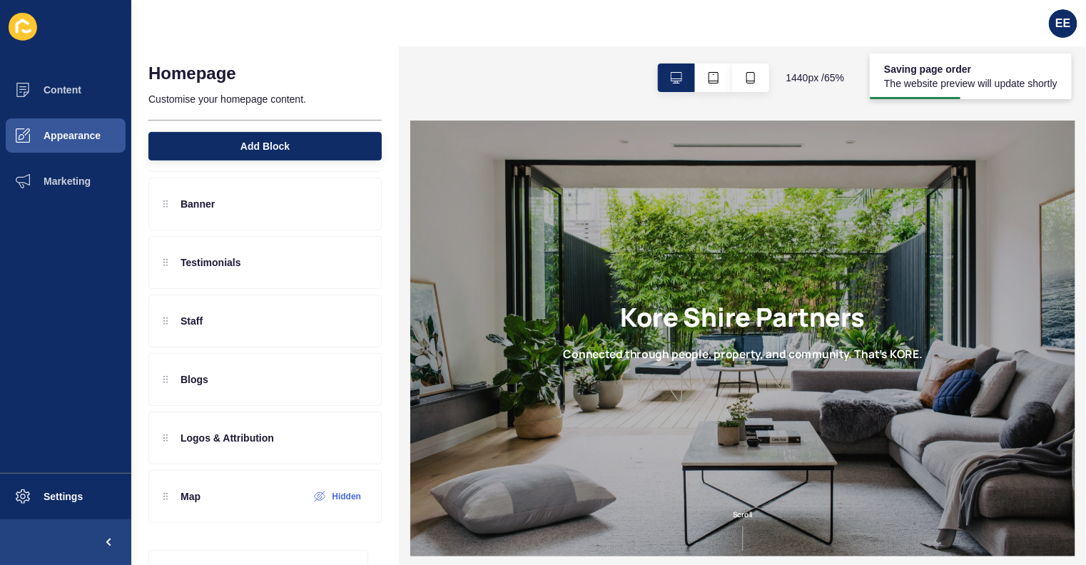
scroll to position [259, 0]
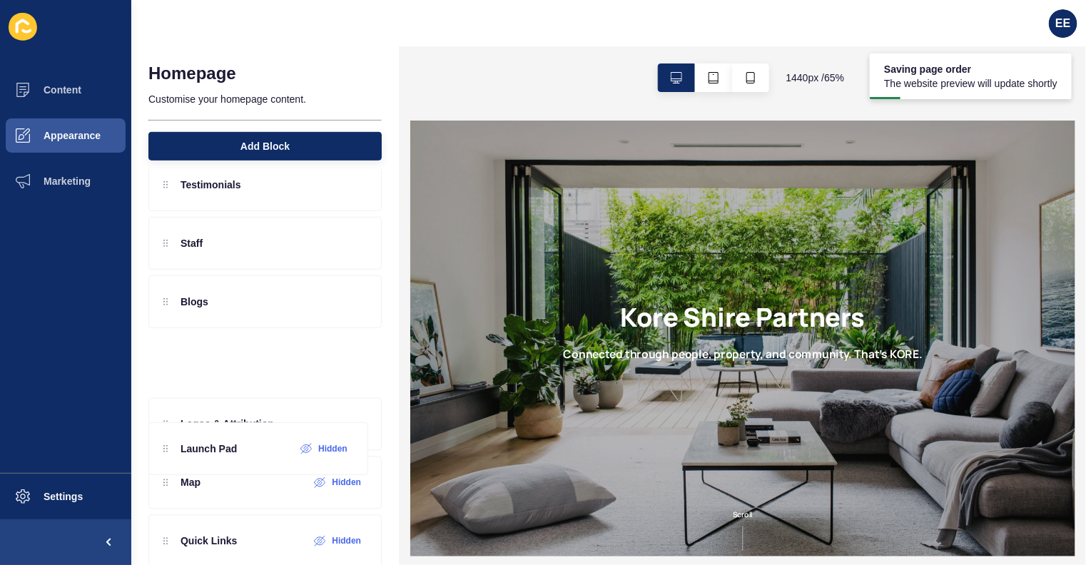
drag, startPoint x: 250, startPoint y: 268, endPoint x: 273, endPoint y: 390, distance: 124.7
click at [273, 390] on div "Content Block Launch Pad Hidden Listing Slider Banner Testimonials Staff Blogs …" at bounding box center [264, 243] width 233 height 521
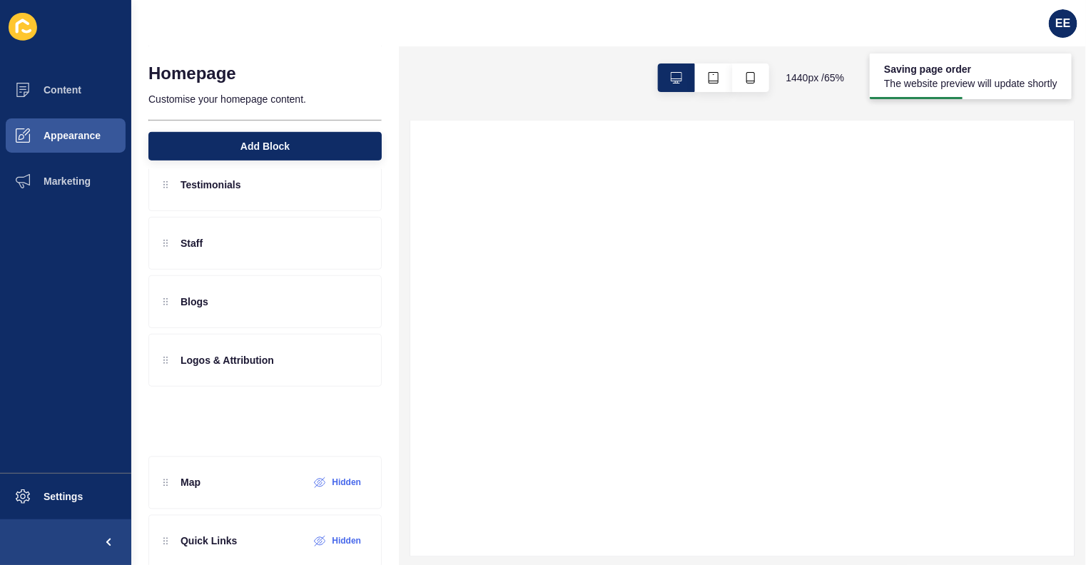
drag, startPoint x: 260, startPoint y: 362, endPoint x: 260, endPoint y: 411, distance: 49.2
click at [260, 411] on div "Content Block Listing Slider Banner Testimonials Staff Blogs Launch Pad Hidden …" at bounding box center [264, 243] width 233 height 521
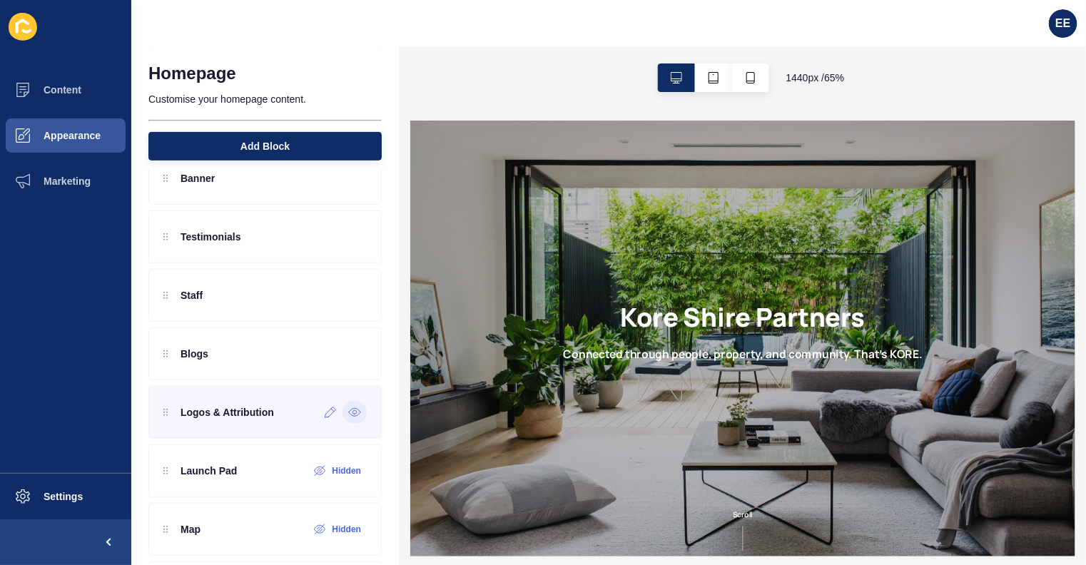
scroll to position [0, 0]
click at [349, 409] on icon at bounding box center [354, 413] width 11 height 8
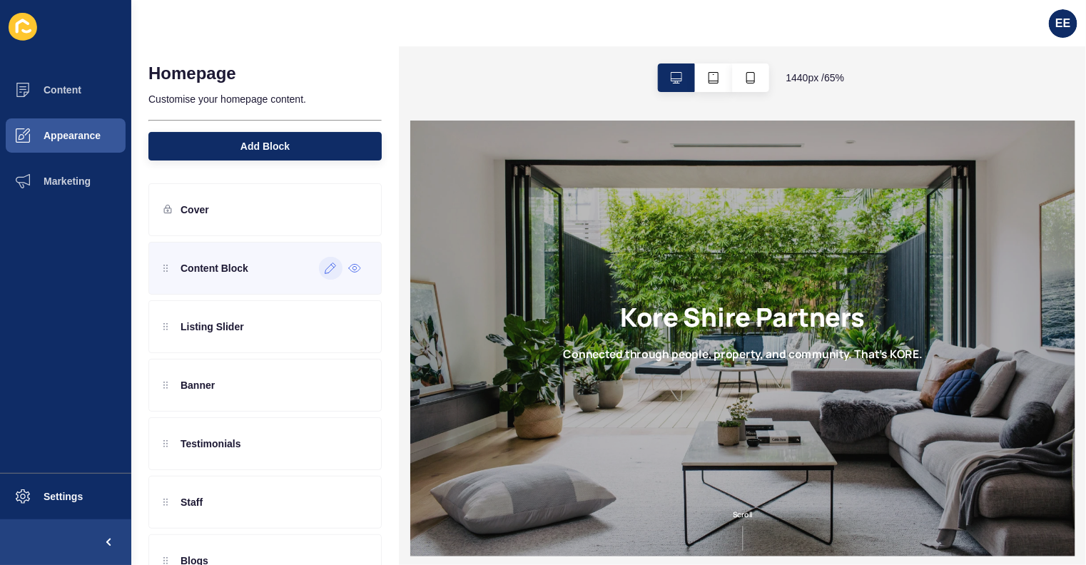
click at [325, 273] on icon at bounding box center [330, 268] width 11 height 11
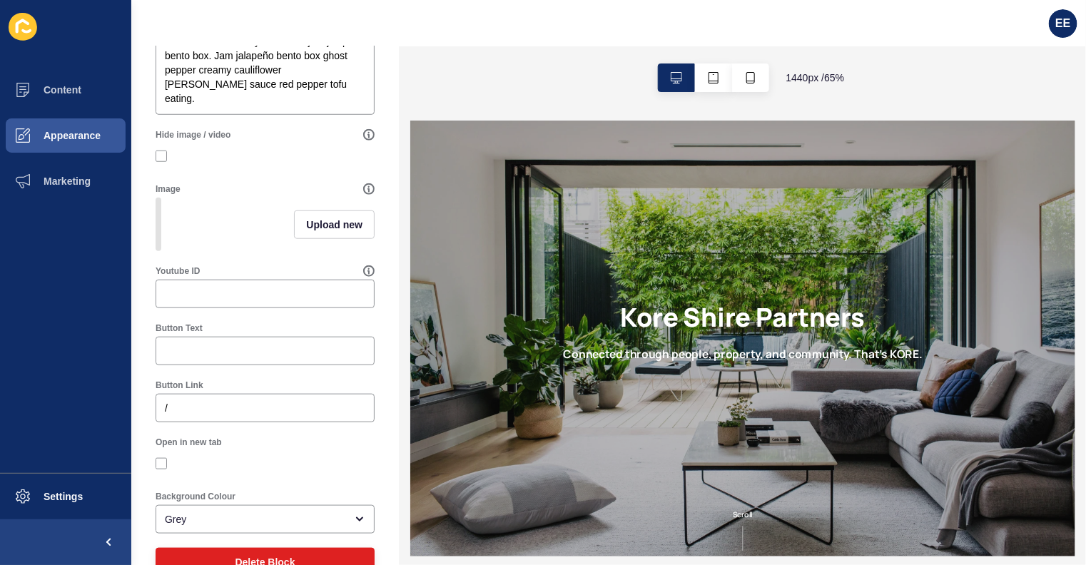
scroll to position [459, 0]
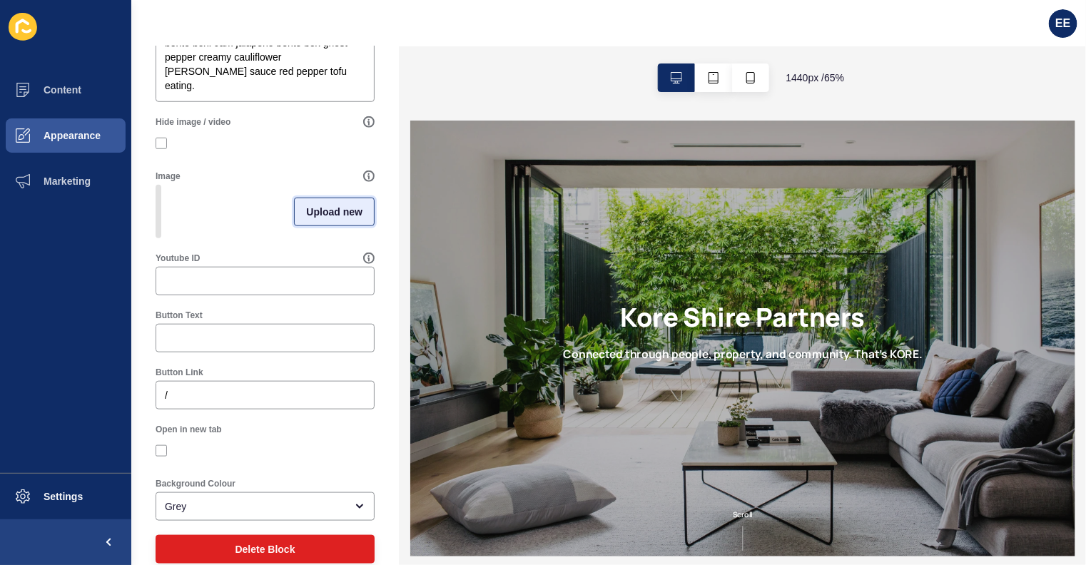
click at [321, 219] on span "Upload new" at bounding box center [334, 212] width 56 height 14
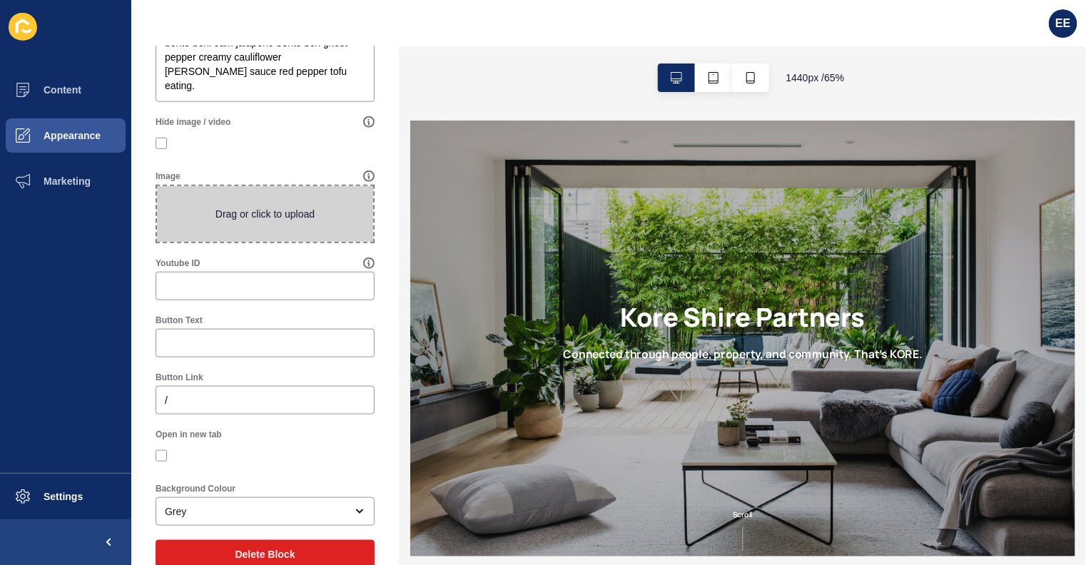
click at [264, 235] on span at bounding box center [265, 214] width 216 height 56
click at [157, 186] on input "Drag or click to upload" at bounding box center [157, 186] width 0 height 0
type input "C:\fakepath\pool.jpg"
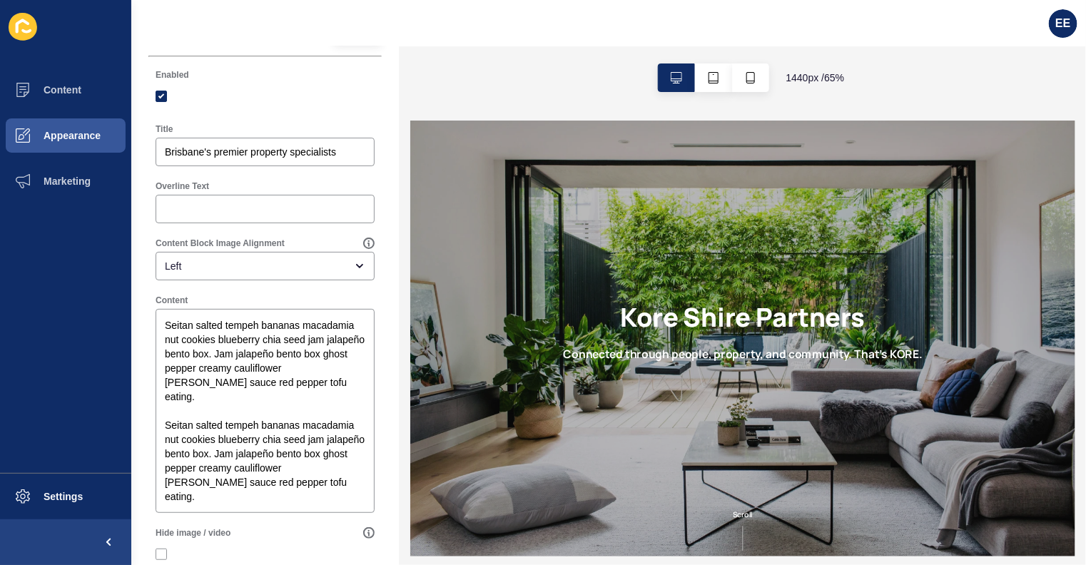
scroll to position [44, 0]
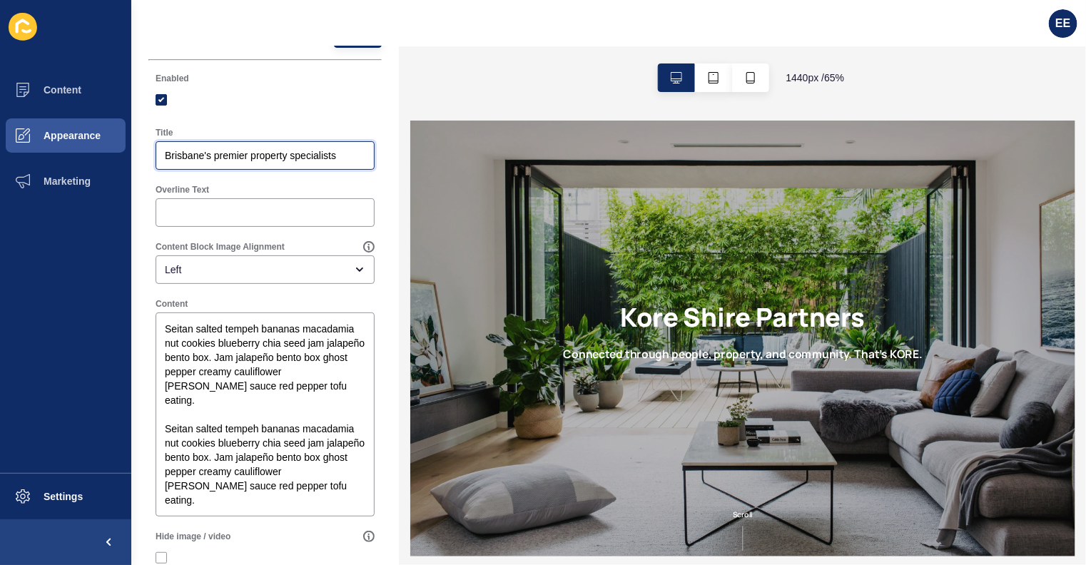
click at [223, 162] on input "Brisbane's premier property specialists" at bounding box center [265, 155] width 200 height 14
type input "About Us"
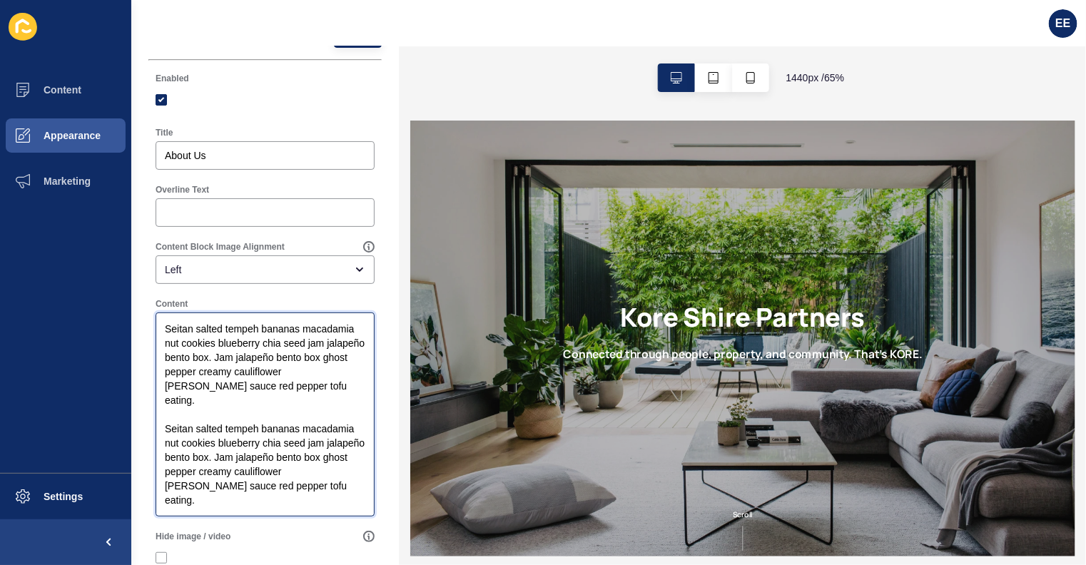
click at [308, 401] on textarea "Seitan salted tempeh bananas macadamia nut cookies blueberry chia seed jam jala…" at bounding box center [265, 415] width 215 height 200
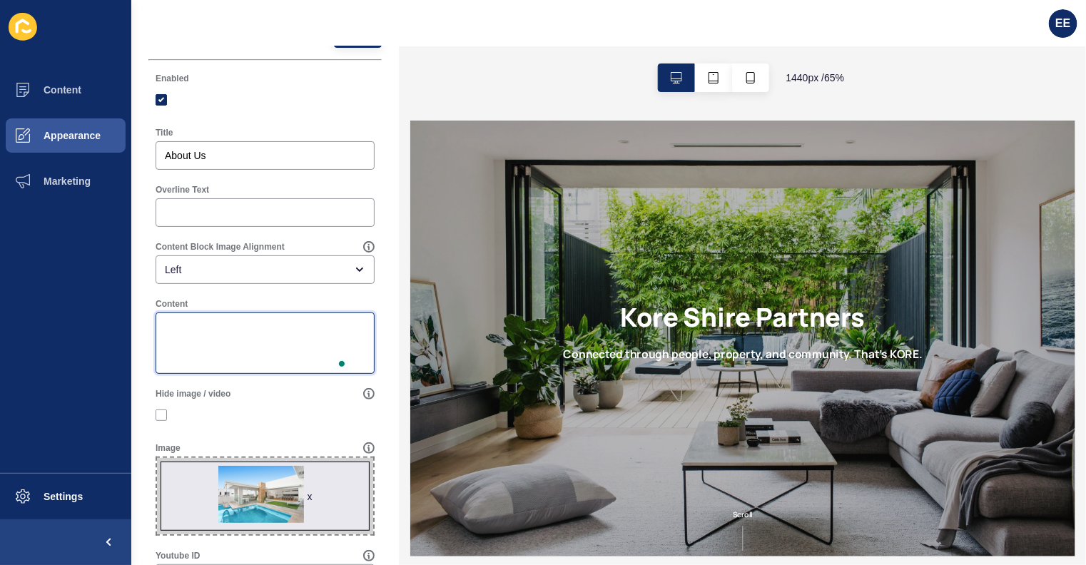
paste textarea "At KORE Shire Partners, we’re more than agents — we’re proud locals of the Suth…"
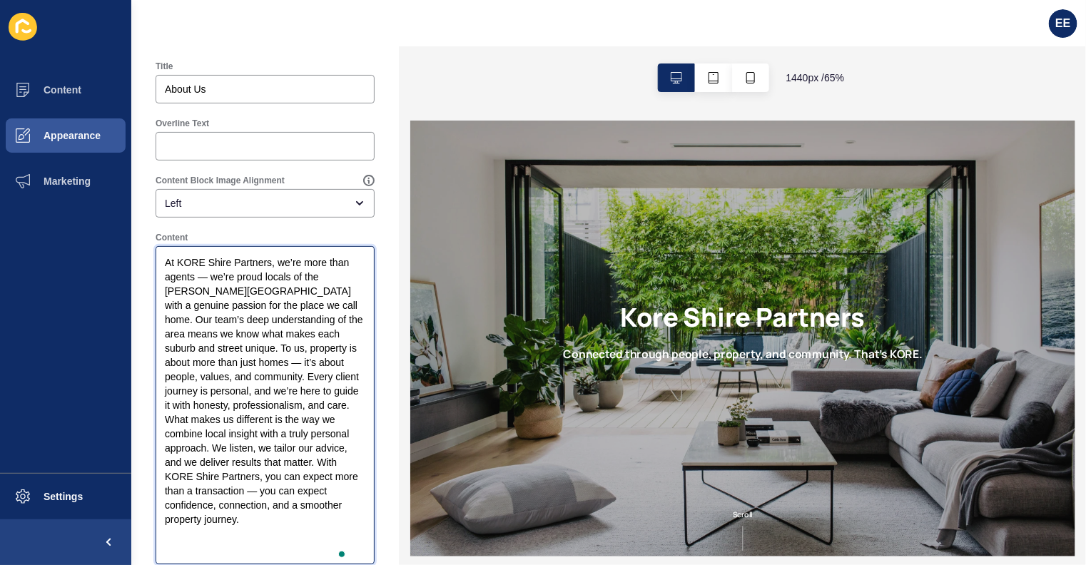
scroll to position [0, 0]
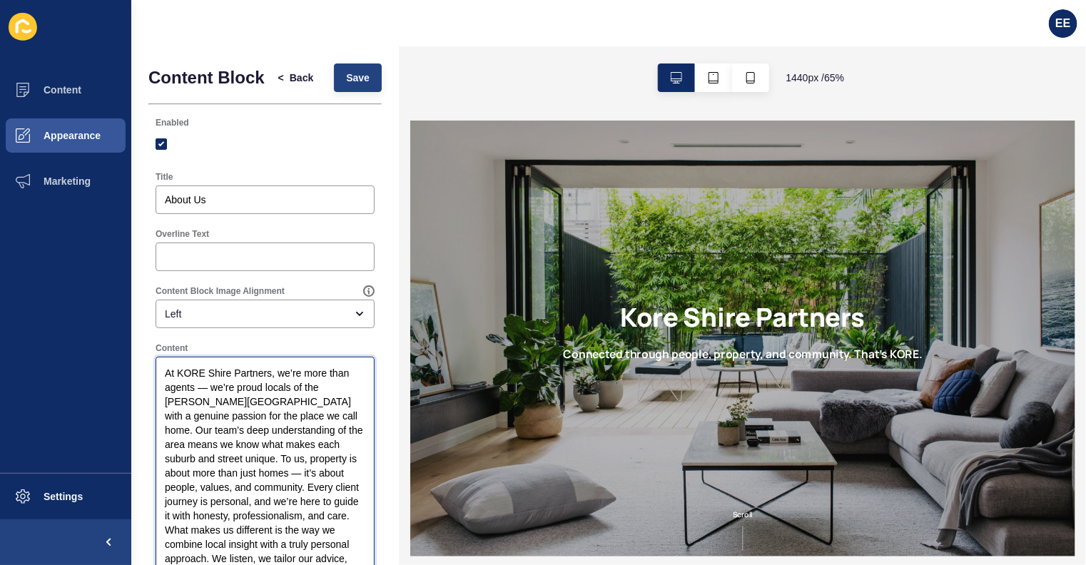
type textarea "At KORE Shire Partners, we’re more than agents — we’re proud locals of the Suth…"
click at [346, 83] on span "Save" at bounding box center [358, 78] width 24 height 14
click at [352, 78] on span "Save" at bounding box center [358, 78] width 24 height 14
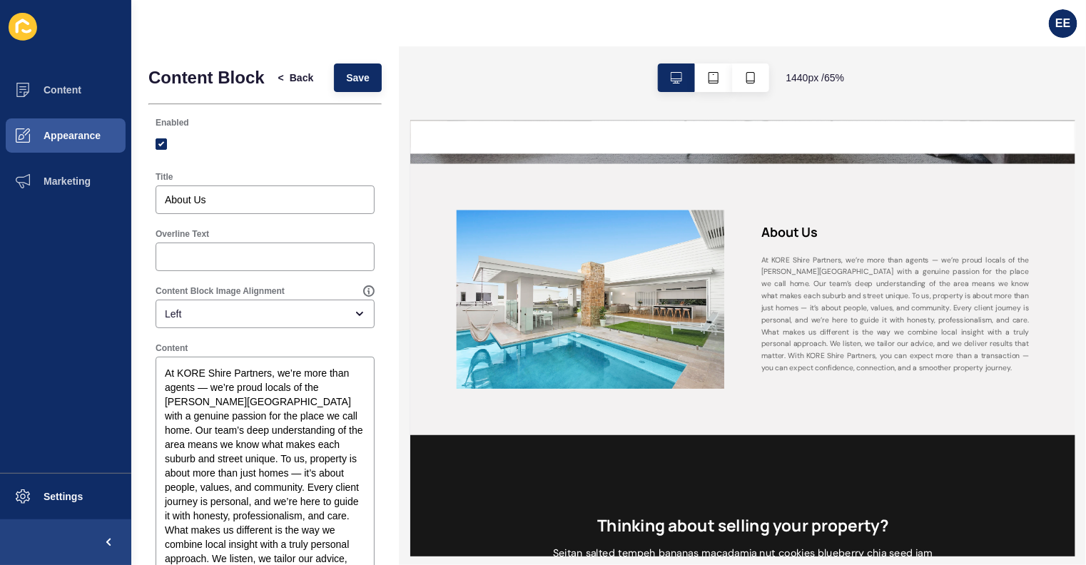
scroll to position [606, 0]
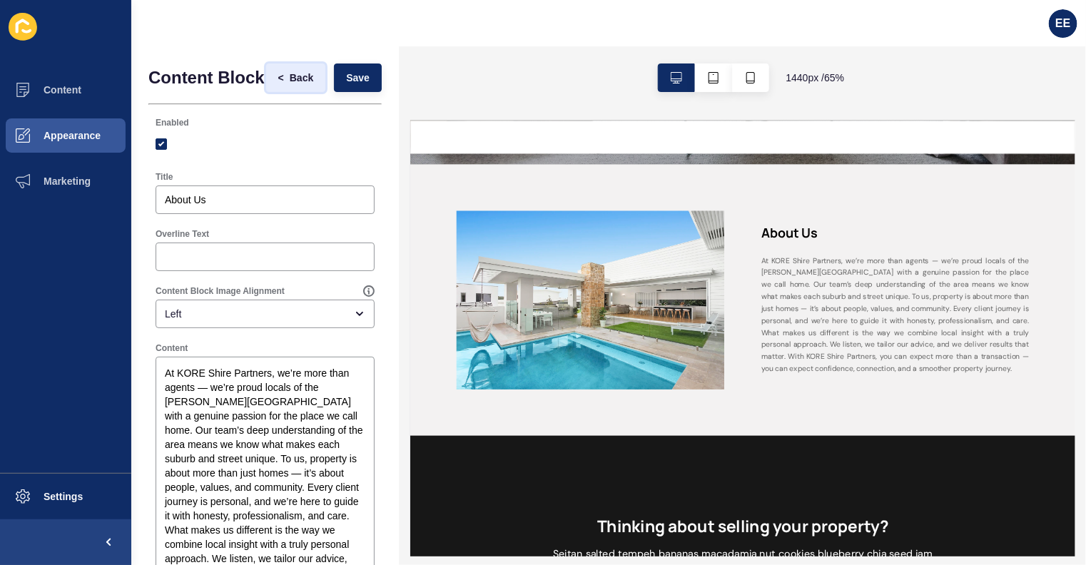
click at [290, 81] on span "Back" at bounding box center [302, 78] width 24 height 14
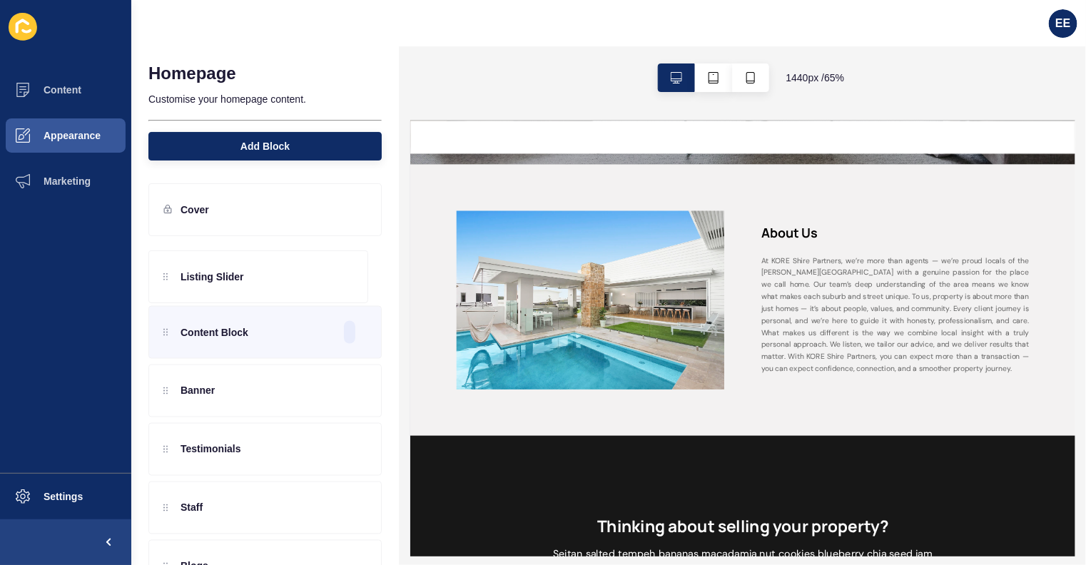
drag, startPoint x: 253, startPoint y: 327, endPoint x: 255, endPoint y: 269, distance: 58.5
click at [255, 269] on div "Content Block Listing Slider Banner Testimonials Staff Blogs Logos & Attributio…" at bounding box center [264, 502] width 233 height 521
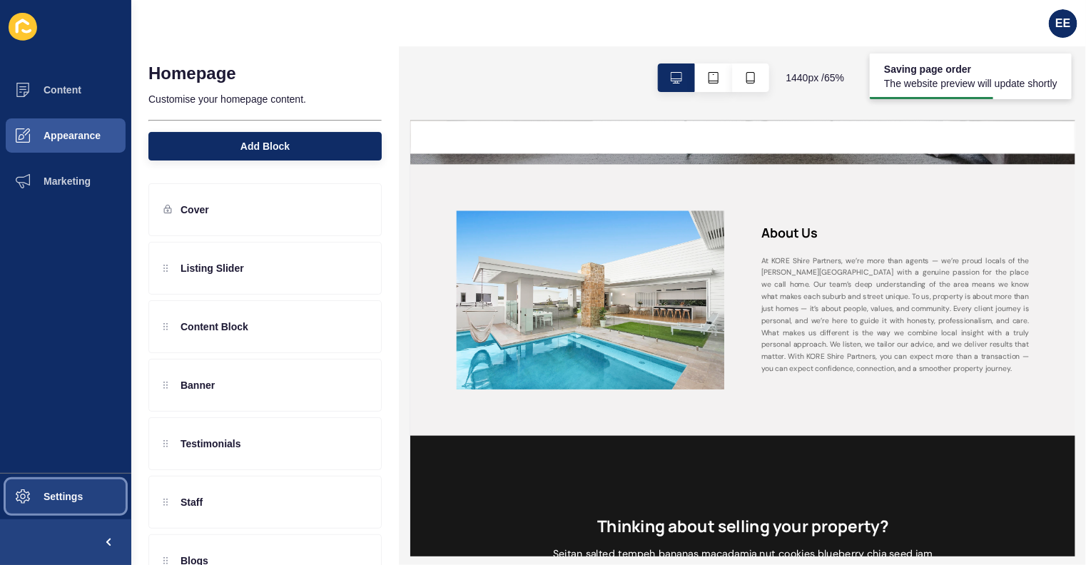
click at [48, 491] on span "Settings" at bounding box center [40, 496] width 85 height 11
